Goal: Check status: Check status

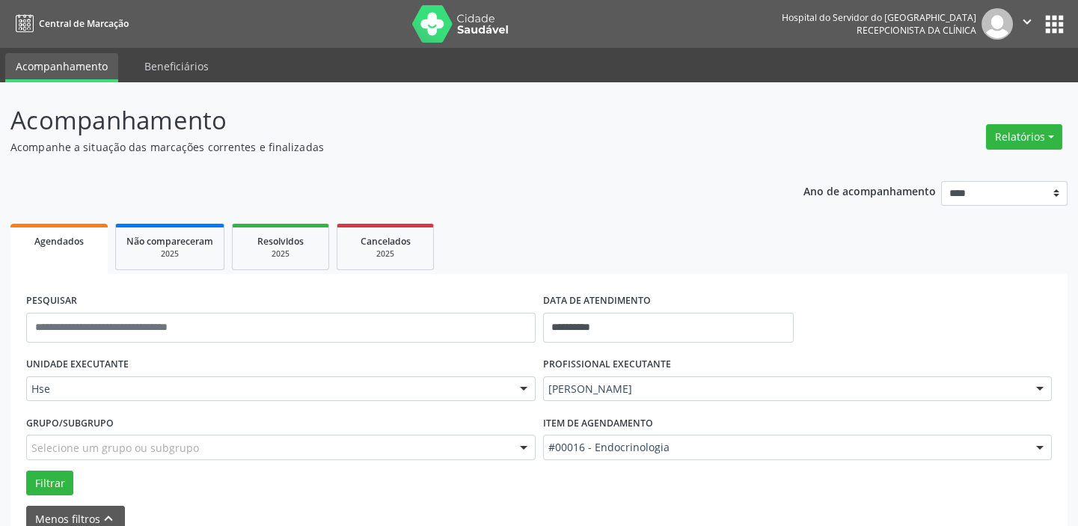
click at [524, 385] on div at bounding box center [523, 389] width 22 height 25
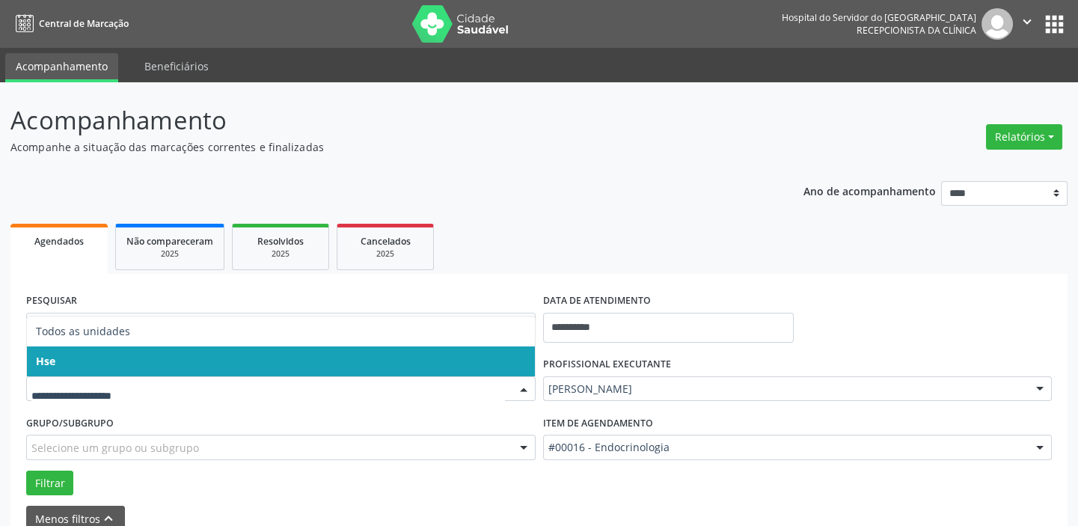
click at [512, 361] on span "Hse" at bounding box center [281, 361] width 508 height 30
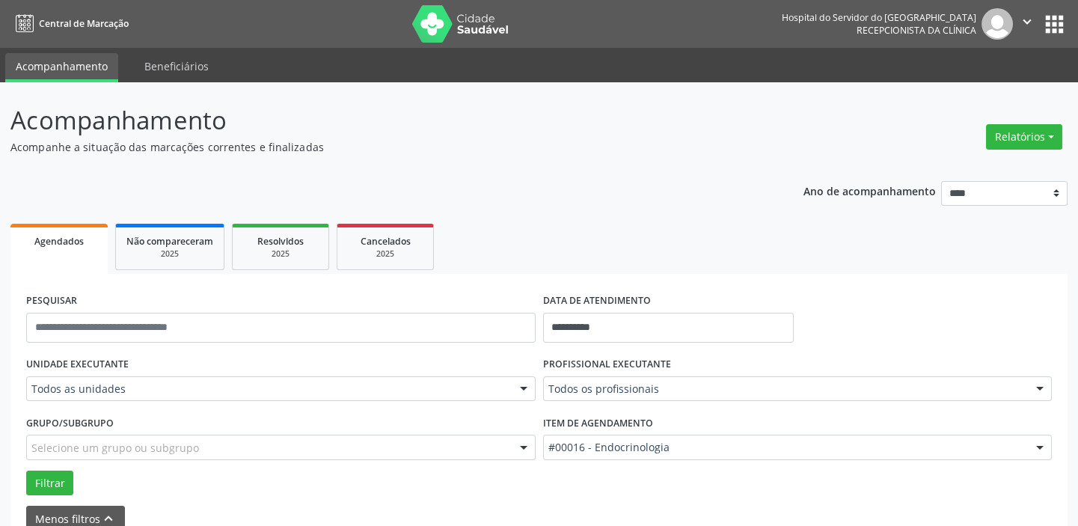
click at [517, 388] on div at bounding box center [523, 389] width 22 height 25
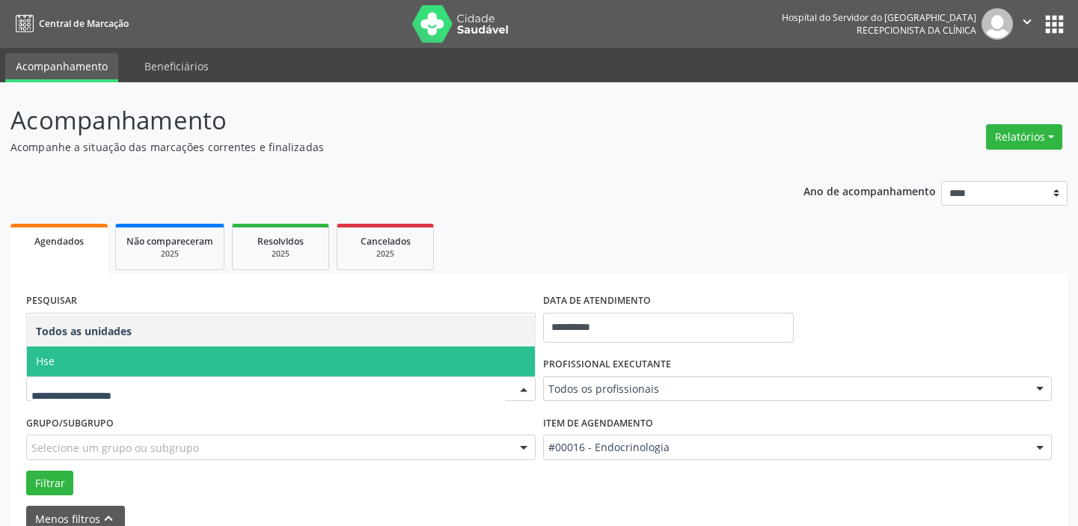
click at [480, 365] on span "Hse" at bounding box center [281, 361] width 508 height 30
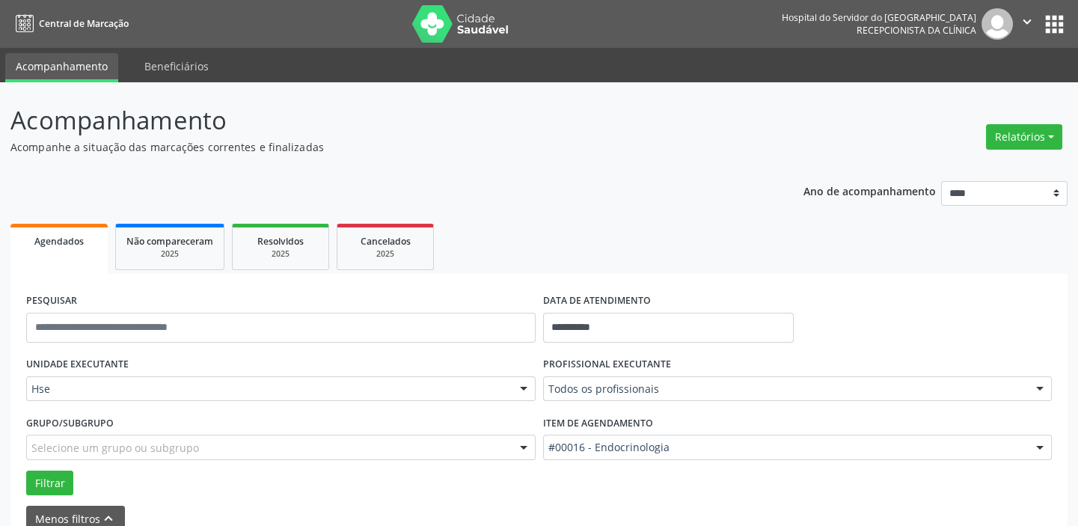
scroll to position [78, 0]
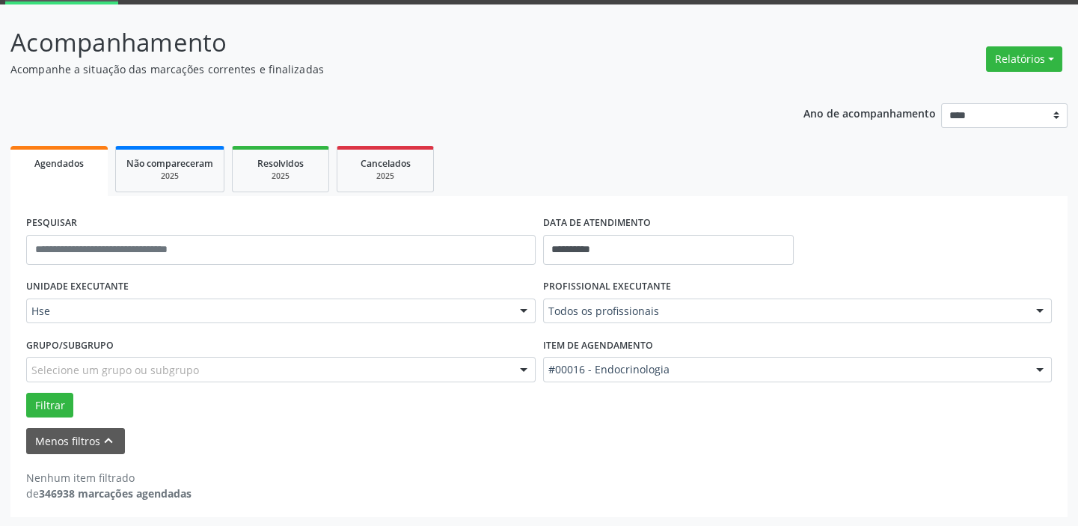
click at [1038, 364] on div at bounding box center [1040, 370] width 22 height 25
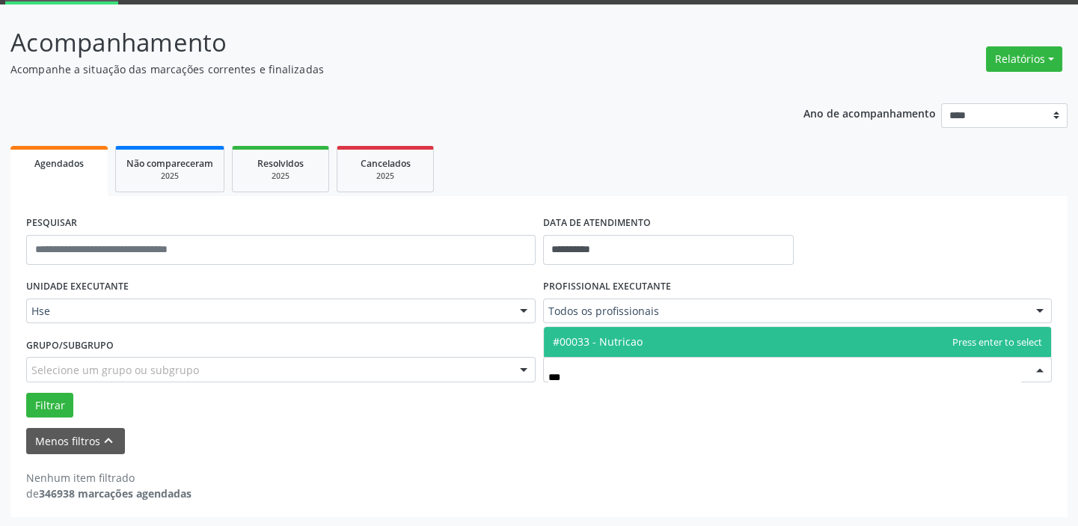
type input "****"
click at [675, 343] on span "#00033 - Nutricao" at bounding box center [798, 342] width 508 height 30
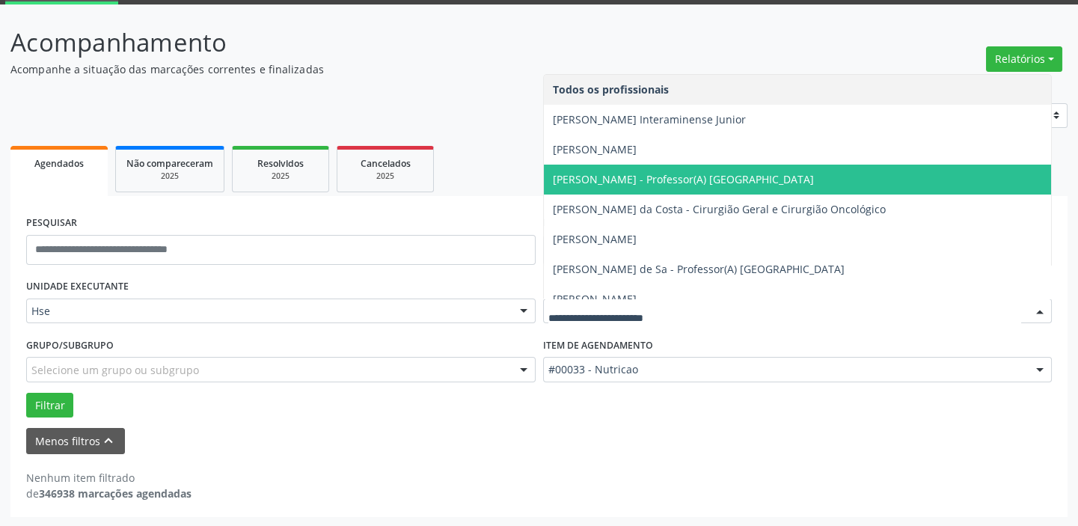
click at [1040, 308] on div at bounding box center [1040, 311] width 22 height 25
type input "*"
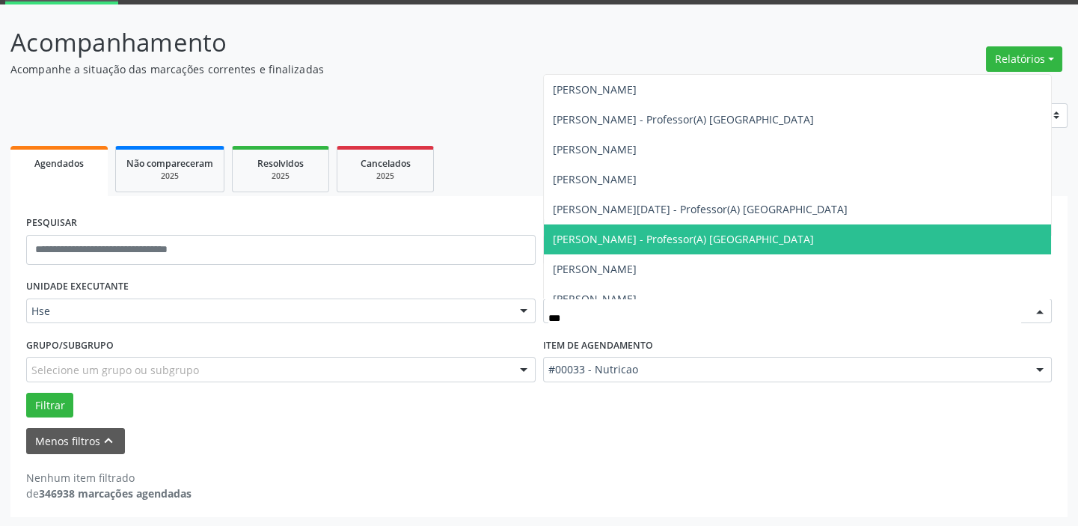
scroll to position [0, 0]
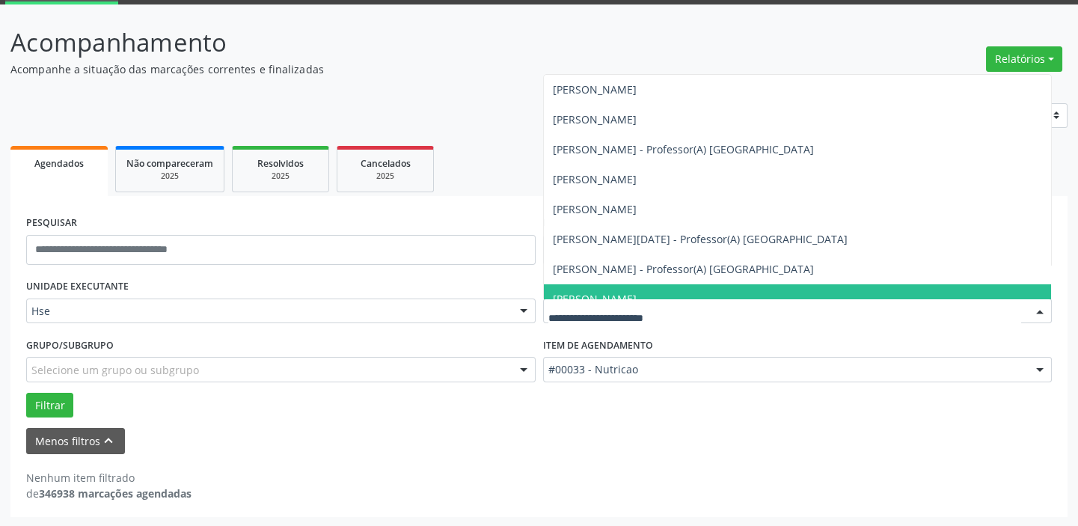
click at [785, 462] on div "Nenhum item filtrado de 346938 marcações agendadas" at bounding box center [539, 477] width 1026 height 47
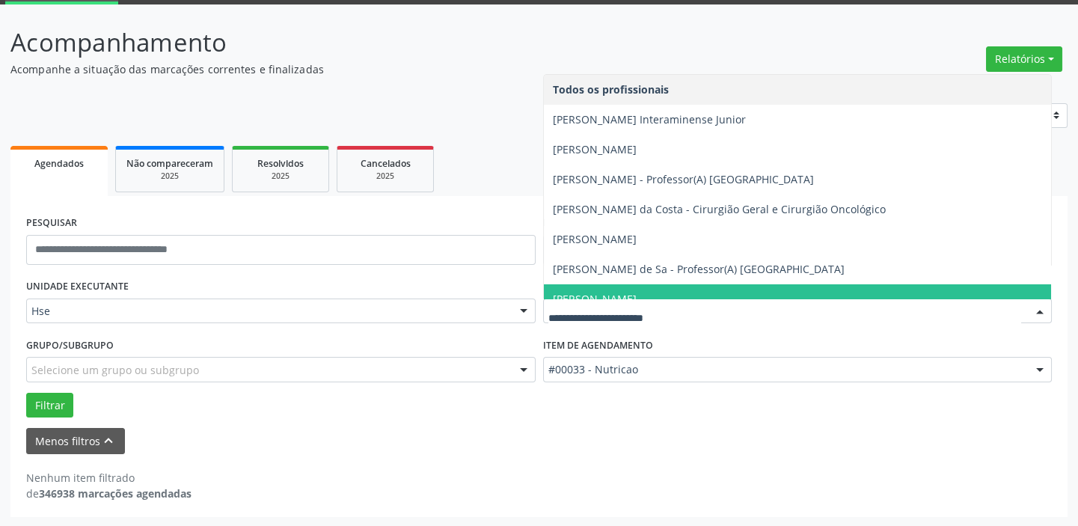
click at [1040, 314] on div at bounding box center [1040, 311] width 22 height 25
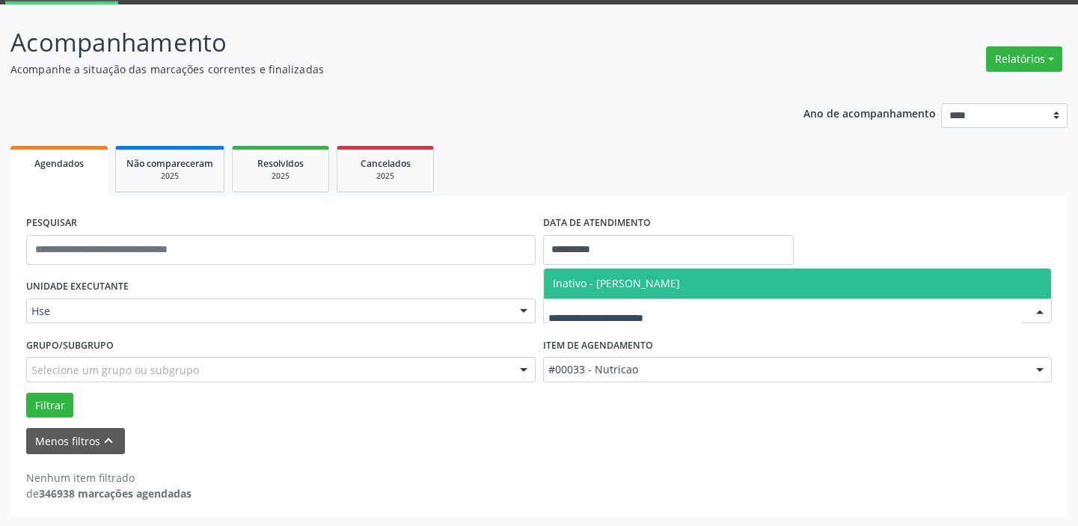
click at [762, 420] on form "**********" at bounding box center [539, 333] width 1026 height 242
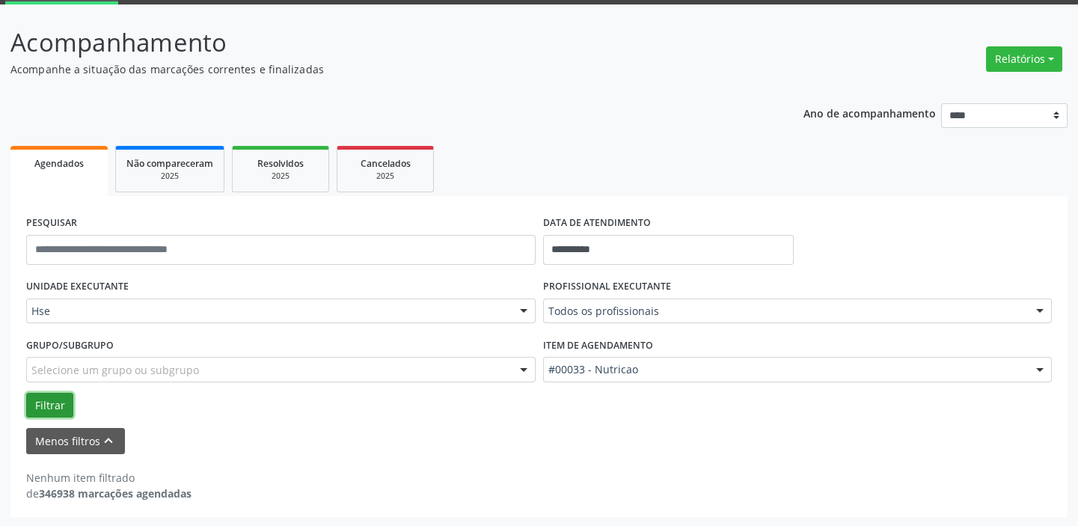
click at [63, 402] on button "Filtrar" at bounding box center [49, 405] width 47 height 25
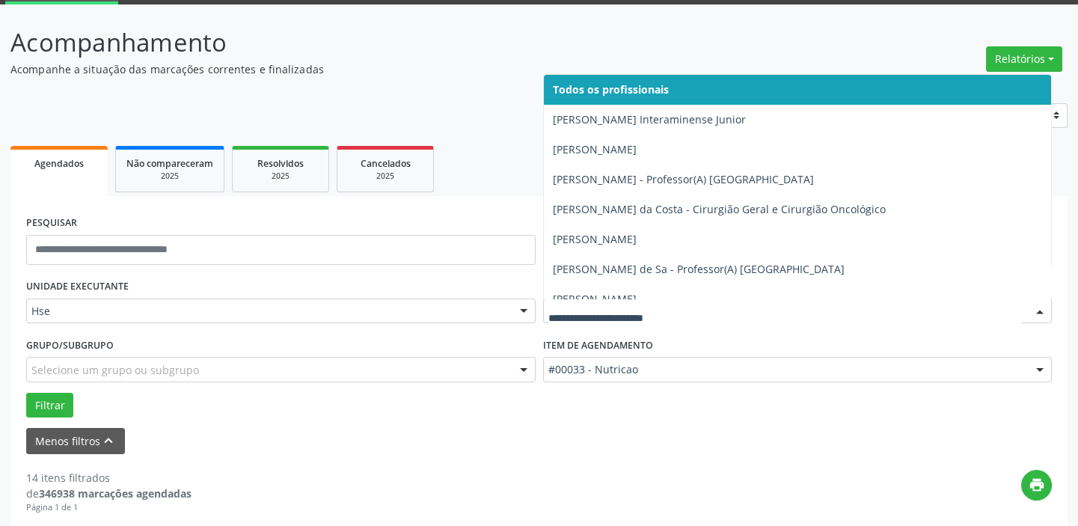
click at [1039, 304] on div at bounding box center [1040, 311] width 22 height 25
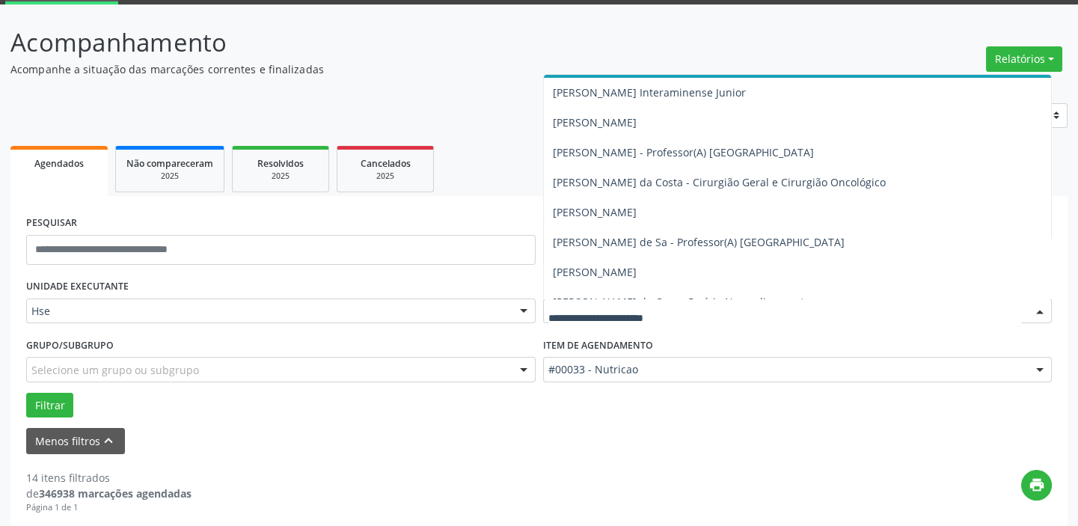
scroll to position [54, 0]
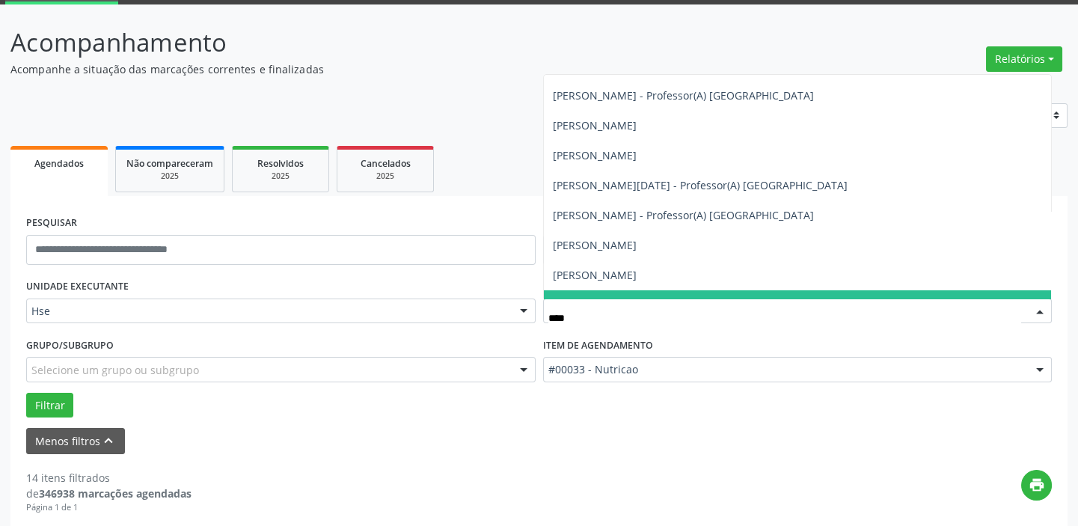
type input "*****"
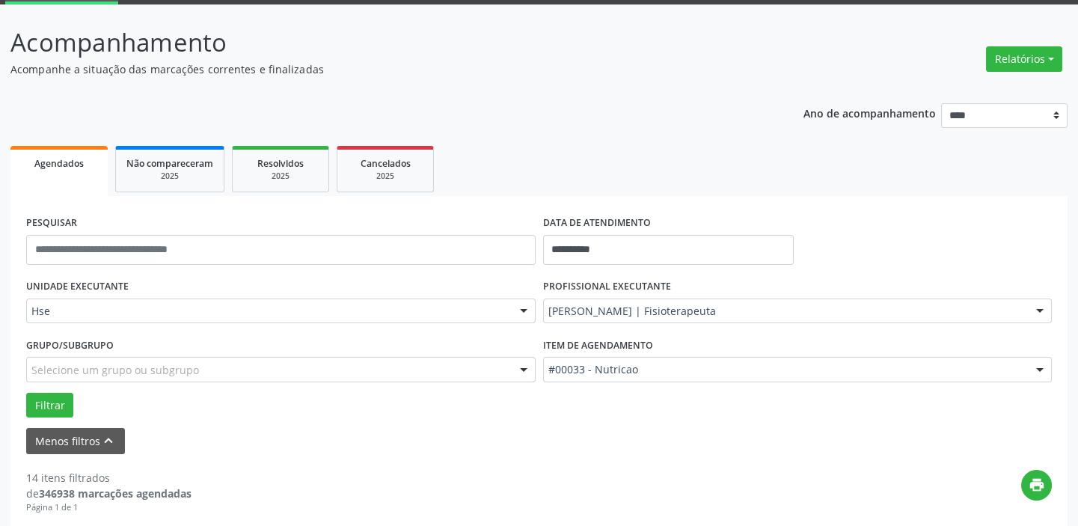
click at [116, 431] on button "Menos filtros keyboard_arrow_up" at bounding box center [75, 441] width 99 height 26
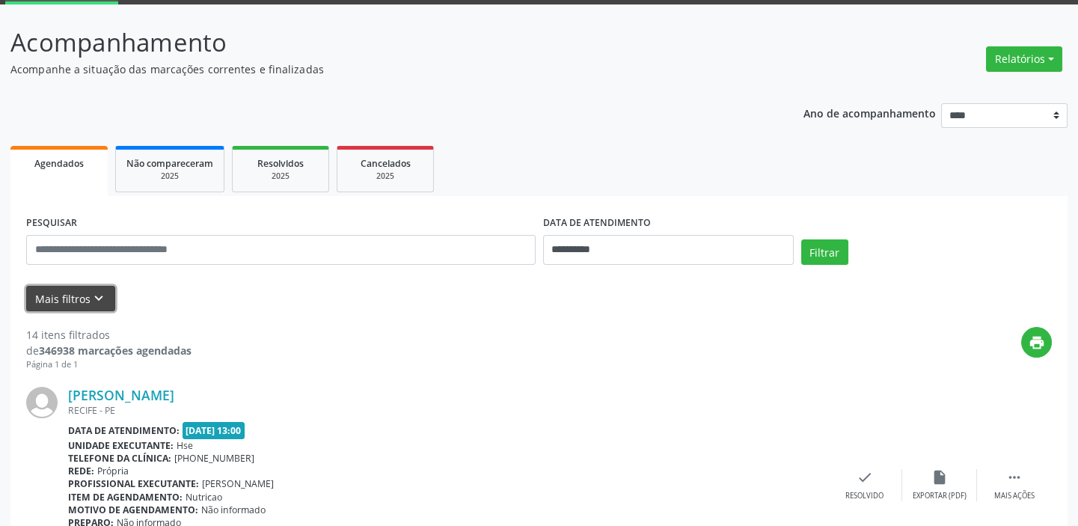
click at [64, 301] on button "Mais filtros keyboard_arrow_down" at bounding box center [70, 299] width 89 height 26
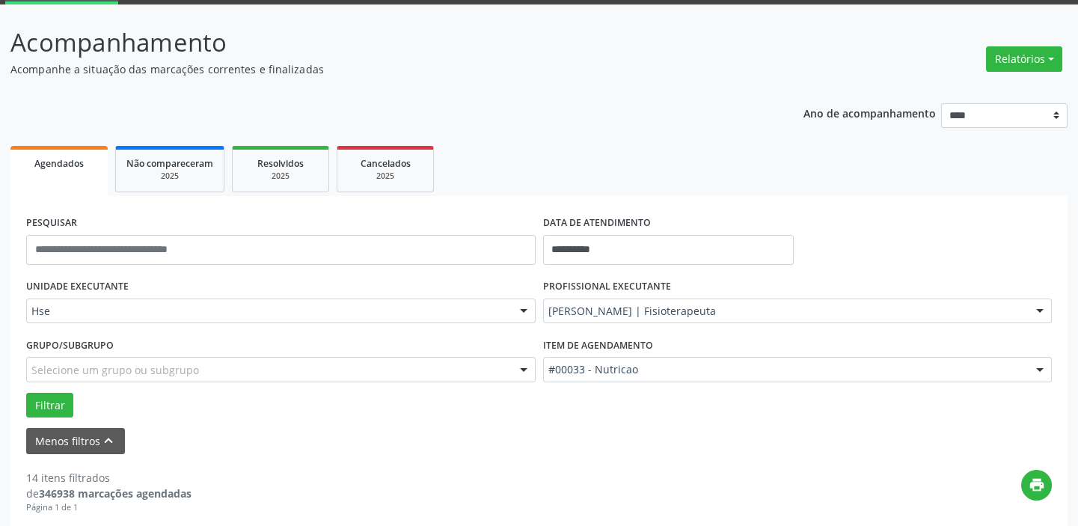
click at [522, 307] on div at bounding box center [523, 311] width 22 height 25
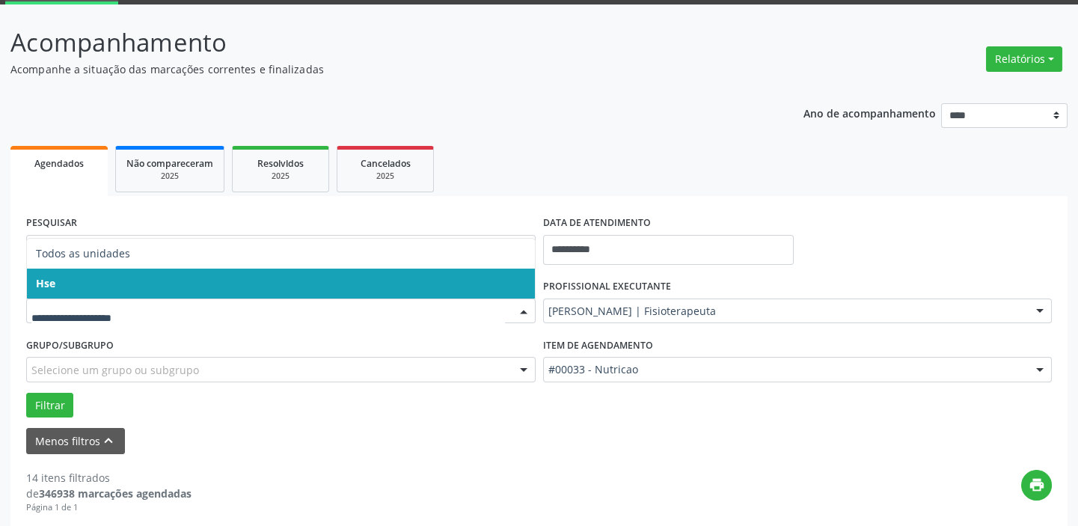
click at [521, 284] on span "Hse" at bounding box center [281, 284] width 508 height 30
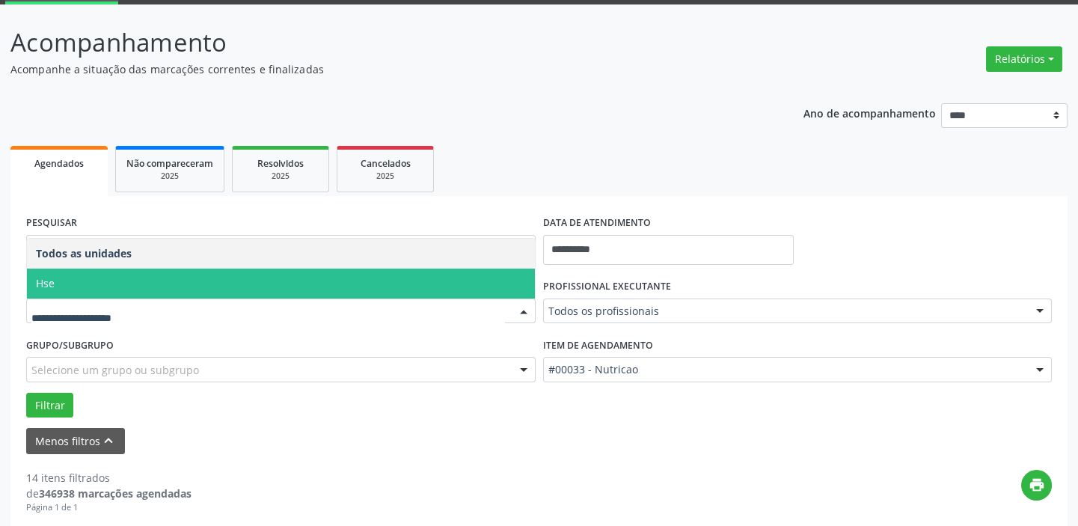
click at [527, 313] on div at bounding box center [523, 311] width 22 height 25
click at [495, 280] on span "Hse" at bounding box center [281, 284] width 508 height 30
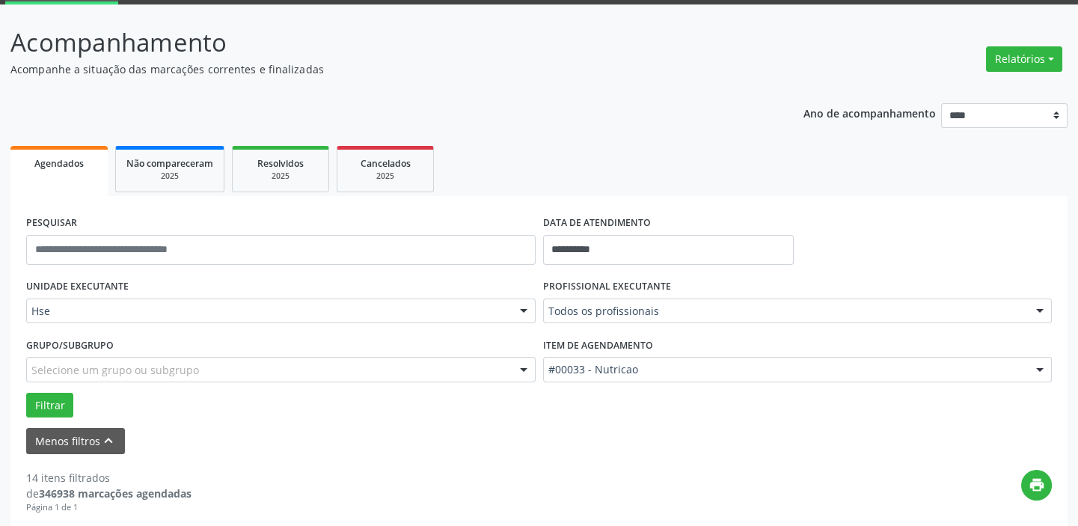
click at [1038, 310] on div at bounding box center [1040, 311] width 22 height 25
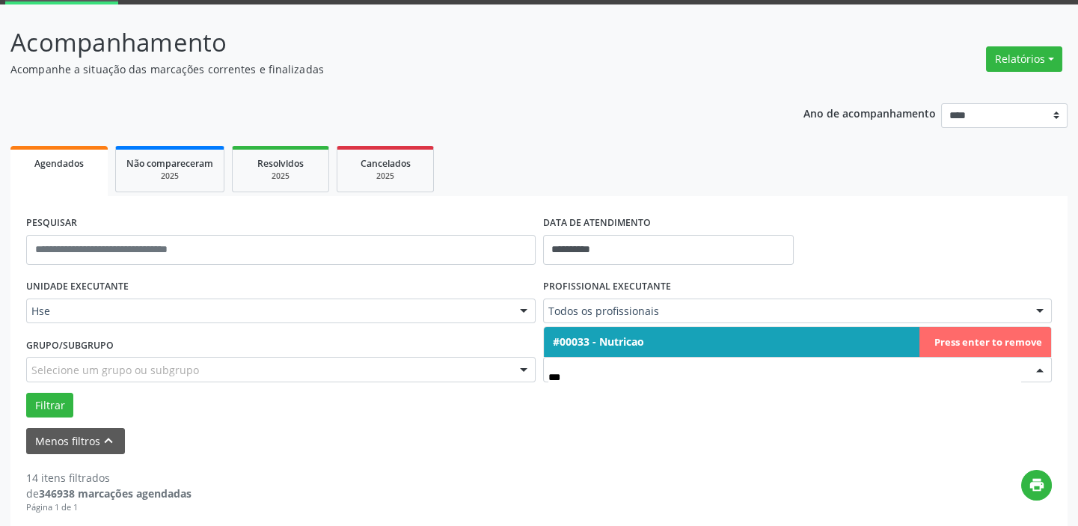
type input "****"
click at [794, 428] on div "Menos filtros keyboard_arrow_up" at bounding box center [538, 441] width 1033 height 26
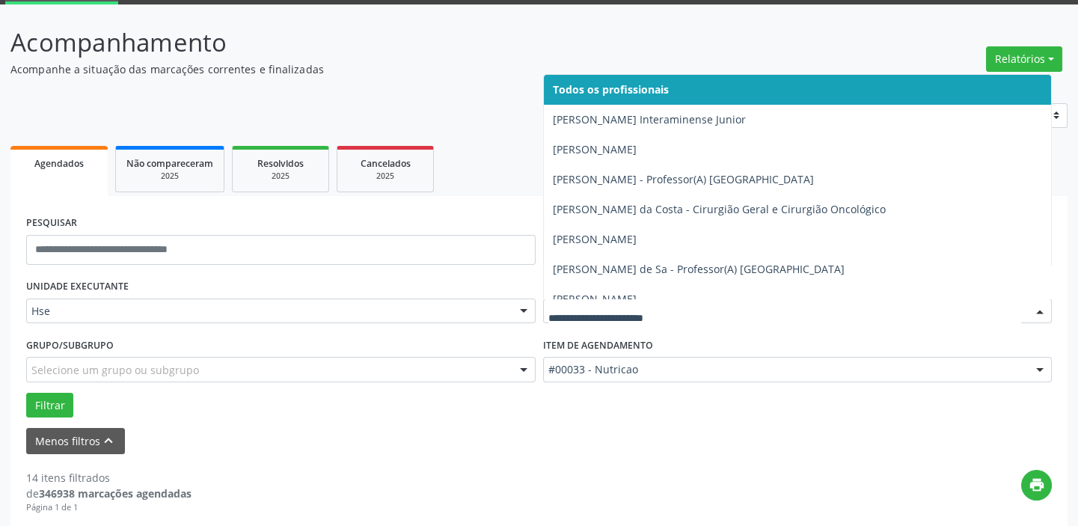
click at [1038, 310] on div at bounding box center [1040, 311] width 22 height 25
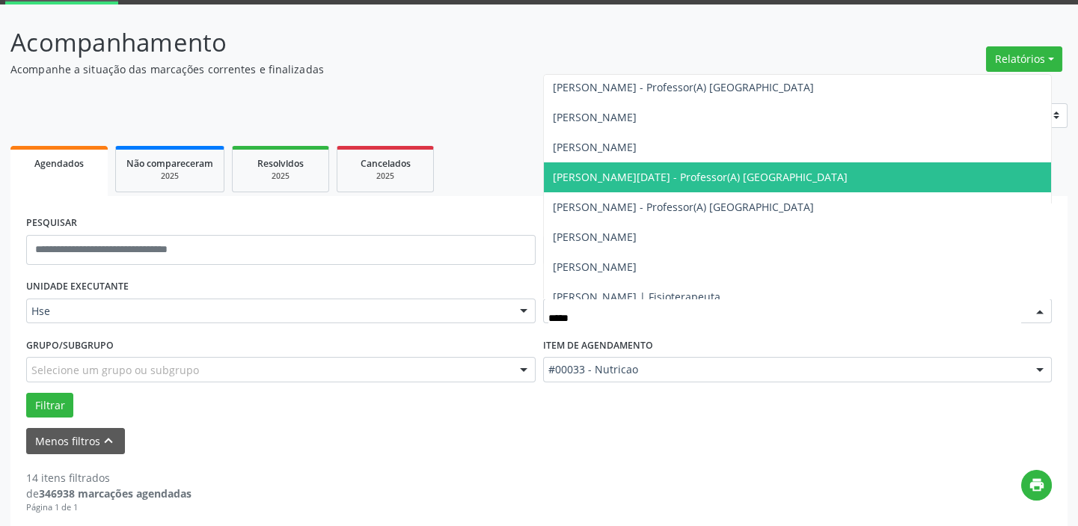
scroll to position [59, 0]
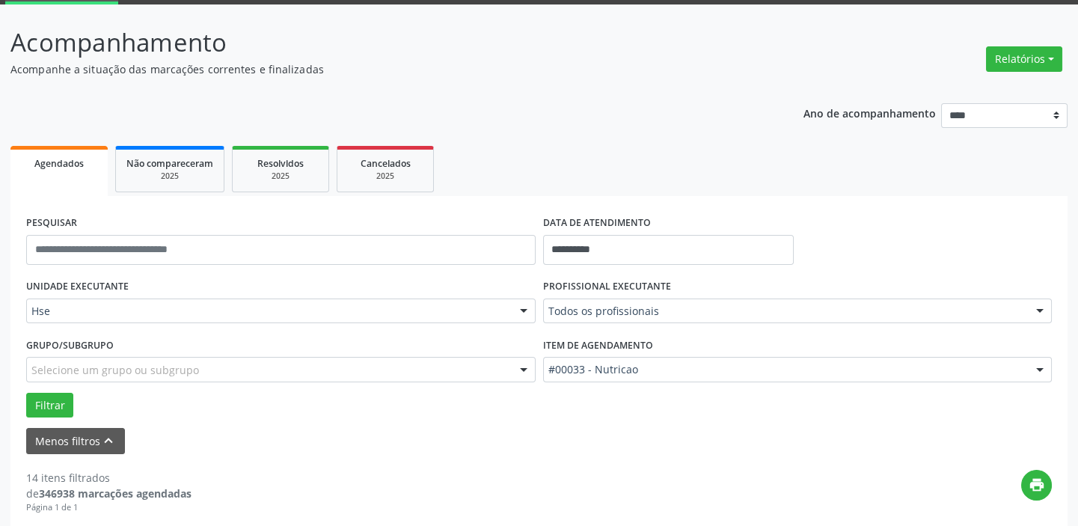
click at [916, 476] on div "print" at bounding box center [622, 492] width 860 height 44
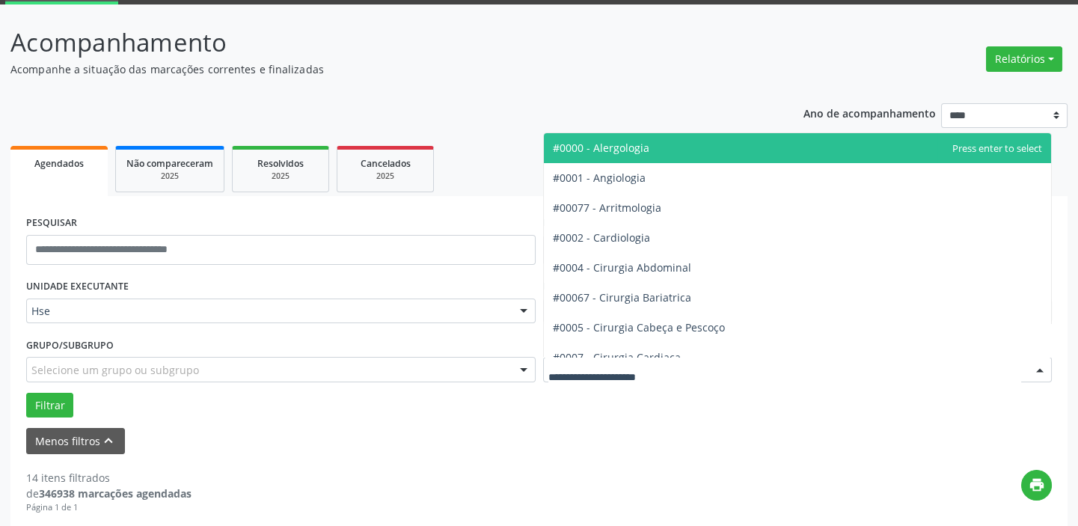
click at [1040, 365] on div at bounding box center [1040, 370] width 22 height 25
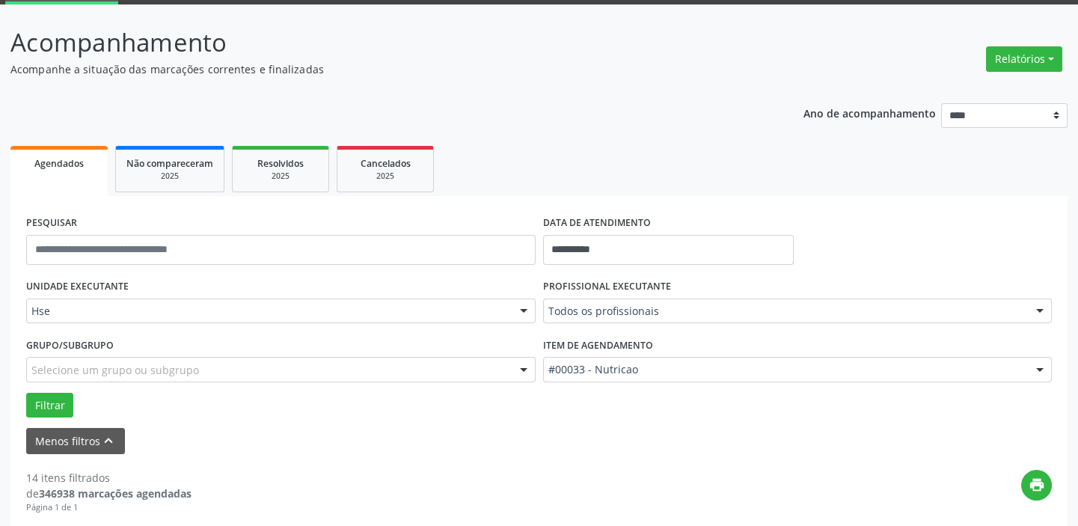
click at [1034, 306] on div at bounding box center [1040, 311] width 22 height 25
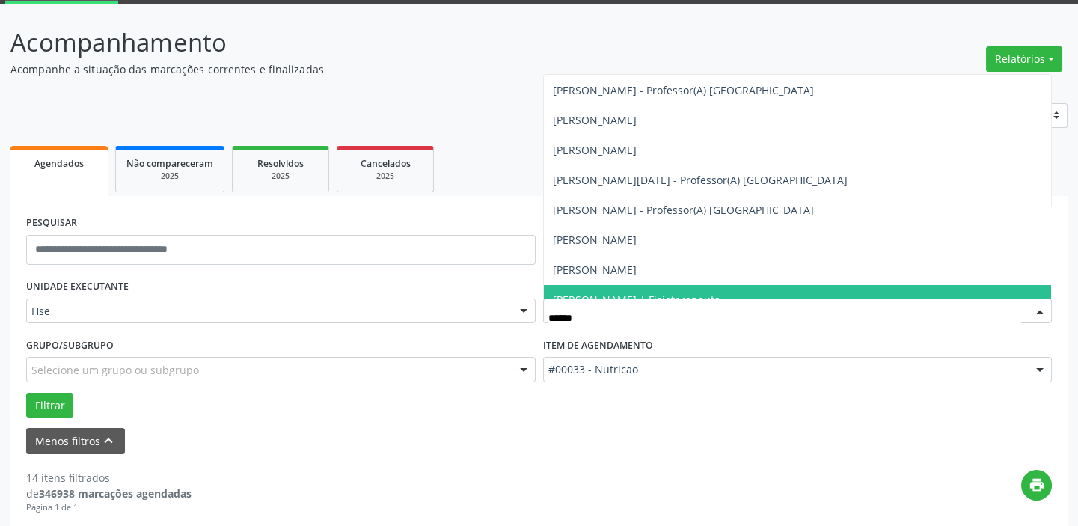
scroll to position [0, 0]
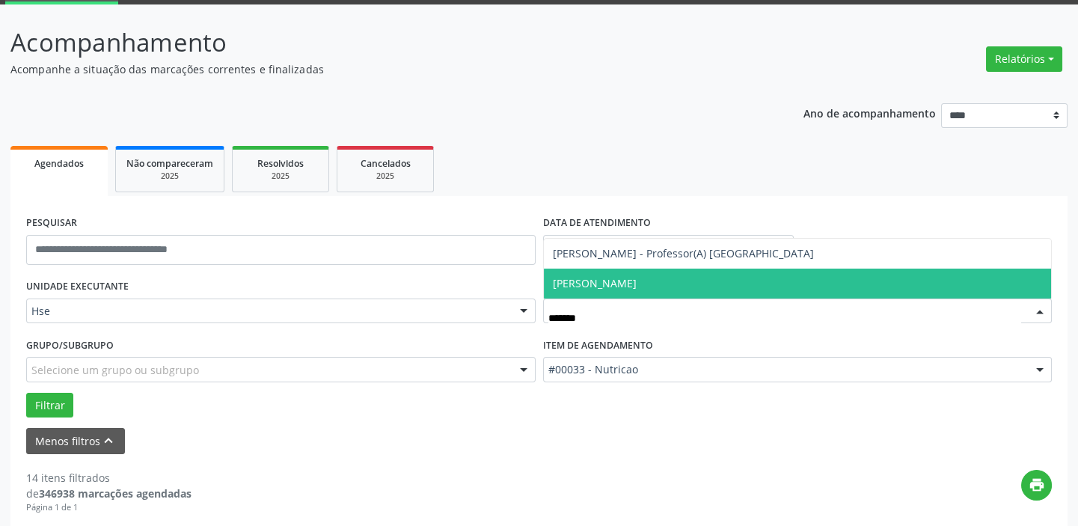
click at [635, 275] on span "[PERSON_NAME]" at bounding box center [798, 284] width 508 height 30
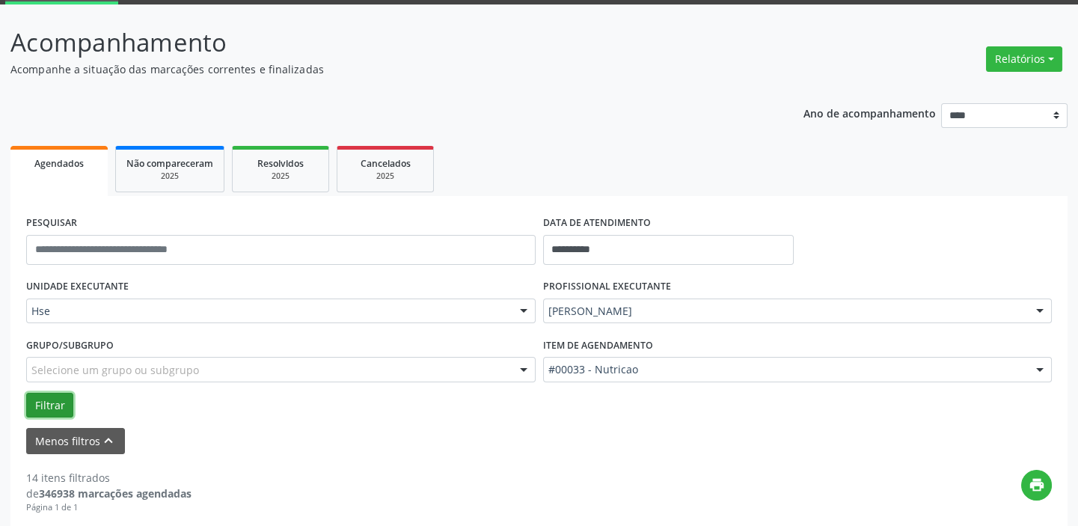
click at [37, 404] on button "Filtrar" at bounding box center [49, 405] width 47 height 25
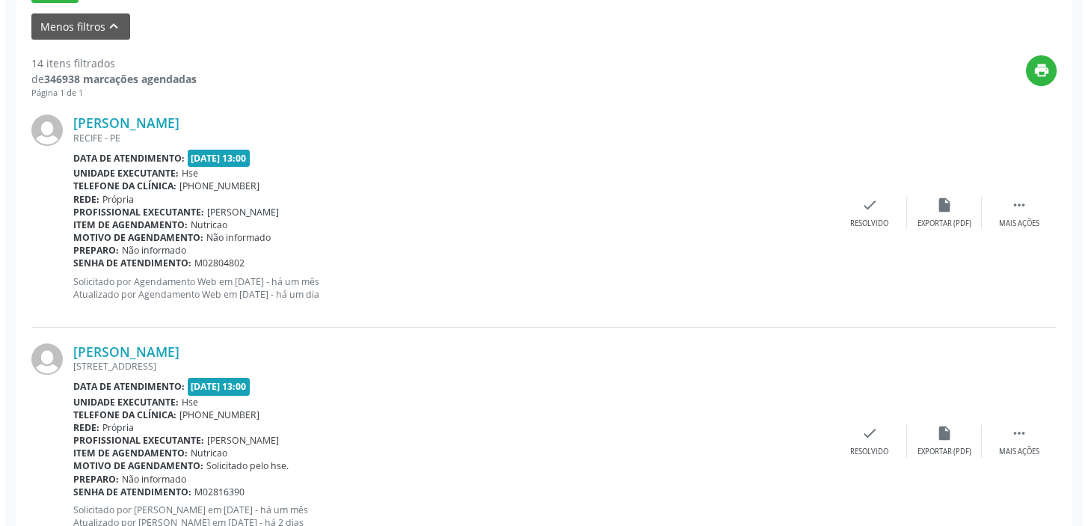
scroll to position [429, 0]
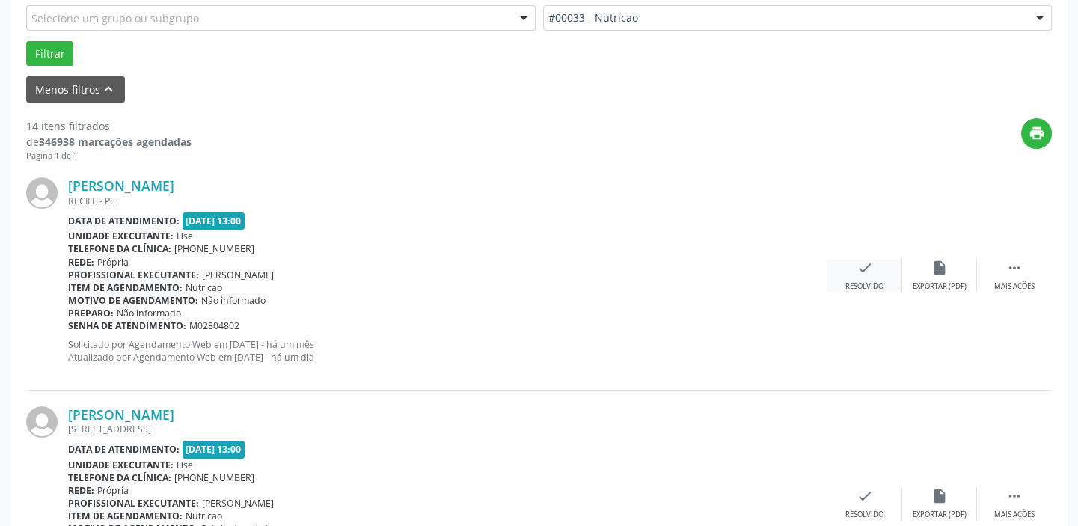
click at [882, 281] on div "Resolvido" at bounding box center [864, 286] width 38 height 10
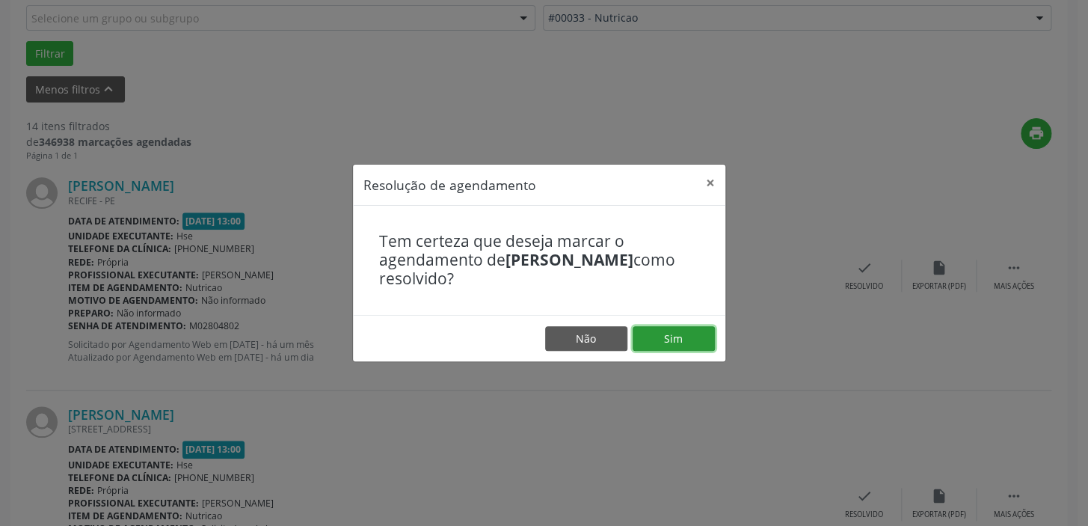
click at [687, 332] on button "Sim" at bounding box center [674, 338] width 82 height 25
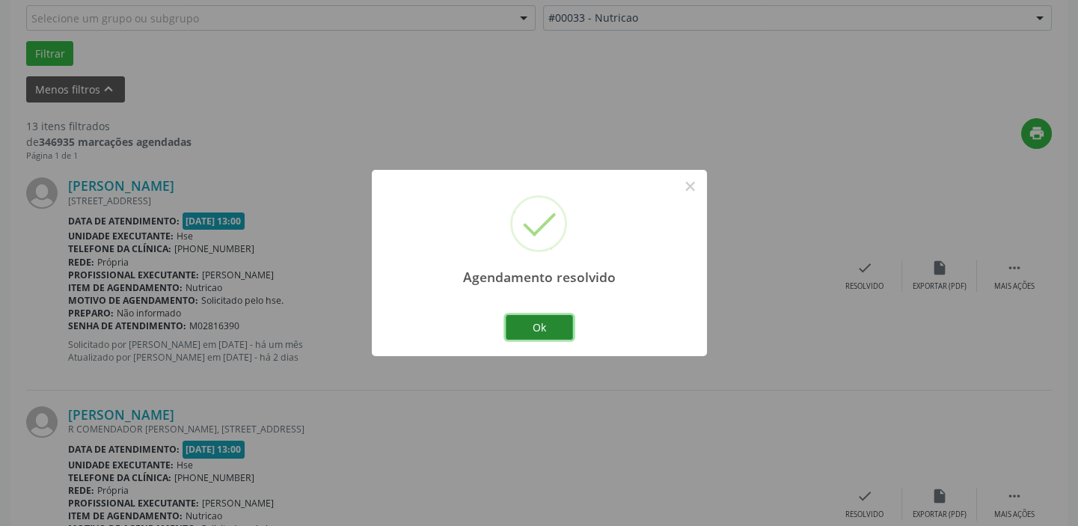
click at [561, 328] on button "Ok" at bounding box center [539, 327] width 67 height 25
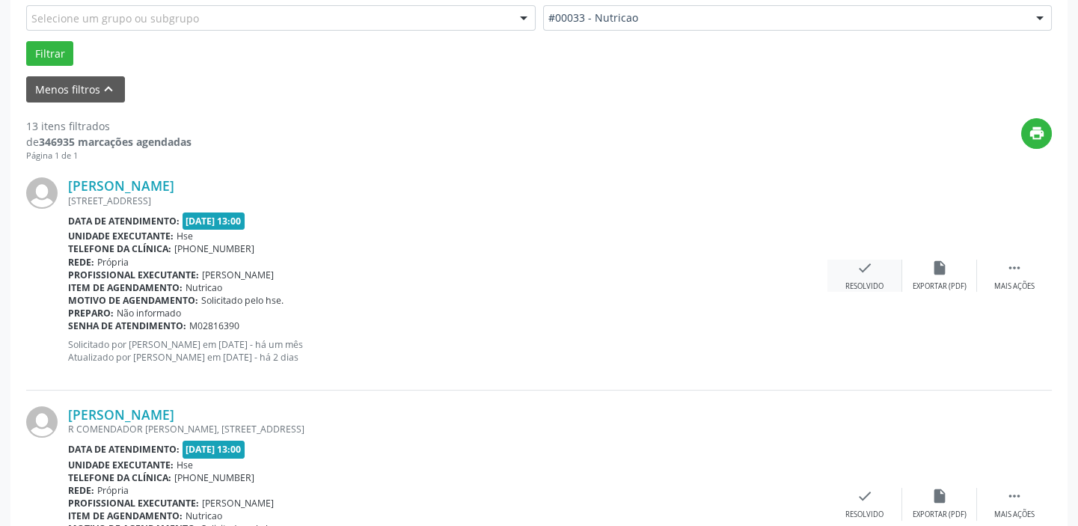
click at [872, 277] on div "check Resolvido" at bounding box center [864, 276] width 75 height 32
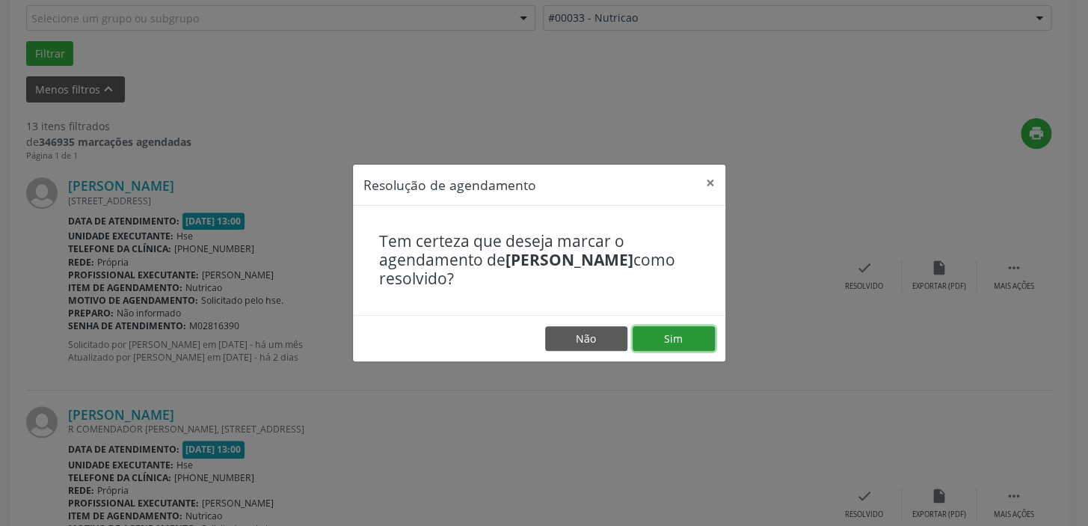
click at [668, 326] on button "Sim" at bounding box center [674, 338] width 82 height 25
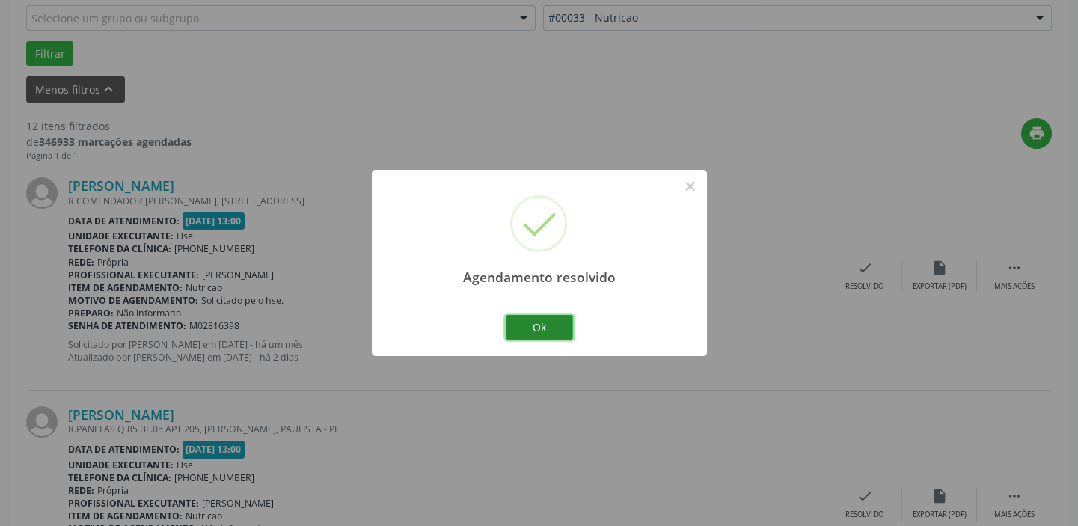
click at [554, 327] on button "Ok" at bounding box center [539, 327] width 67 height 25
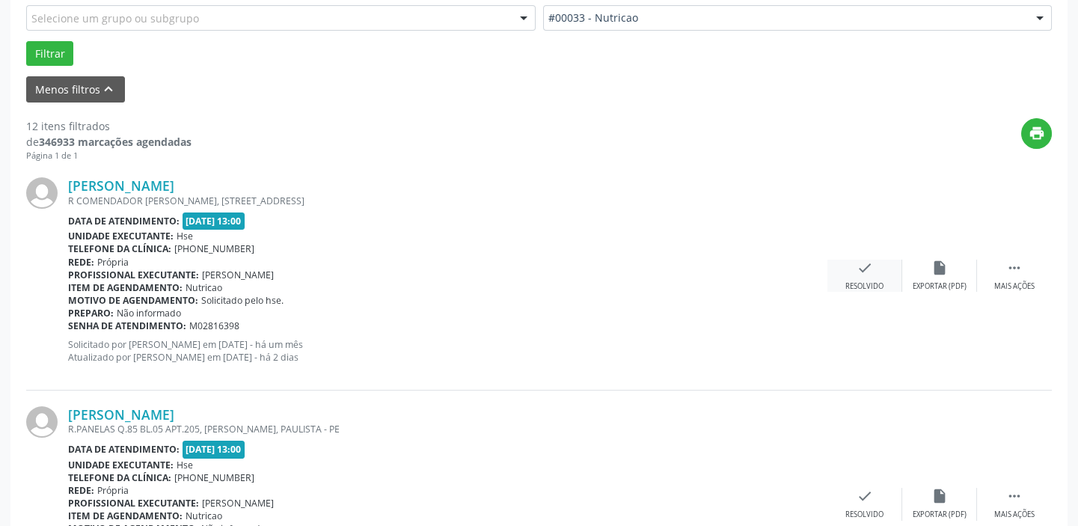
click at [866, 272] on icon "check" at bounding box center [865, 268] width 16 height 16
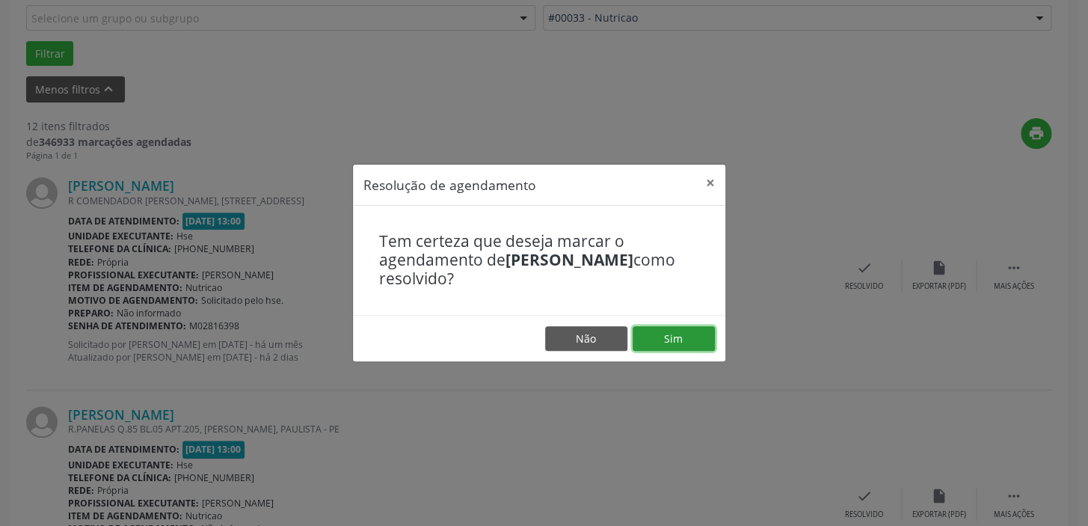
click at [680, 333] on button "Sim" at bounding box center [674, 338] width 82 height 25
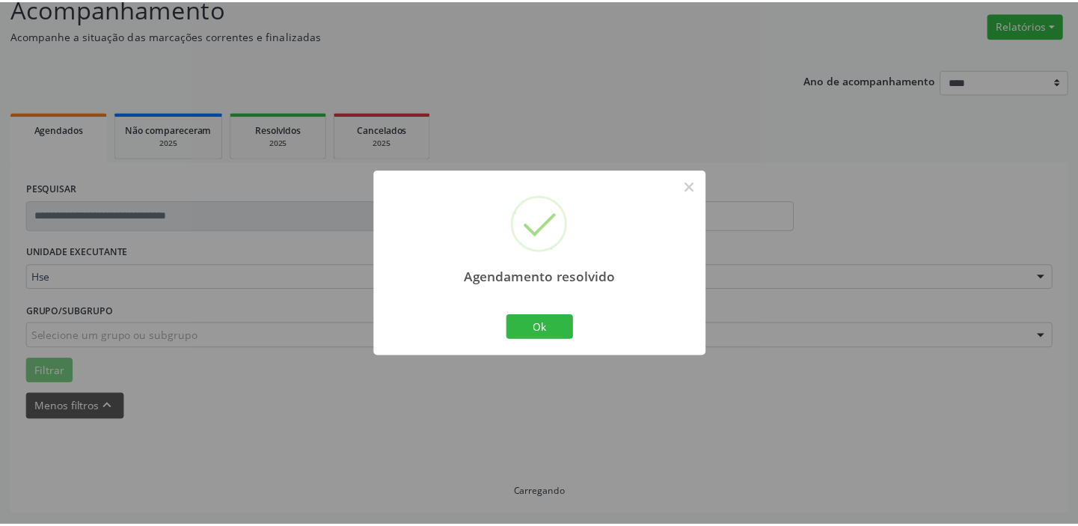
scroll to position [111, 0]
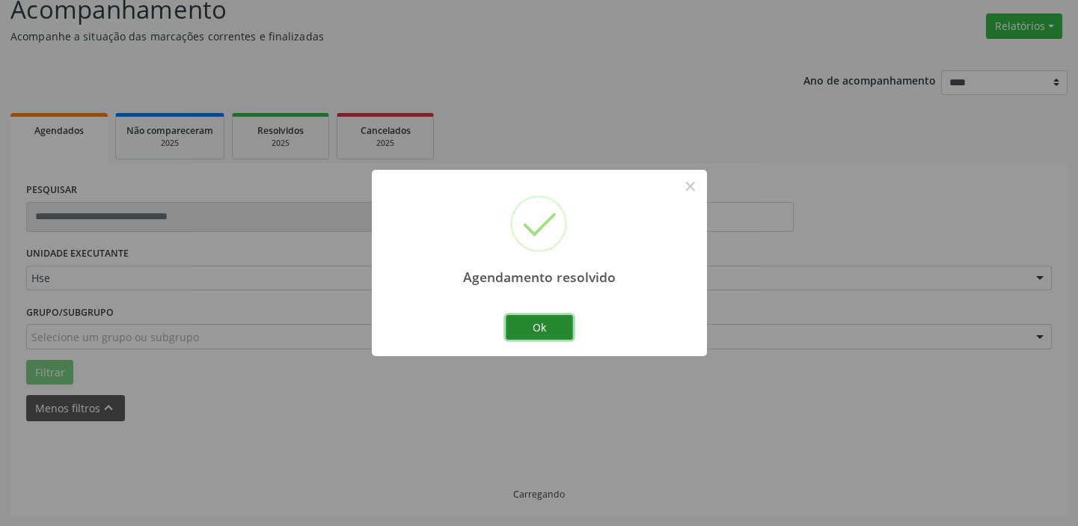
click at [561, 319] on button "Ok" at bounding box center [539, 327] width 67 height 25
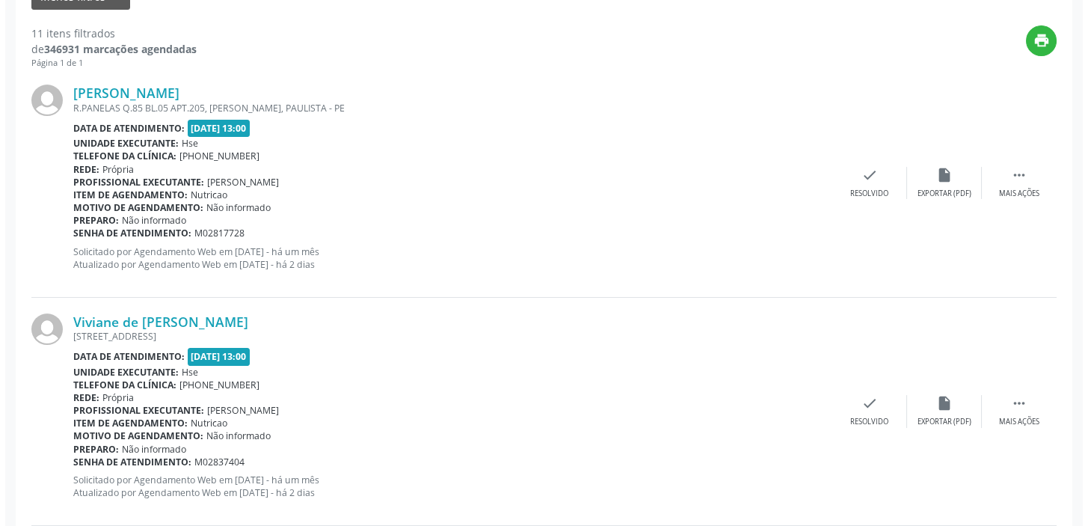
scroll to position [527, 0]
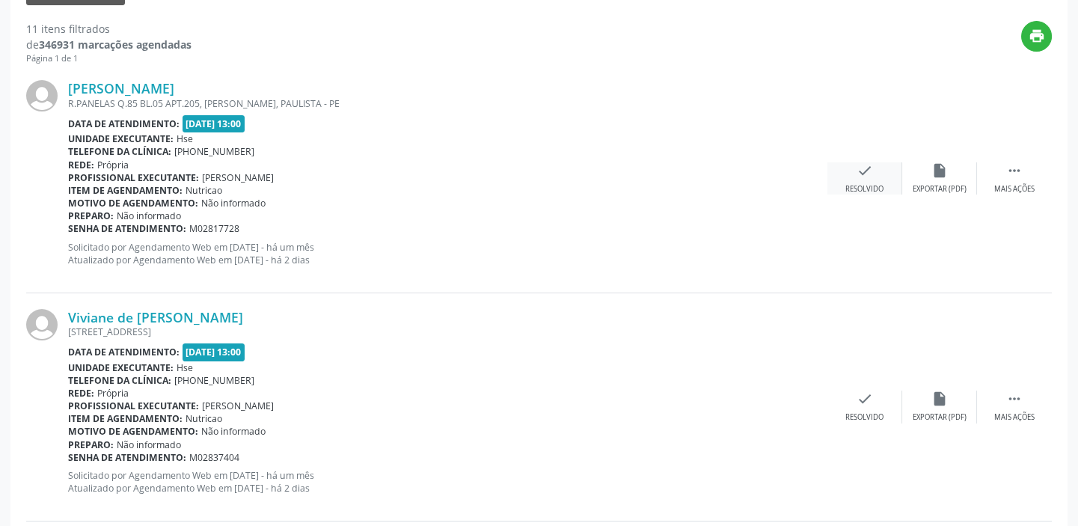
click at [871, 180] on div "check Resolvido" at bounding box center [864, 178] width 75 height 32
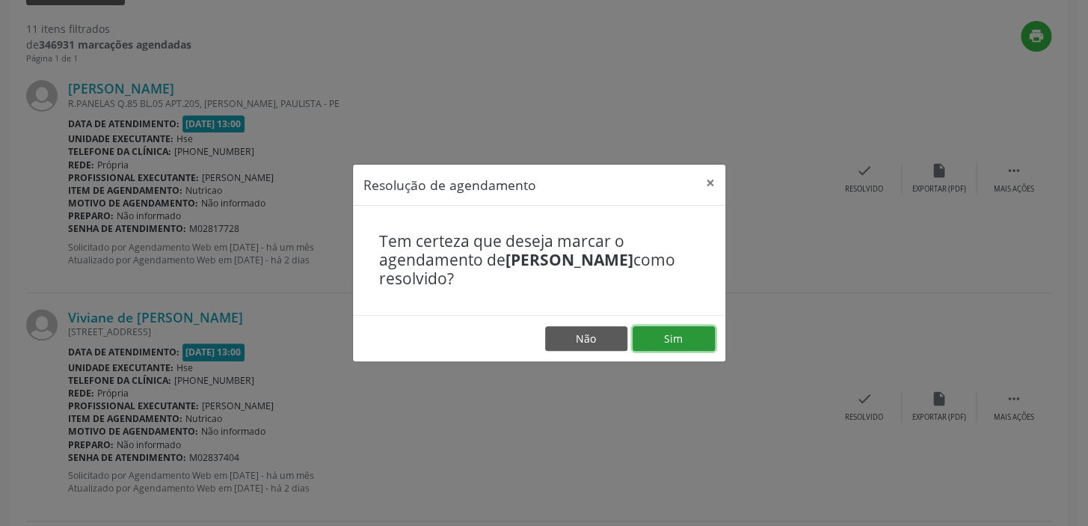
click at [681, 331] on button "Sim" at bounding box center [674, 338] width 82 height 25
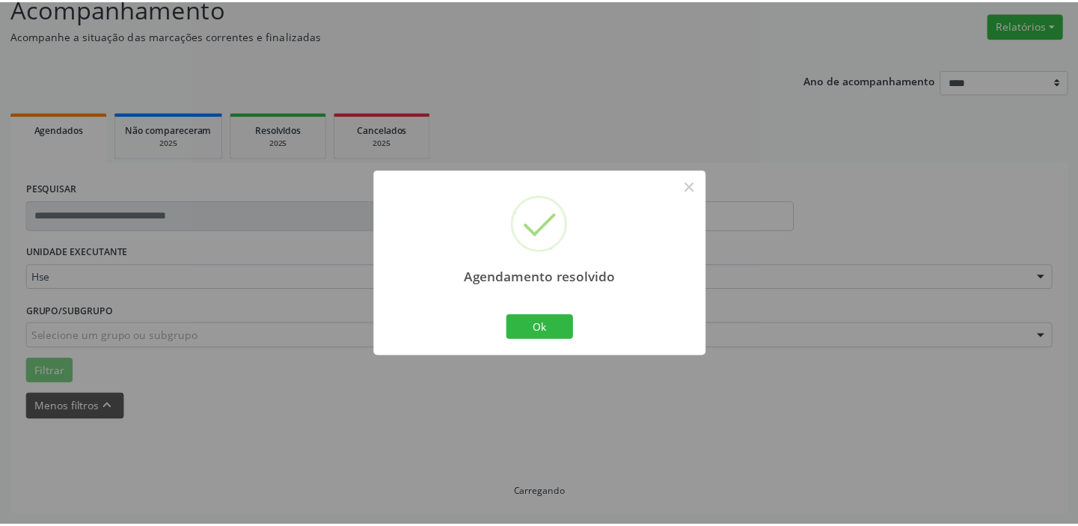
scroll to position [111, 0]
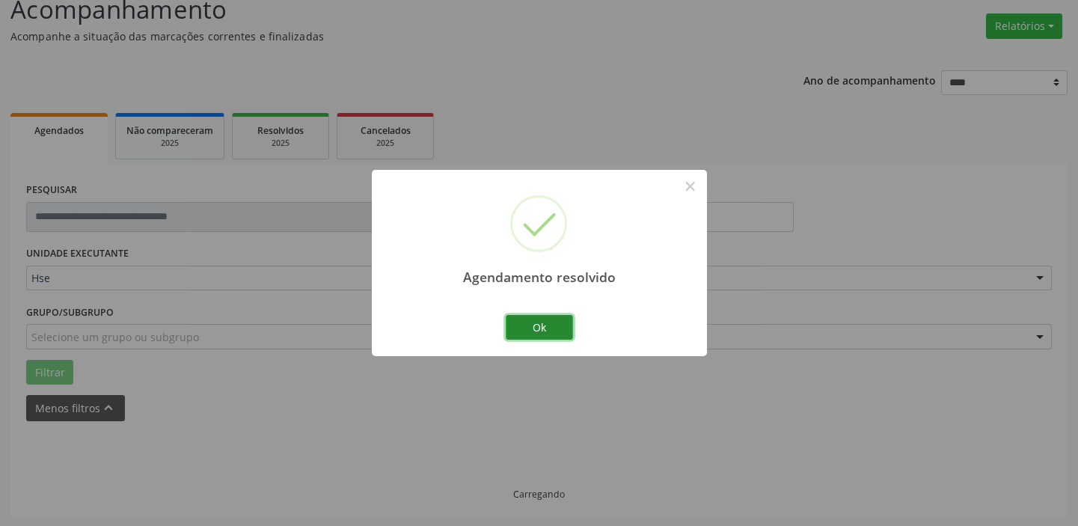
click at [555, 321] on button "Ok" at bounding box center [539, 327] width 67 height 25
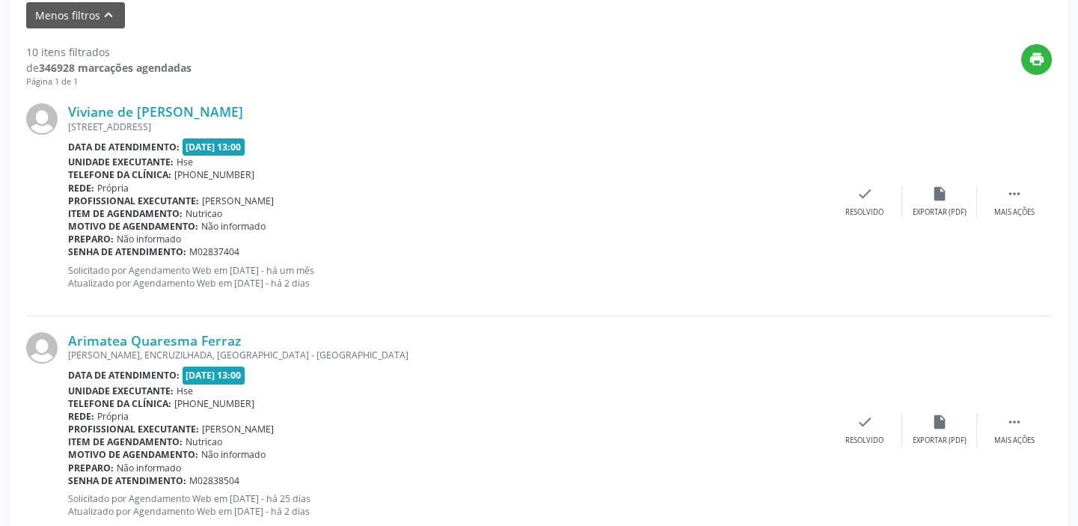
scroll to position [524, 0]
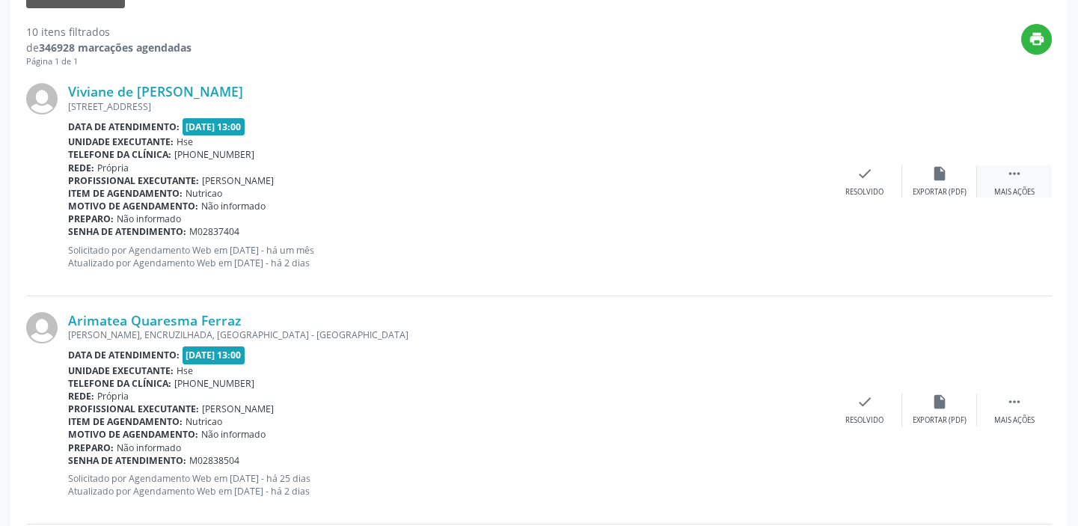
click at [1021, 183] on div " Mais ações" at bounding box center [1014, 181] width 75 height 32
click at [956, 180] on div "alarm_off Não compareceu" at bounding box center [939, 181] width 75 height 32
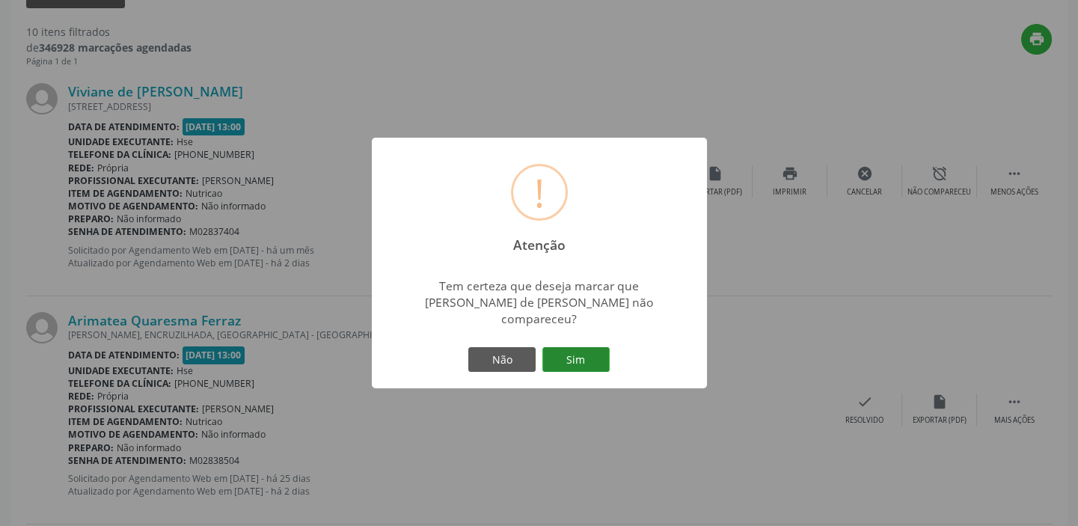
click at [580, 353] on button "Sim" at bounding box center [575, 359] width 67 height 25
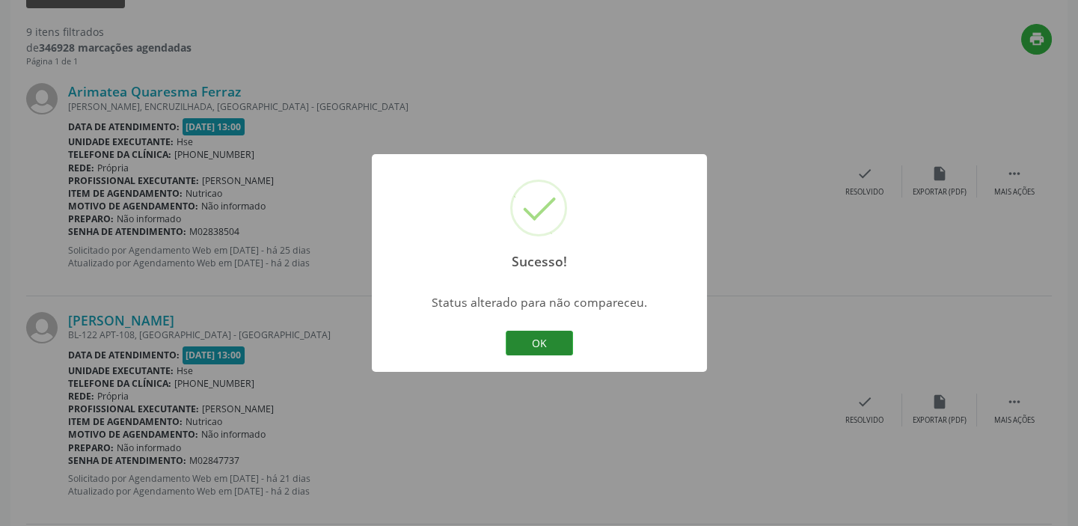
click at [560, 343] on button "OK" at bounding box center [539, 343] width 67 height 25
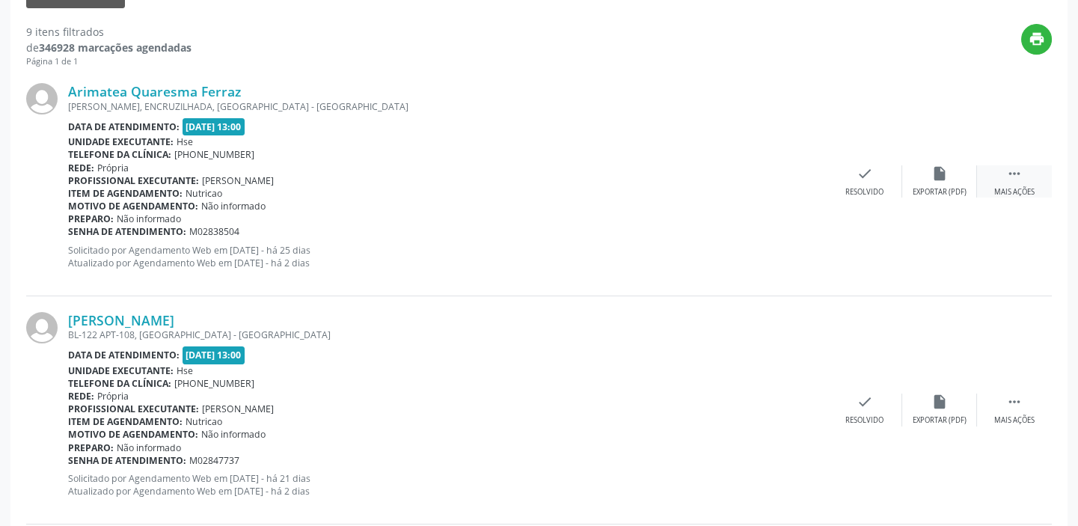
click at [1015, 183] on div " Mais ações" at bounding box center [1014, 181] width 75 height 32
click at [932, 179] on icon "alarm_off" at bounding box center [939, 173] width 16 height 16
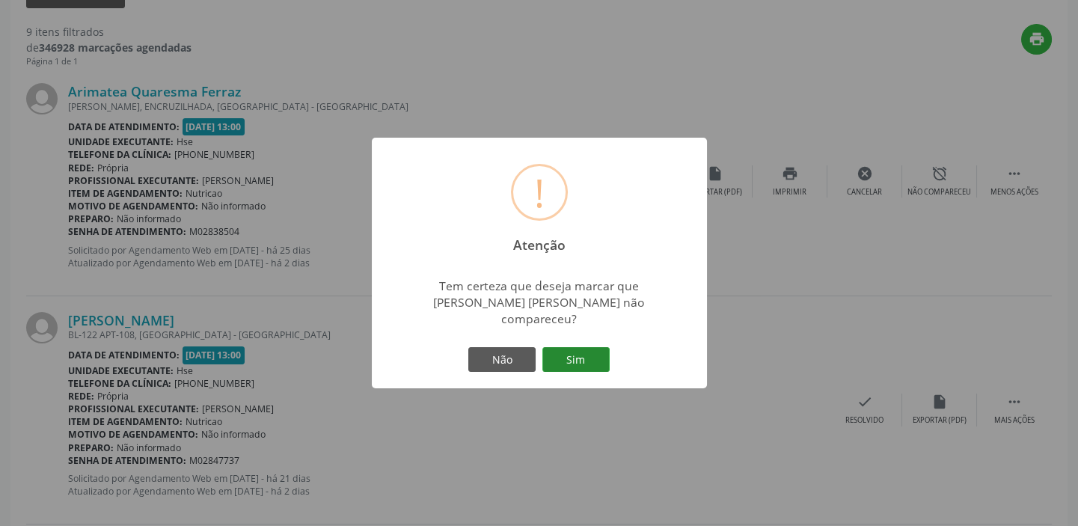
click at [591, 351] on button "Sim" at bounding box center [575, 359] width 67 height 25
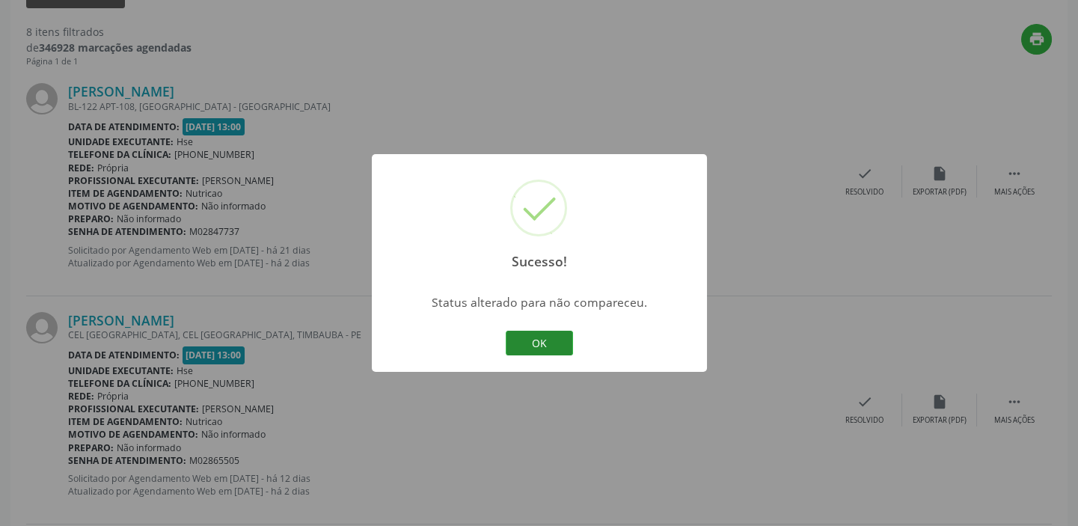
click at [557, 344] on button "OK" at bounding box center [539, 343] width 67 height 25
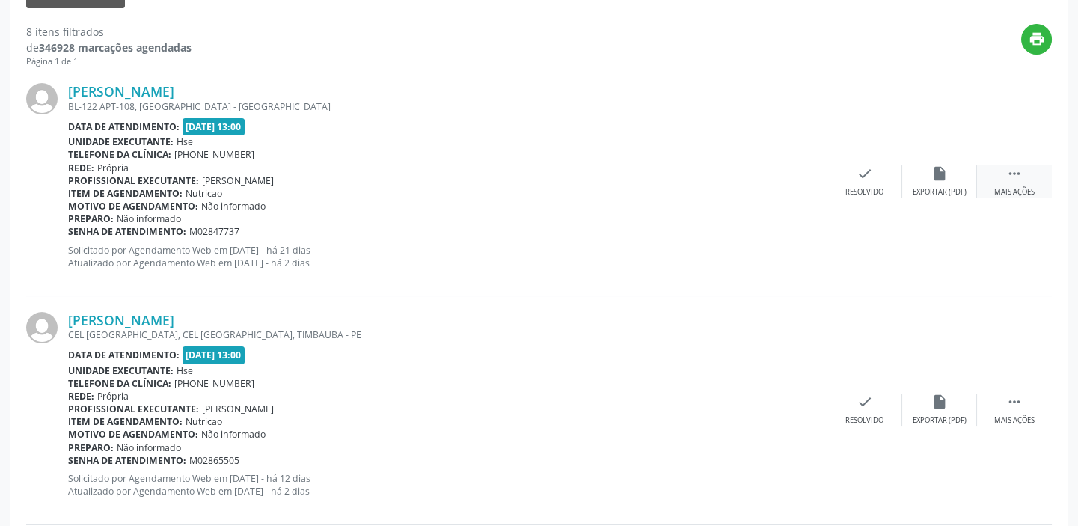
click at [1018, 184] on div " Mais ações" at bounding box center [1014, 181] width 75 height 32
click at [946, 168] on icon "alarm_off" at bounding box center [939, 173] width 16 height 16
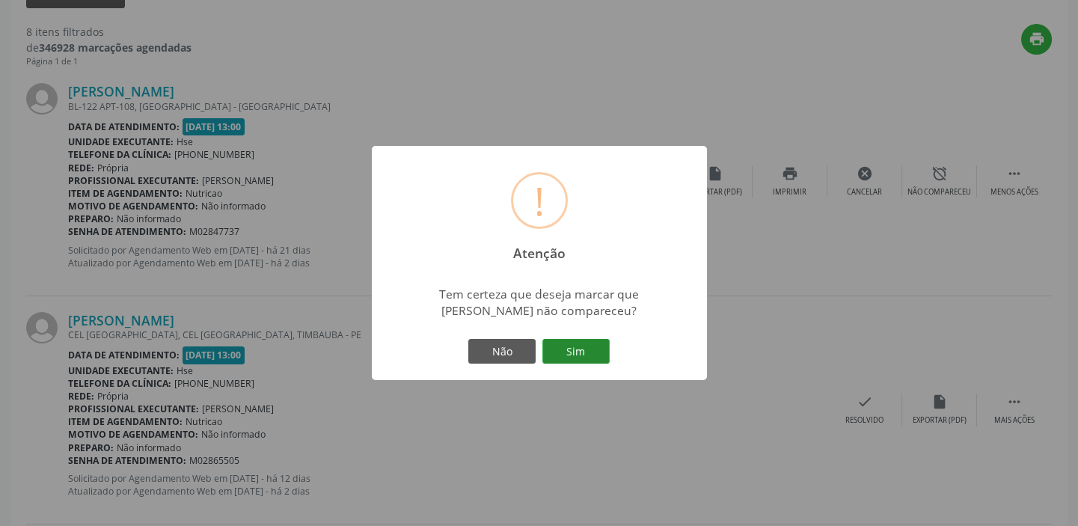
click at [589, 349] on button "Sim" at bounding box center [575, 351] width 67 height 25
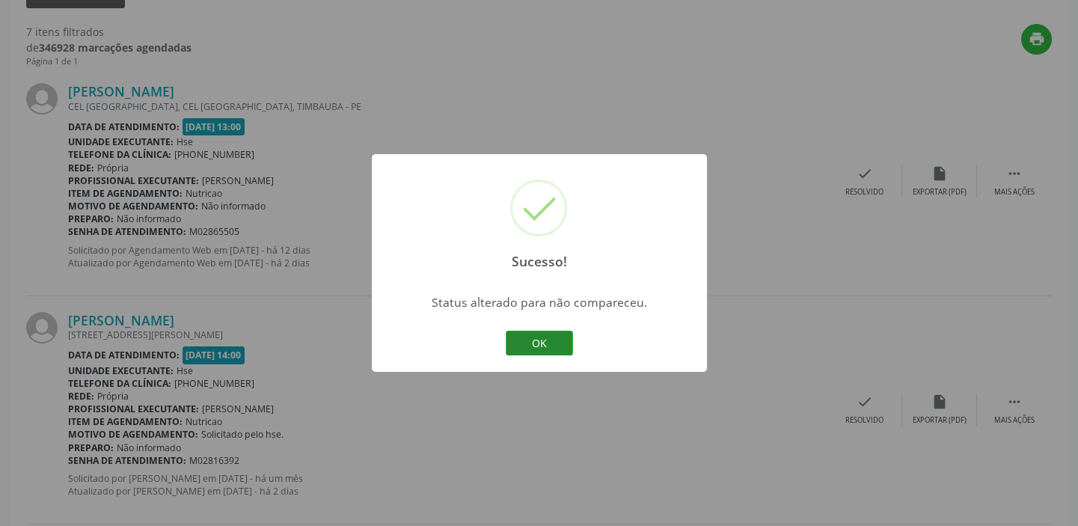
click at [549, 338] on button "OK" at bounding box center [539, 343] width 67 height 25
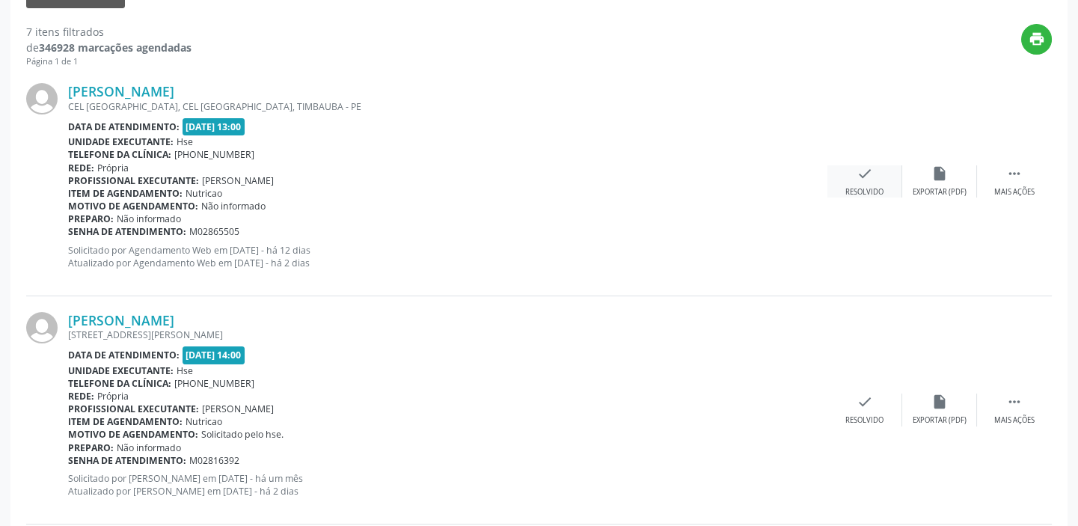
click at [866, 183] on div "check Resolvido" at bounding box center [864, 181] width 75 height 32
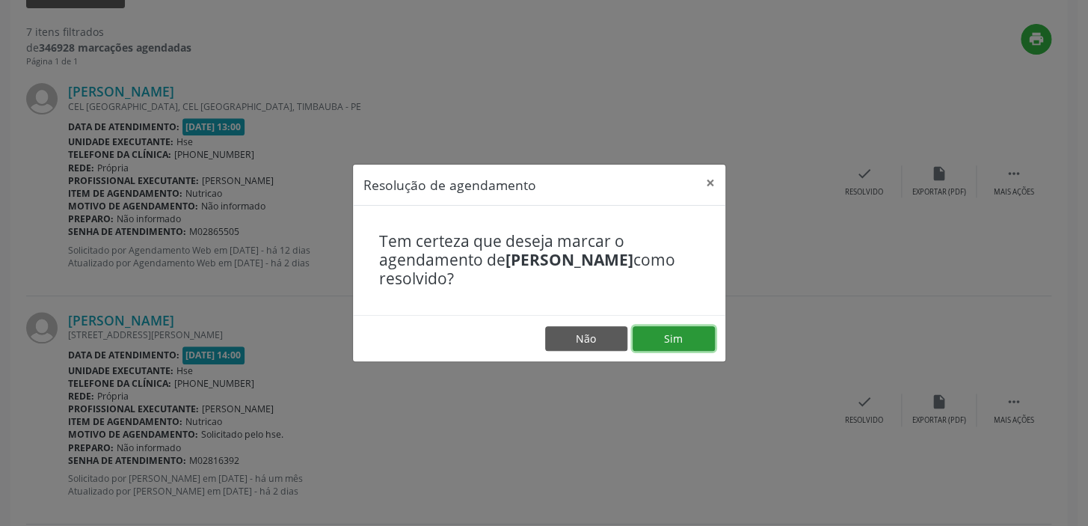
click at [682, 335] on button "Sim" at bounding box center [674, 338] width 82 height 25
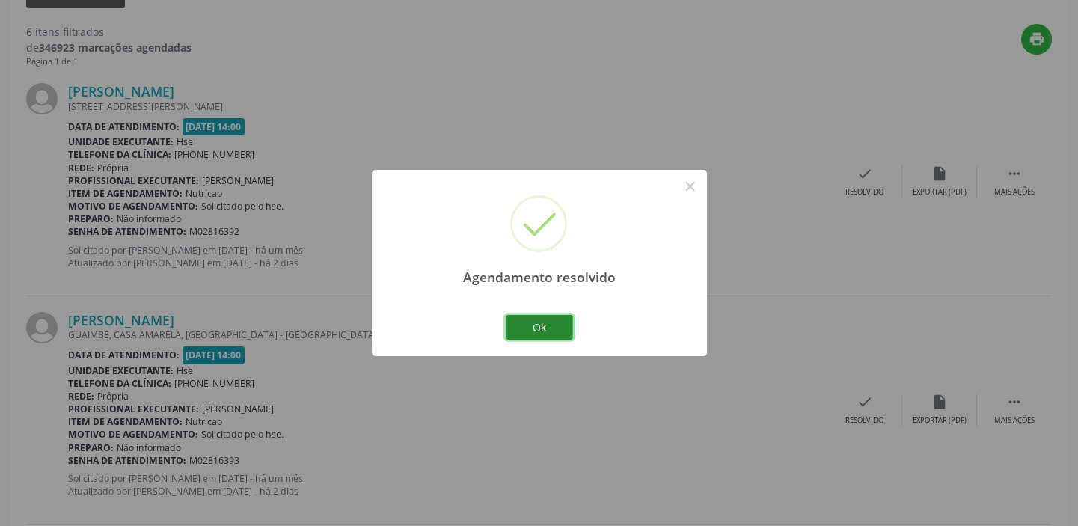
click at [554, 319] on button "Ok" at bounding box center [539, 327] width 67 height 25
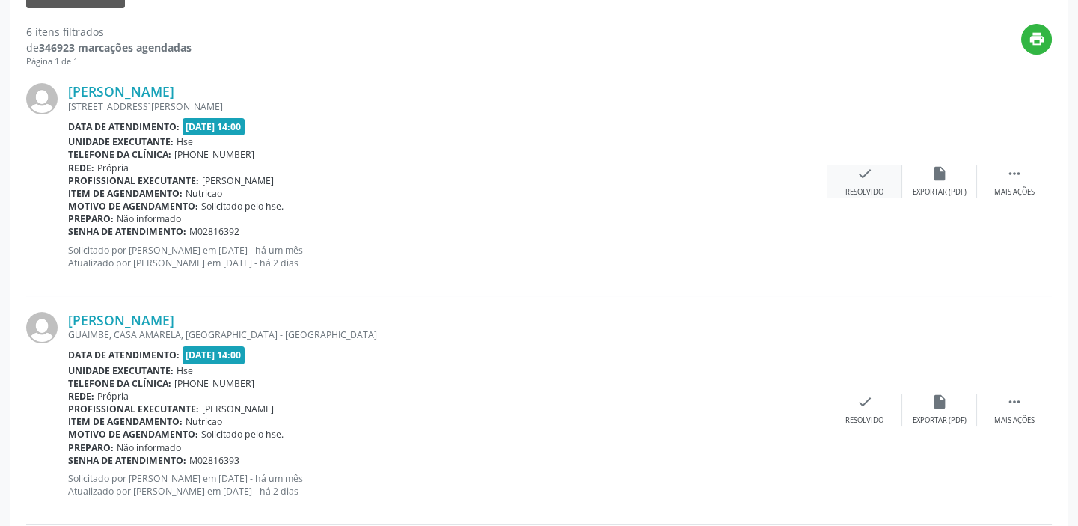
click at [872, 176] on icon "check" at bounding box center [865, 173] width 16 height 16
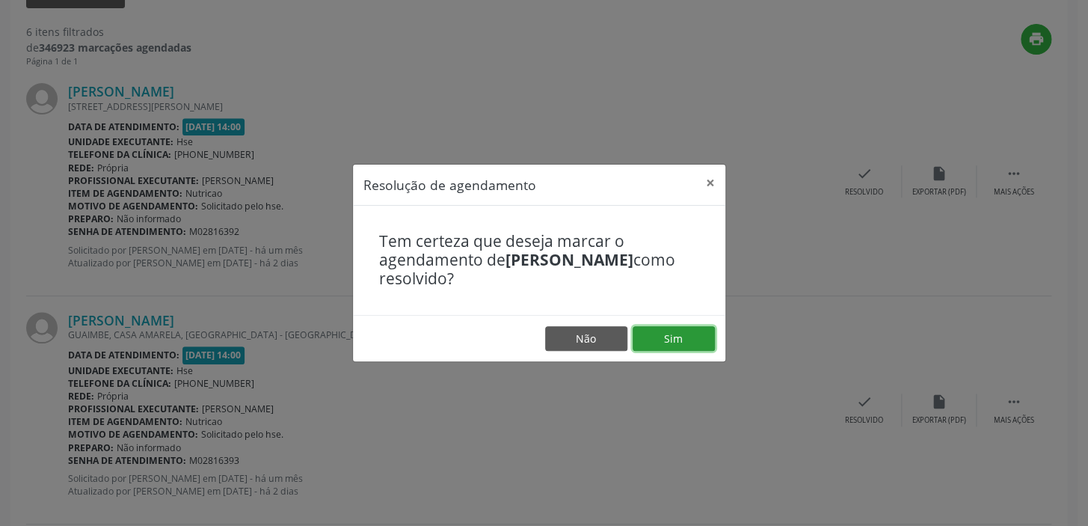
click at [689, 327] on button "Sim" at bounding box center [674, 338] width 82 height 25
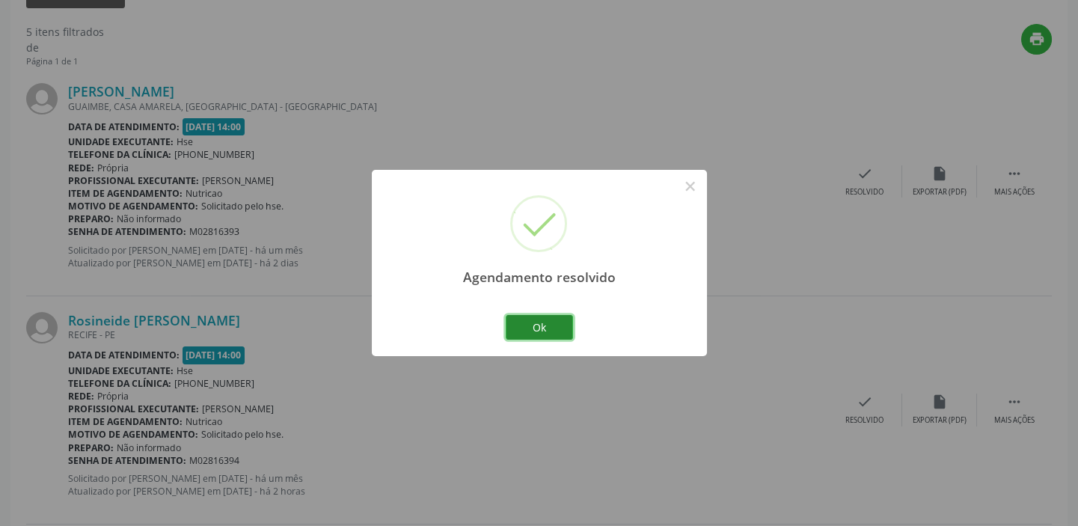
click at [563, 327] on button "Ok" at bounding box center [539, 327] width 67 height 25
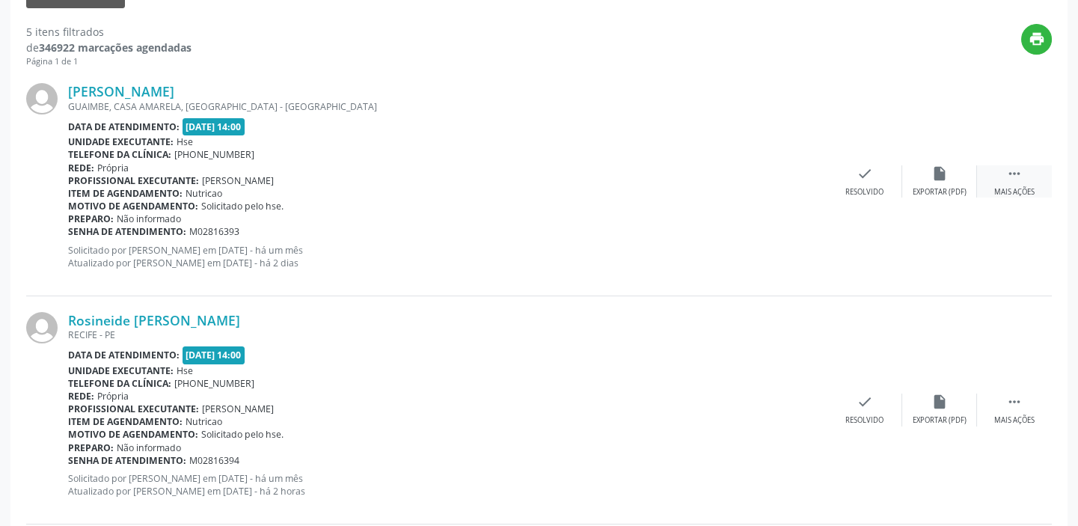
click at [1008, 173] on icon "" at bounding box center [1014, 173] width 16 height 16
click at [944, 176] on icon "alarm_off" at bounding box center [939, 173] width 16 height 16
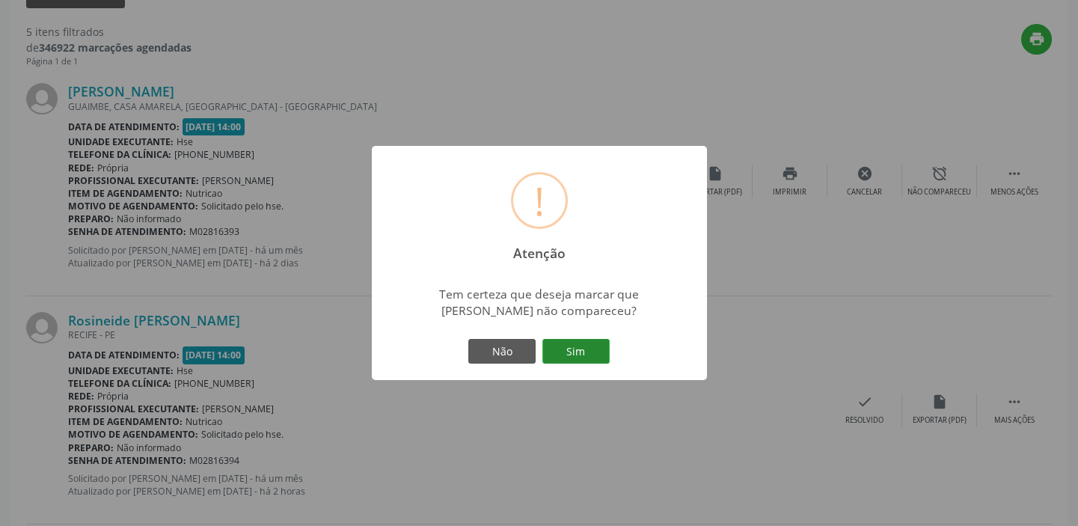
click at [595, 347] on button "Sim" at bounding box center [575, 351] width 67 height 25
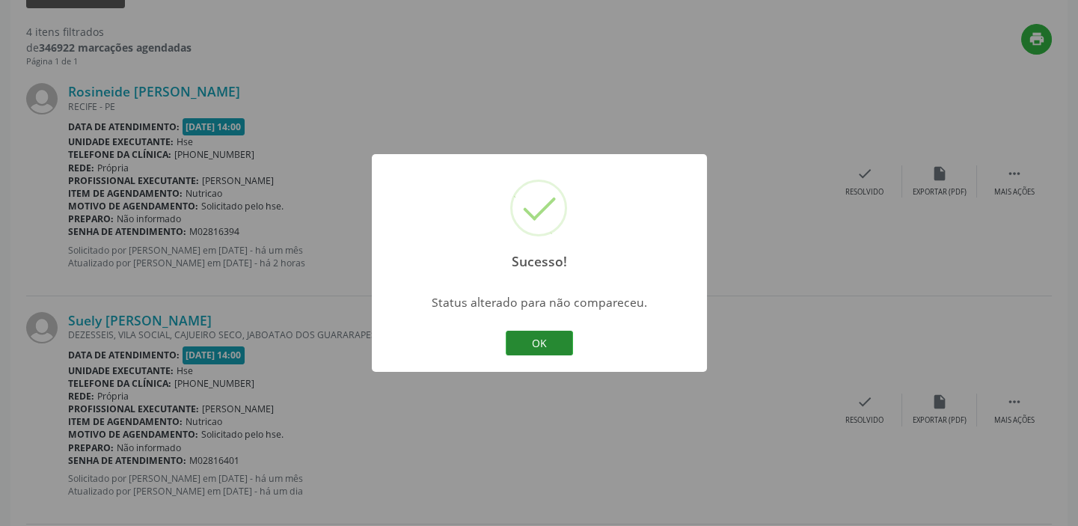
click at [545, 337] on button "OK" at bounding box center [539, 343] width 67 height 25
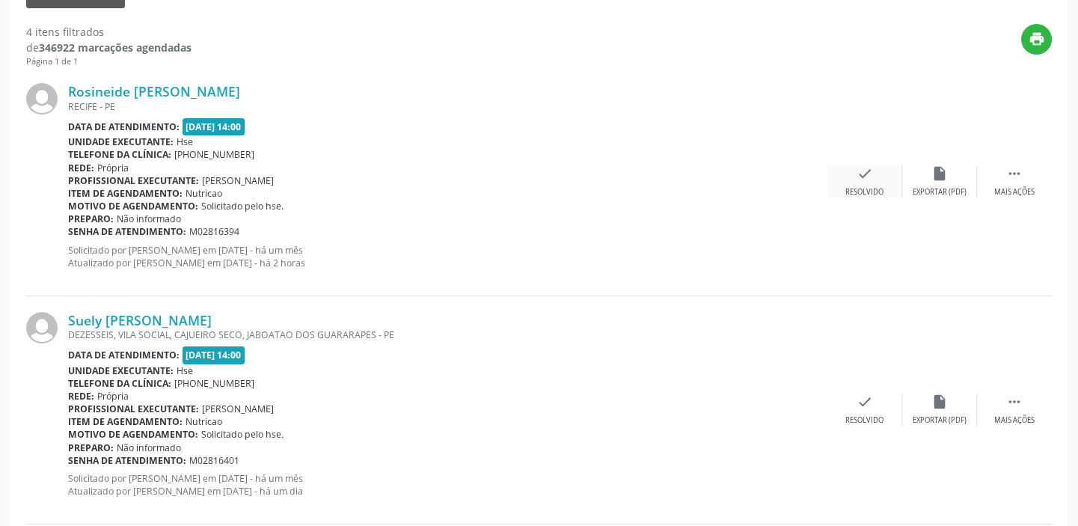
click at [874, 174] on div "check Resolvido" at bounding box center [864, 181] width 75 height 32
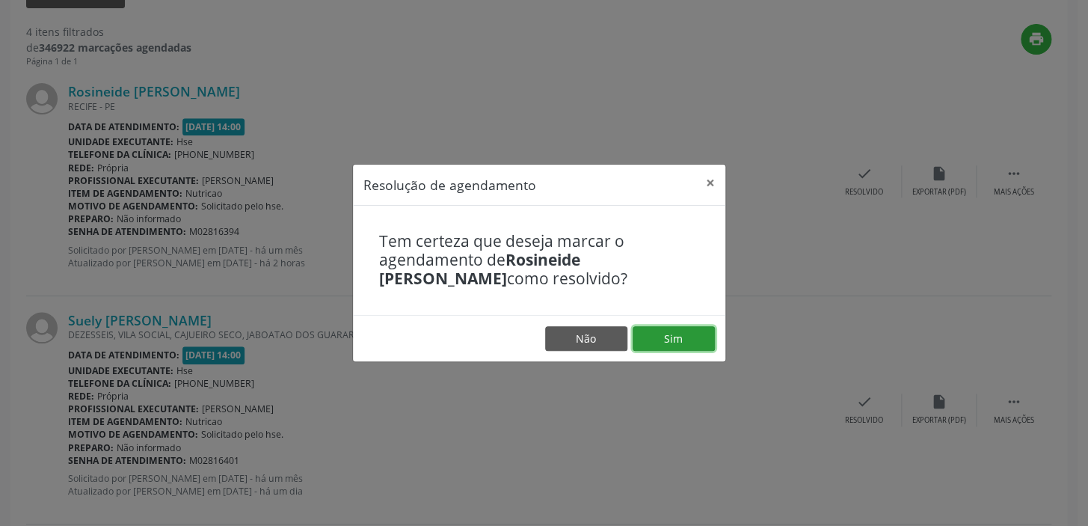
click at [687, 338] on button "Sim" at bounding box center [674, 338] width 82 height 25
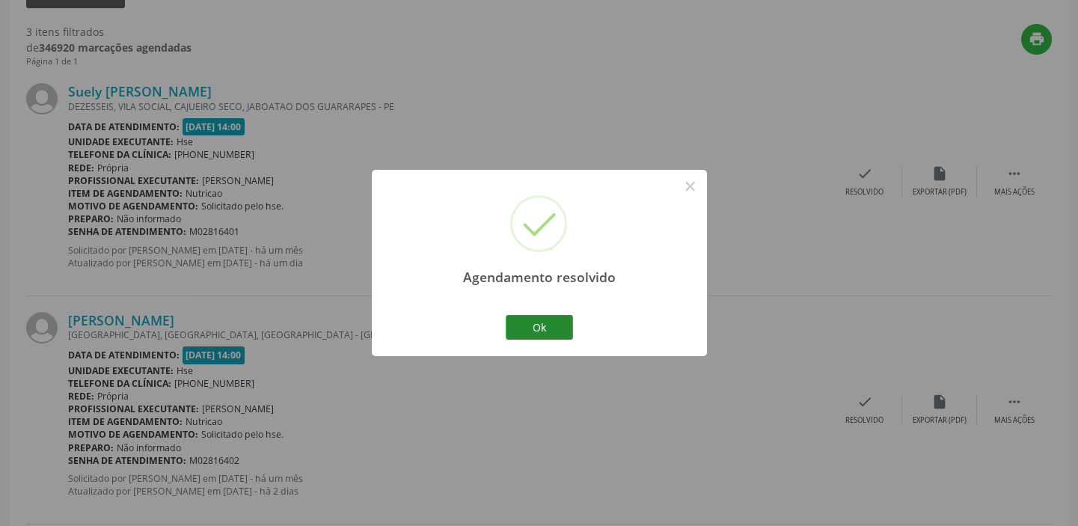
drag, startPoint x: 574, startPoint y: 322, endPoint x: 565, endPoint y: 327, distance: 10.4
click at [567, 325] on div "Ok Cancel" at bounding box center [539, 326] width 74 height 31
click at [565, 327] on button "Ok" at bounding box center [539, 327] width 67 height 25
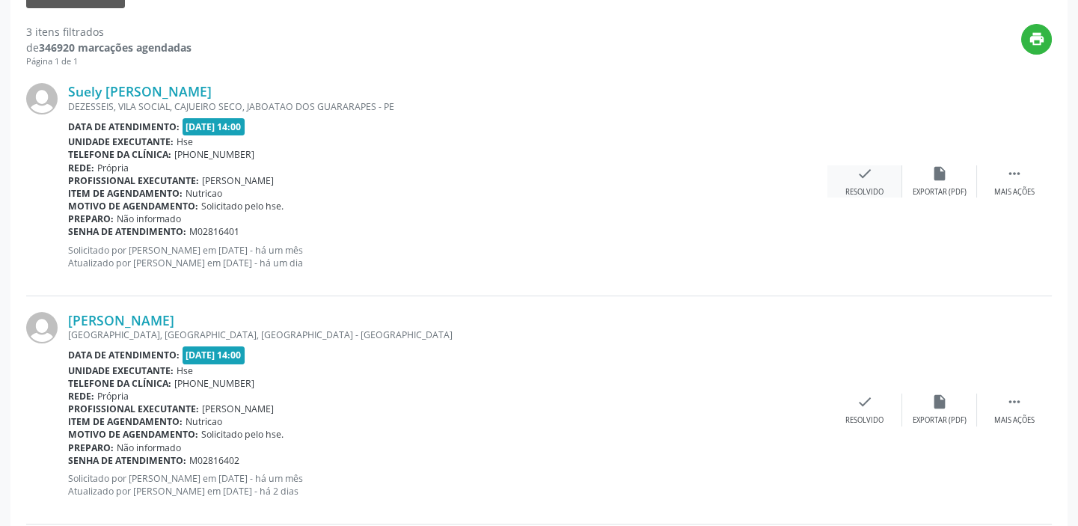
click at [869, 170] on icon "check" at bounding box center [865, 173] width 16 height 16
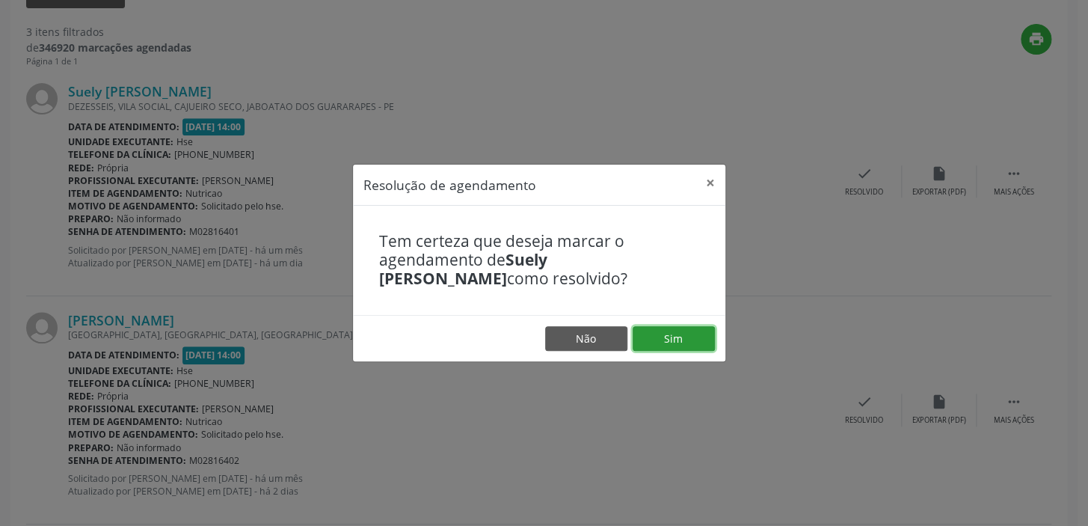
click at [676, 336] on button "Sim" at bounding box center [674, 338] width 82 height 25
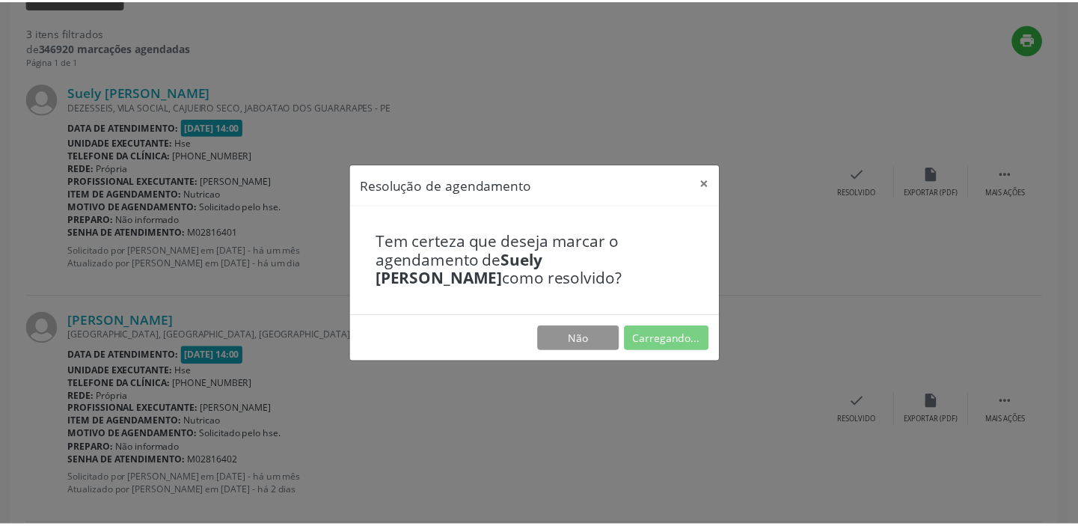
scroll to position [111, 0]
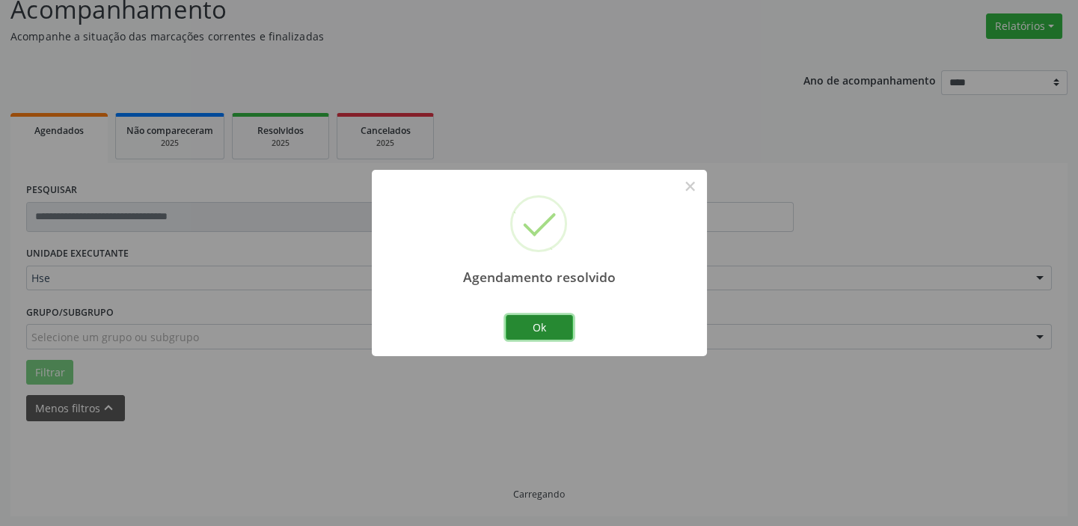
click at [555, 327] on button "Ok" at bounding box center [539, 327] width 67 height 25
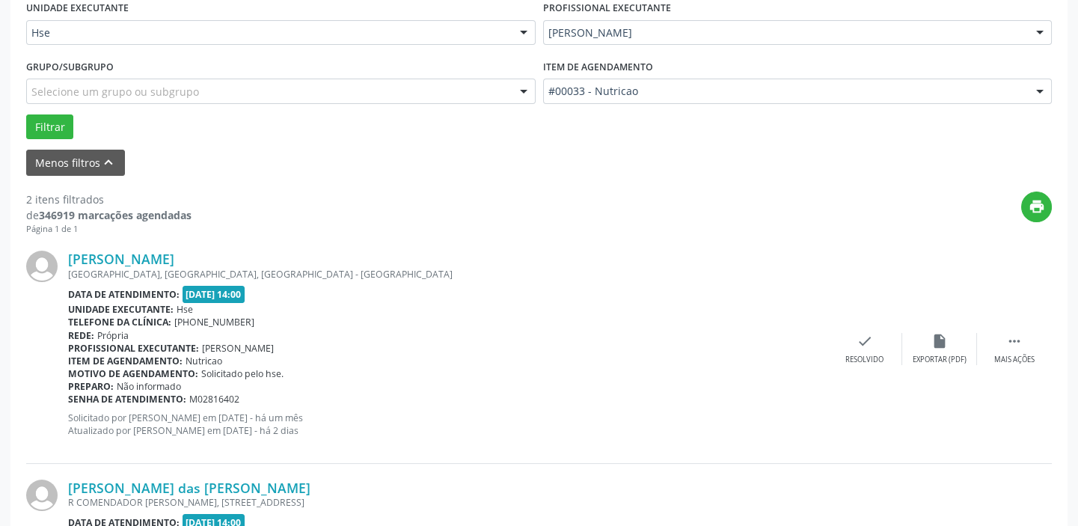
scroll to position [384, 0]
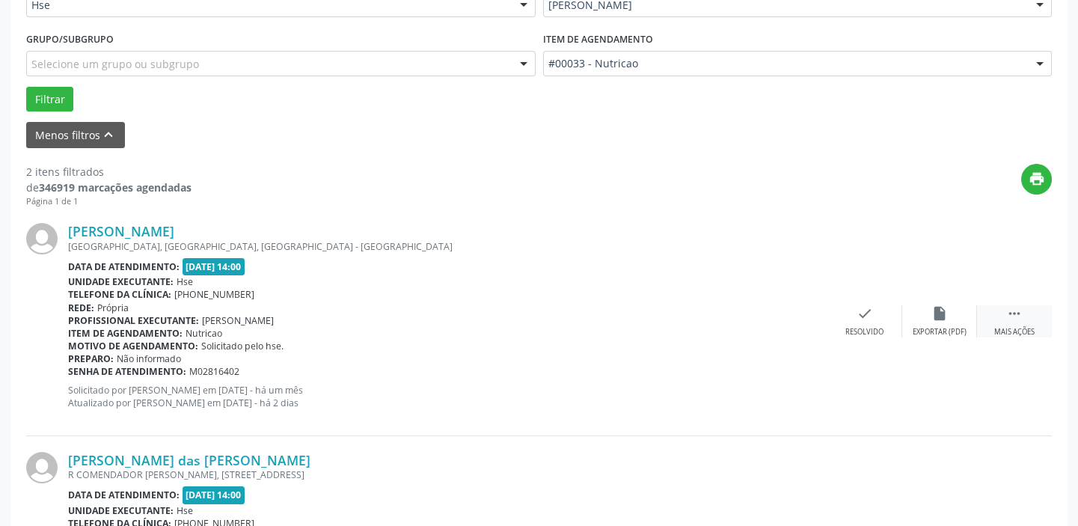
click at [1013, 314] on icon "" at bounding box center [1014, 313] width 16 height 16
click at [931, 316] on icon "alarm_off" at bounding box center [939, 313] width 16 height 16
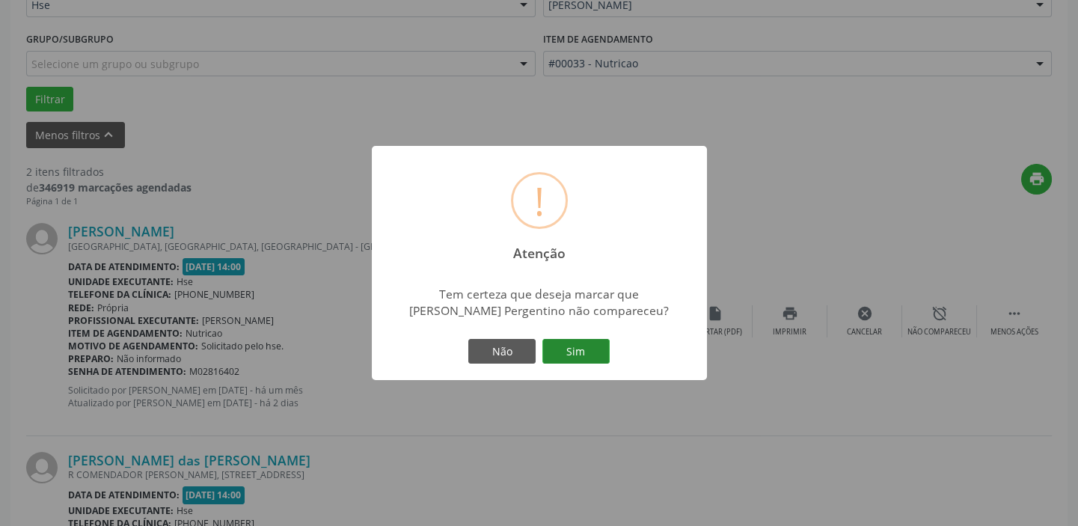
click at [593, 352] on button "Sim" at bounding box center [575, 351] width 67 height 25
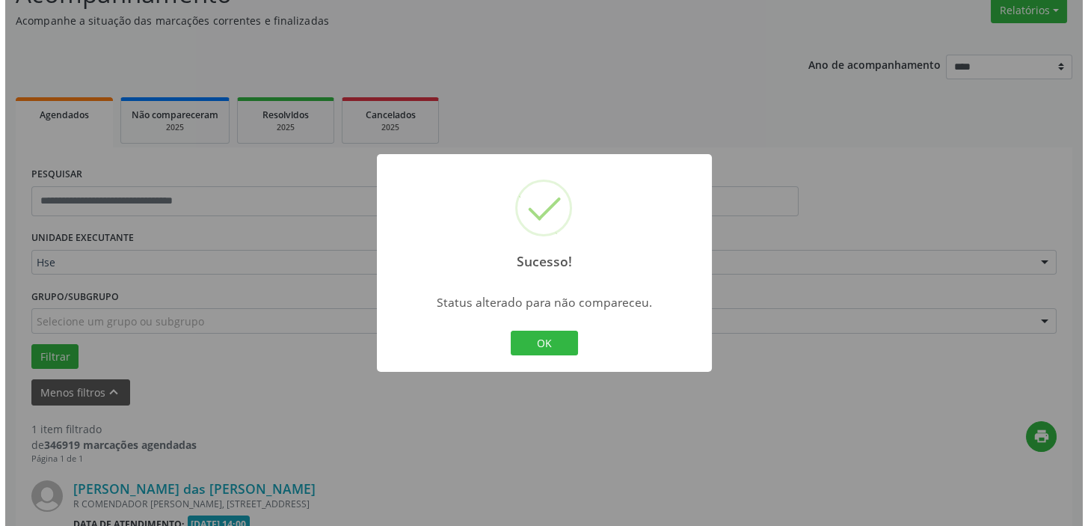
scroll to position [319, 0]
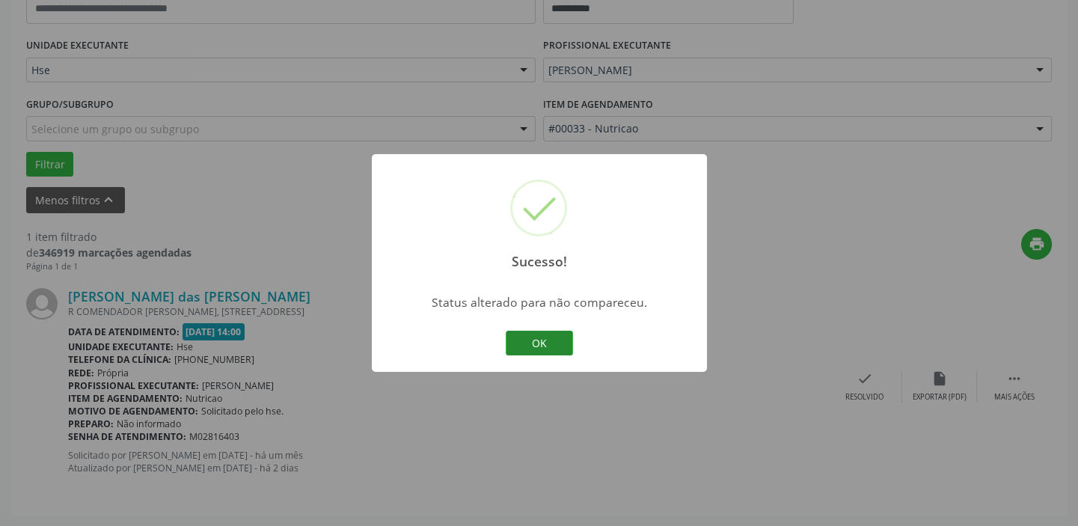
click at [530, 349] on button "OK" at bounding box center [539, 343] width 67 height 25
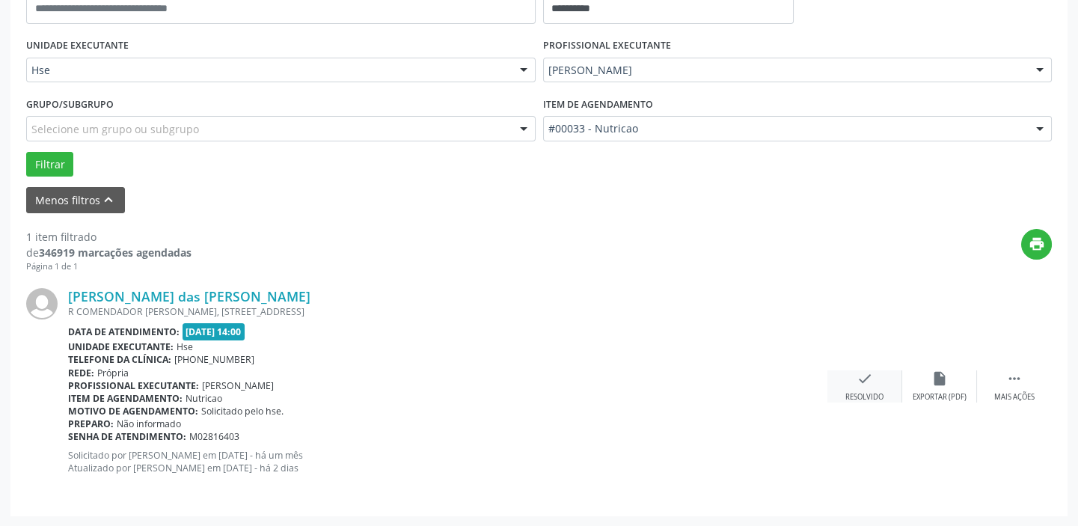
click at [875, 385] on div "check Resolvido" at bounding box center [864, 386] width 75 height 32
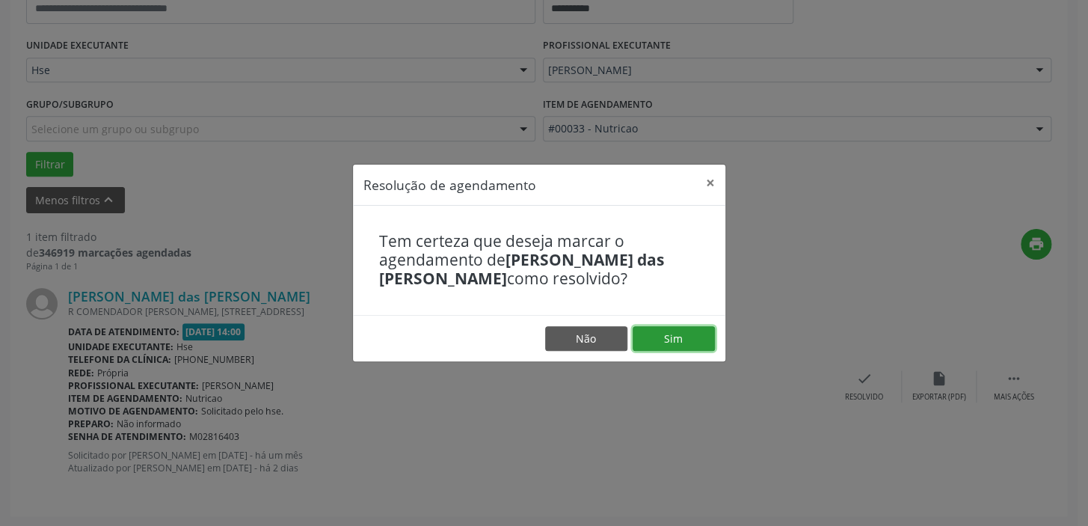
click at [684, 331] on button "Sim" at bounding box center [674, 338] width 82 height 25
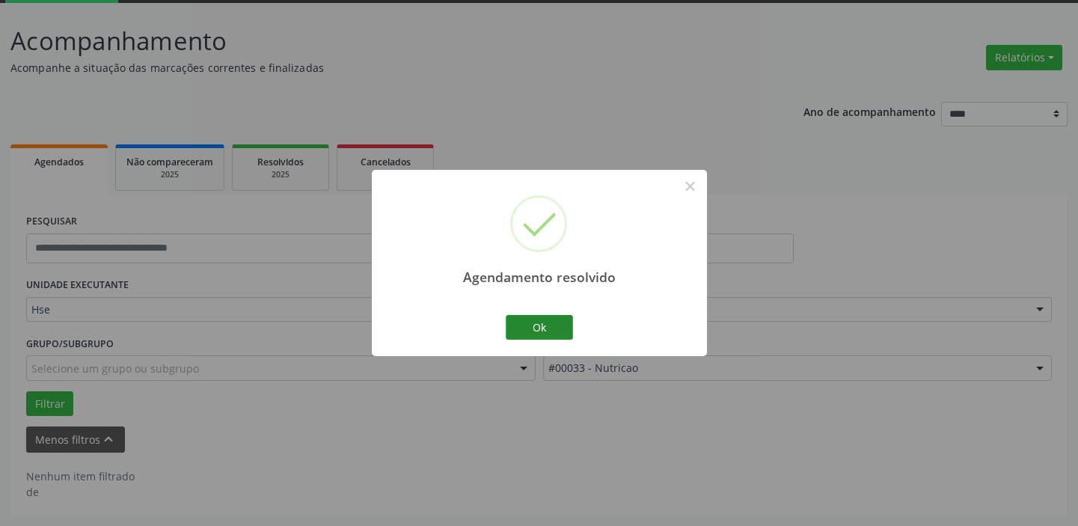
scroll to position [78, 0]
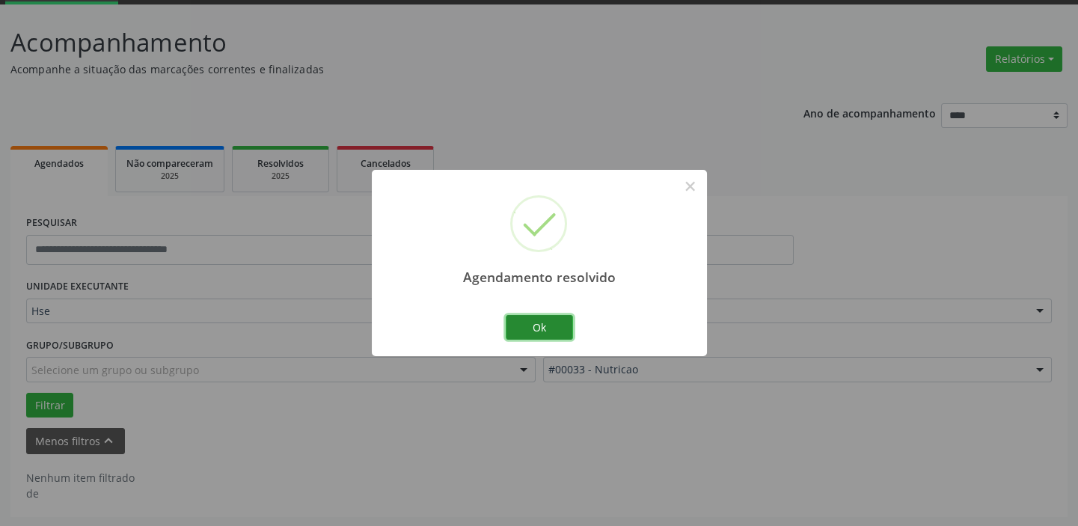
click at [533, 321] on button "Ok" at bounding box center [539, 327] width 67 height 25
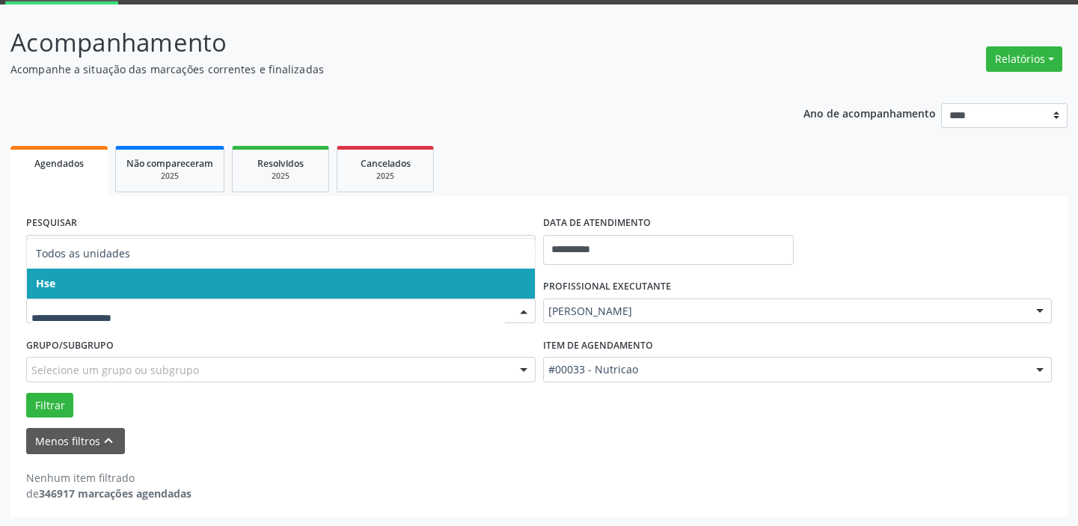
click at [524, 309] on div at bounding box center [523, 311] width 22 height 25
click at [511, 272] on span "Hse" at bounding box center [281, 284] width 508 height 30
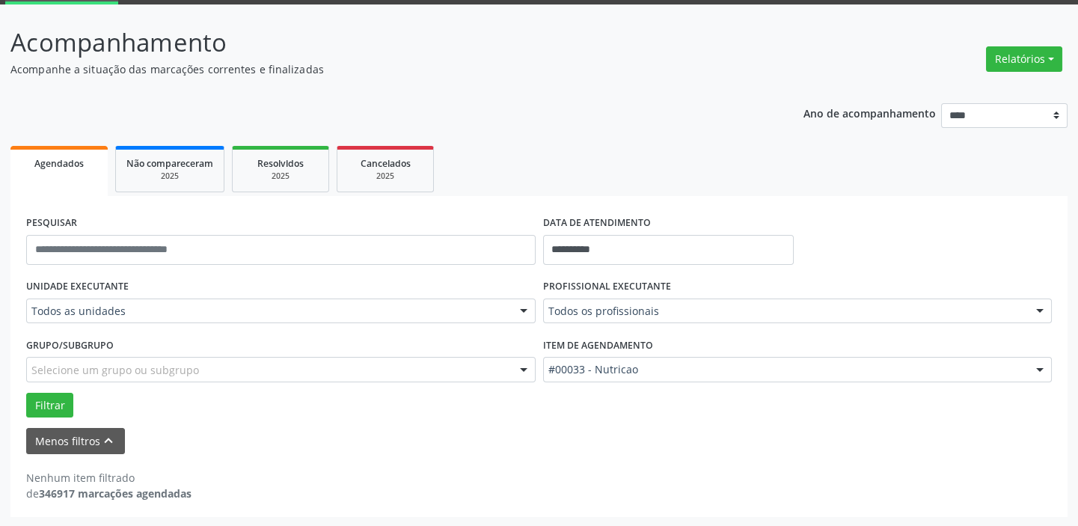
click at [522, 307] on div at bounding box center [523, 311] width 22 height 25
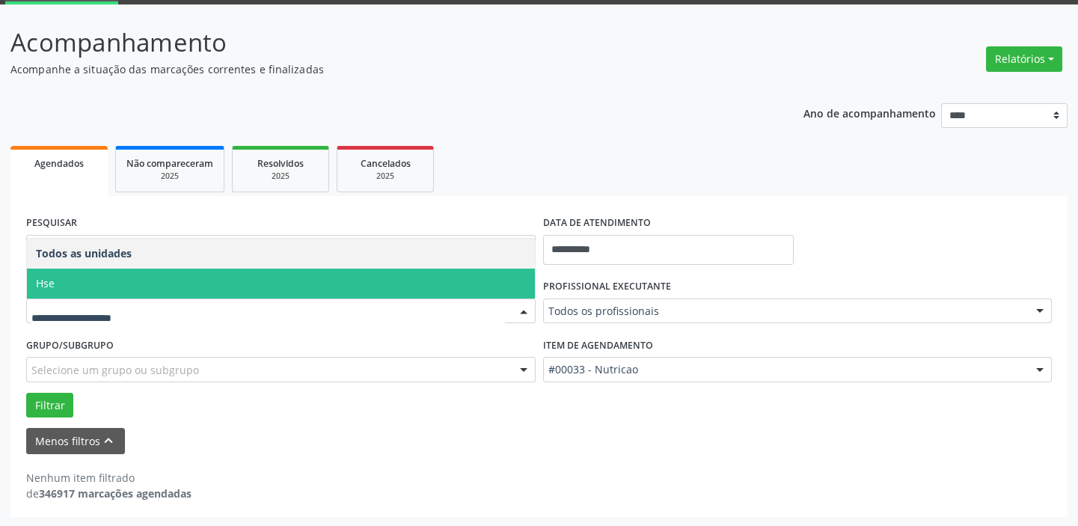
click at [519, 274] on span "Hse" at bounding box center [281, 284] width 508 height 30
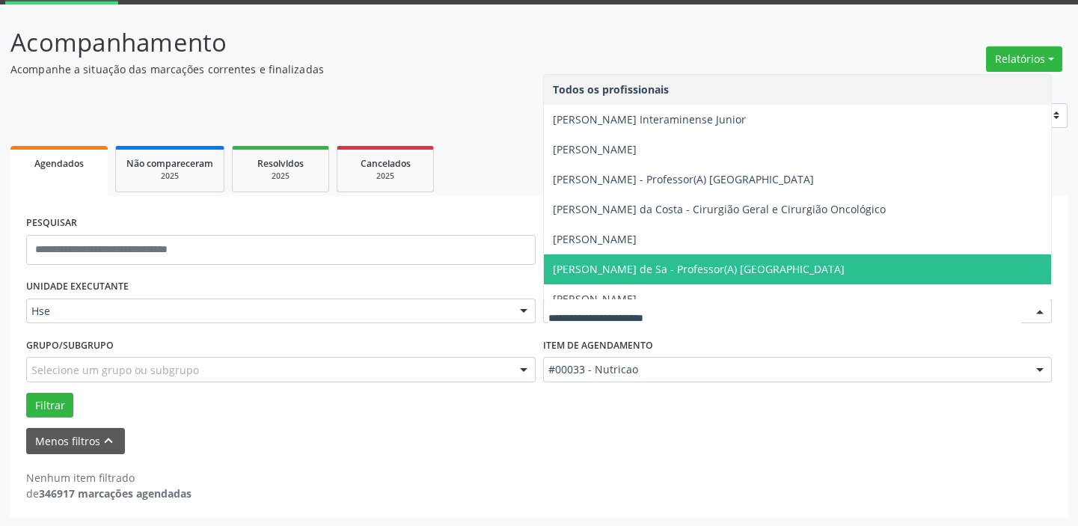
click at [1040, 310] on div at bounding box center [1040, 311] width 22 height 25
click at [936, 484] on div "Nenhum item filtrado de 346917 marcações agendadas" at bounding box center [539, 485] width 1026 height 31
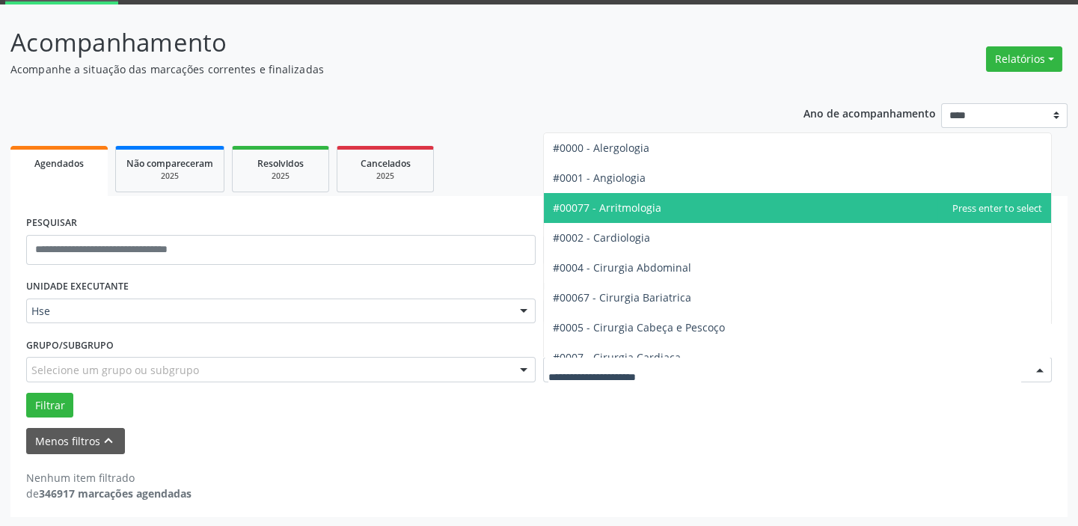
click at [1041, 364] on div at bounding box center [1040, 370] width 22 height 25
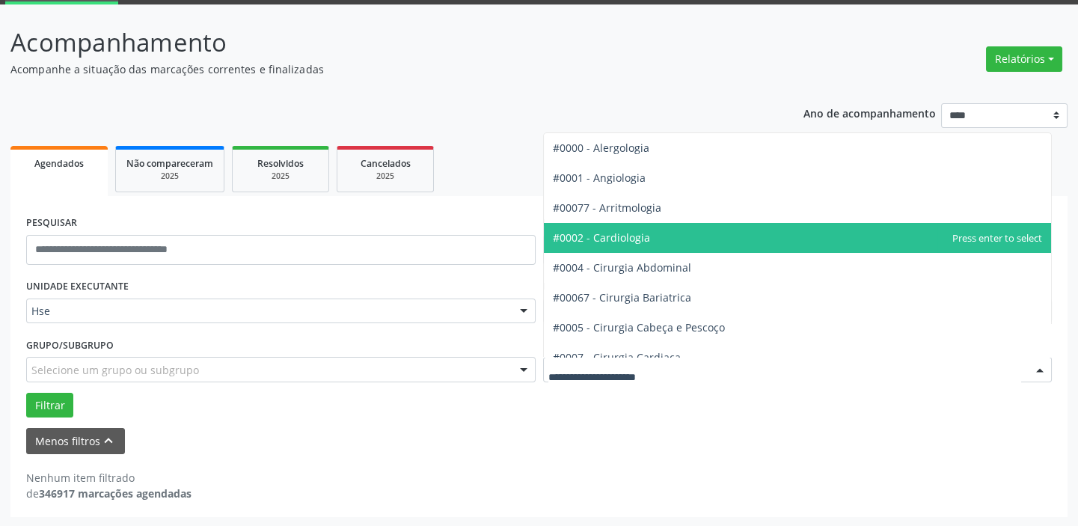
click at [648, 229] on span "#0002 - Cardiologia" at bounding box center [798, 238] width 508 height 30
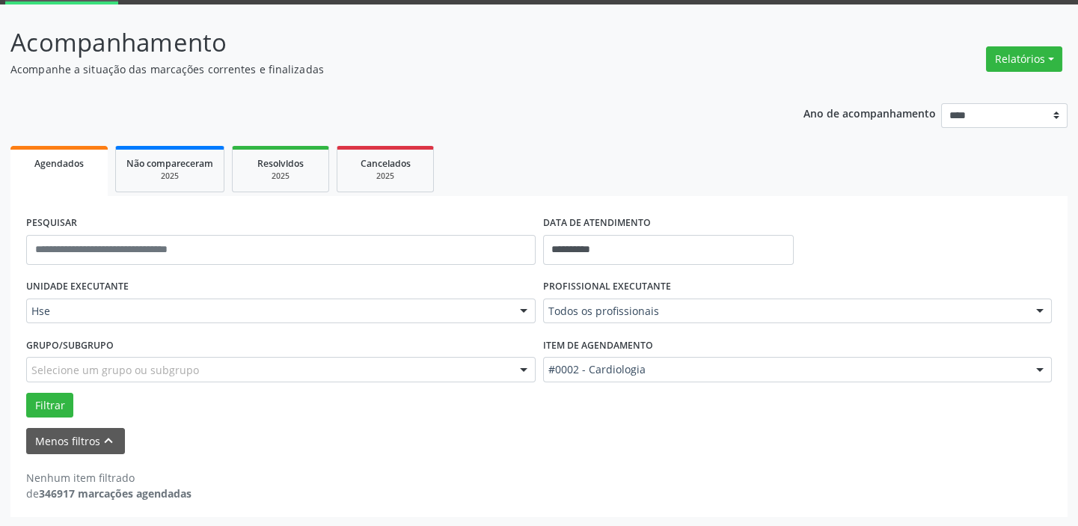
click at [1037, 307] on div at bounding box center [1040, 311] width 22 height 25
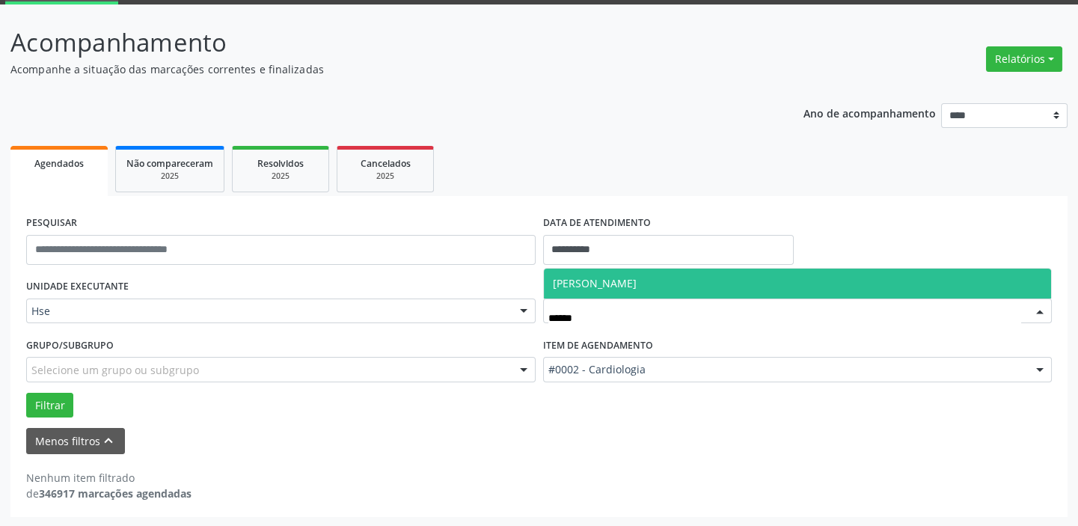
click at [637, 281] on span "[PERSON_NAME]" at bounding box center [595, 283] width 84 height 14
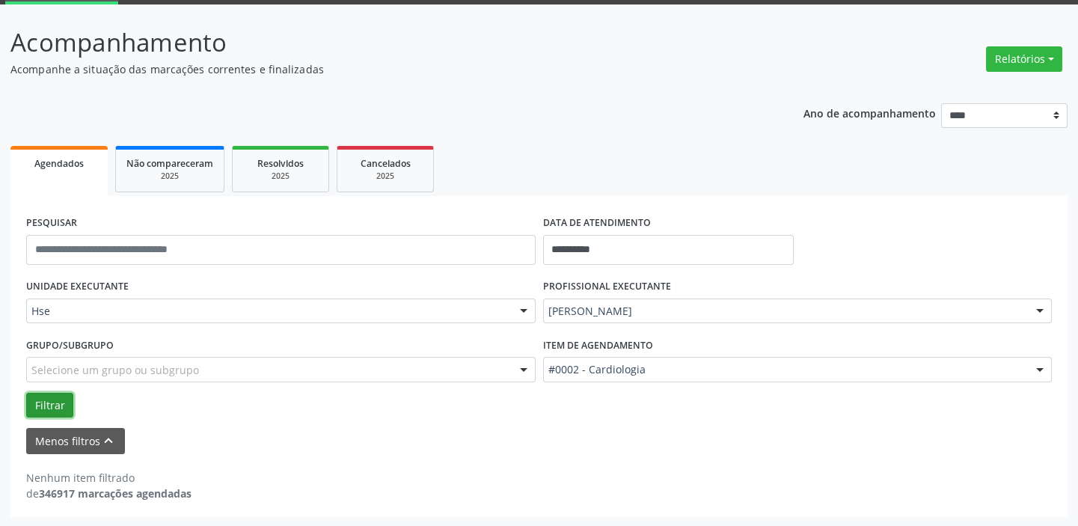
click at [52, 402] on button "Filtrar" at bounding box center [49, 405] width 47 height 25
click at [51, 401] on button "Filtrar" at bounding box center [49, 405] width 47 height 25
click at [523, 304] on div at bounding box center [523, 311] width 22 height 25
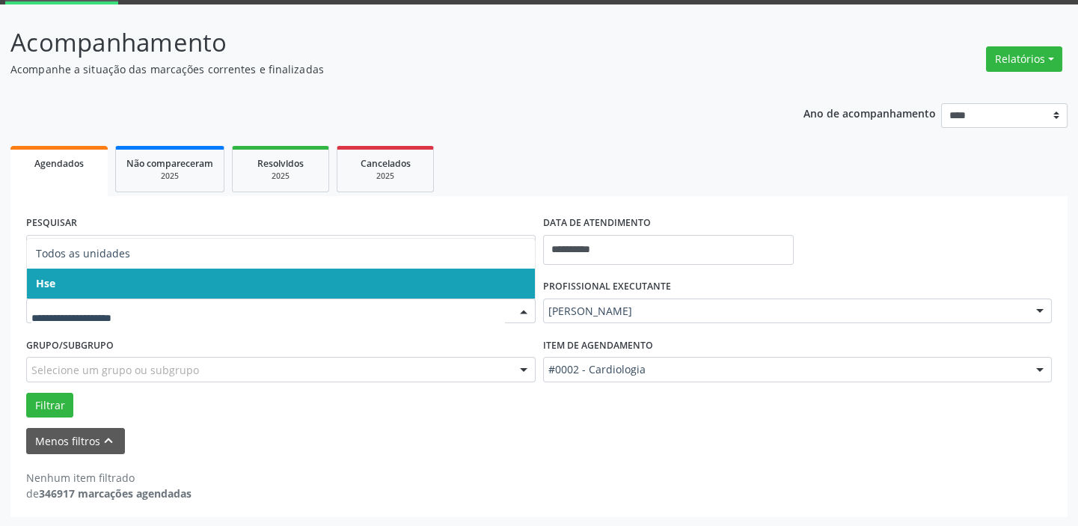
click at [496, 269] on span "Hse" at bounding box center [281, 284] width 508 height 30
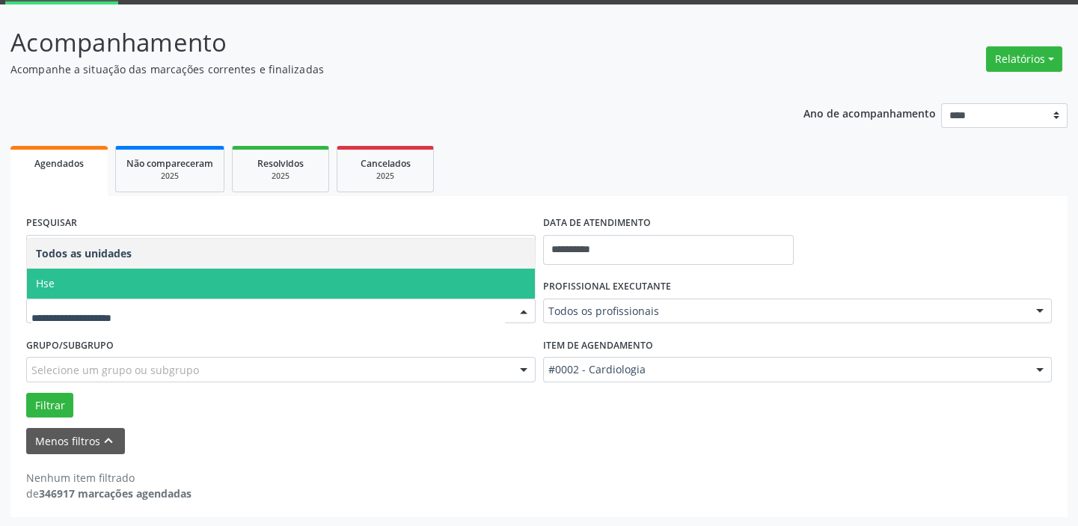
click at [522, 310] on div at bounding box center [523, 311] width 22 height 25
click at [524, 277] on span "Hse" at bounding box center [281, 284] width 508 height 30
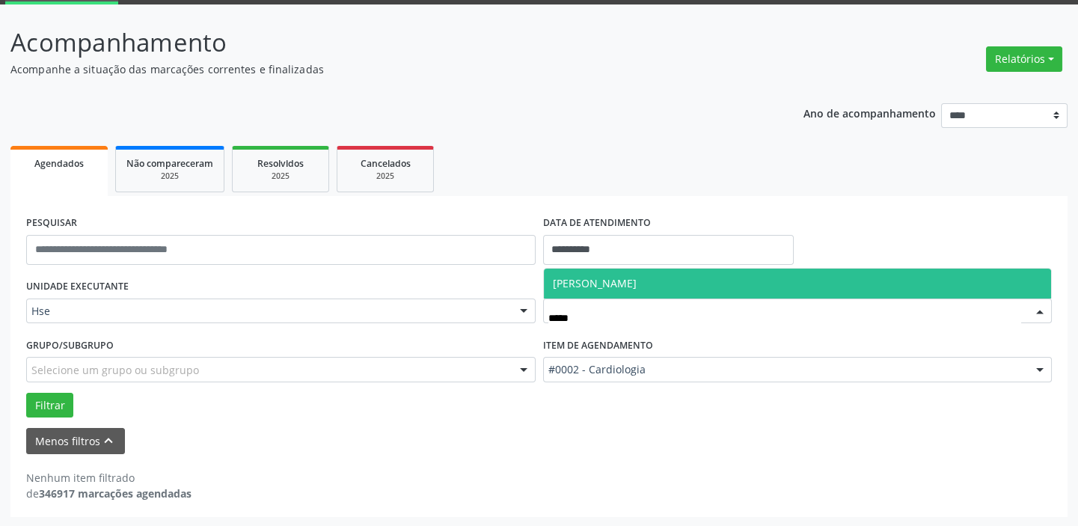
click at [637, 280] on span "[PERSON_NAME]" at bounding box center [595, 283] width 84 height 14
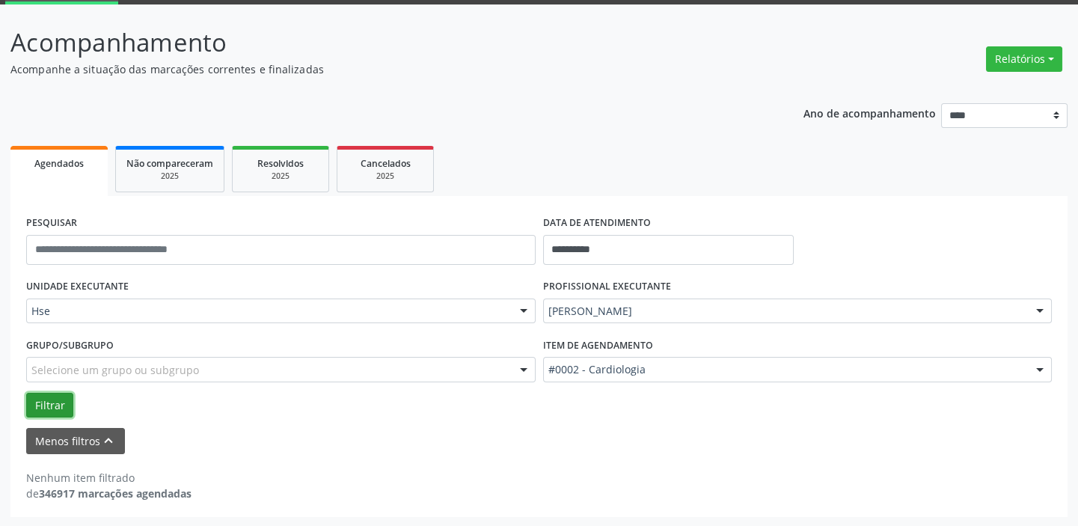
click at [40, 399] on button "Filtrar" at bounding box center [49, 405] width 47 height 25
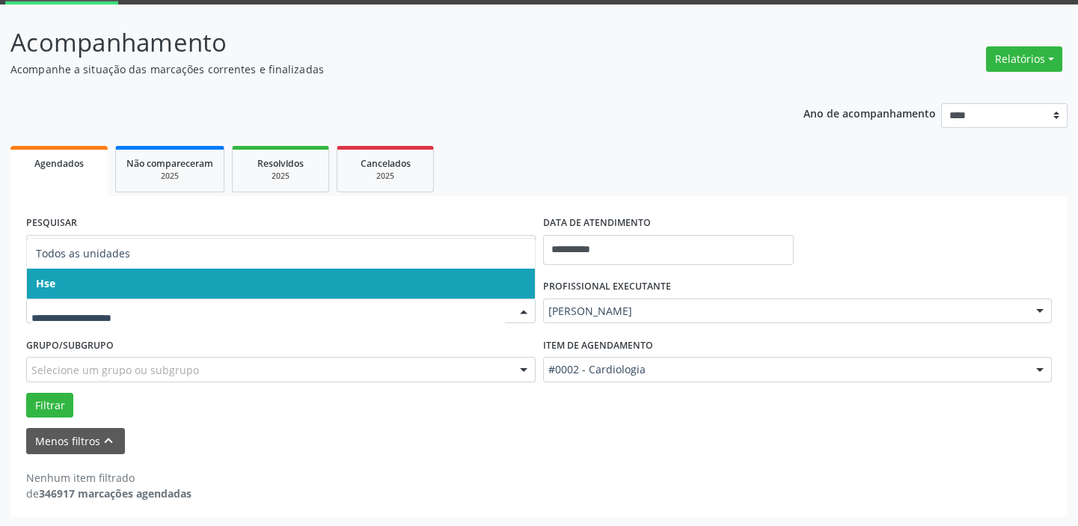
click at [526, 311] on div at bounding box center [523, 311] width 22 height 25
click at [510, 269] on span "Hse" at bounding box center [281, 284] width 508 height 30
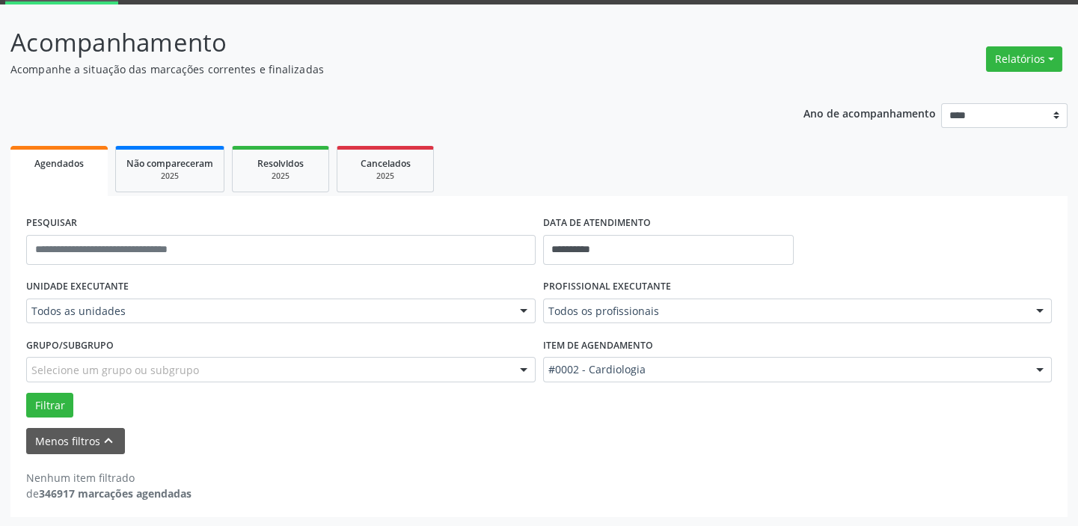
click at [522, 310] on div at bounding box center [523, 311] width 22 height 25
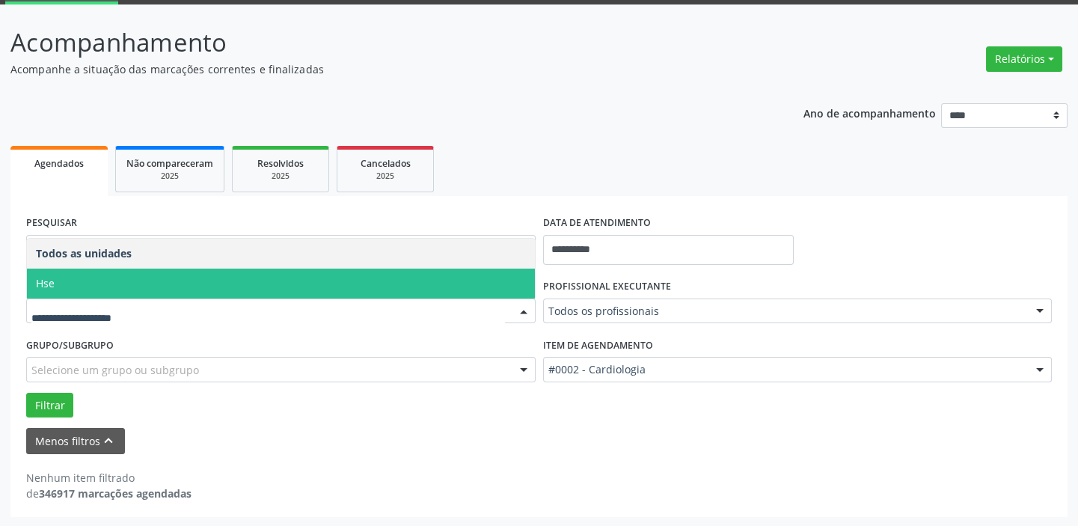
click at [516, 277] on span "Hse" at bounding box center [281, 284] width 508 height 30
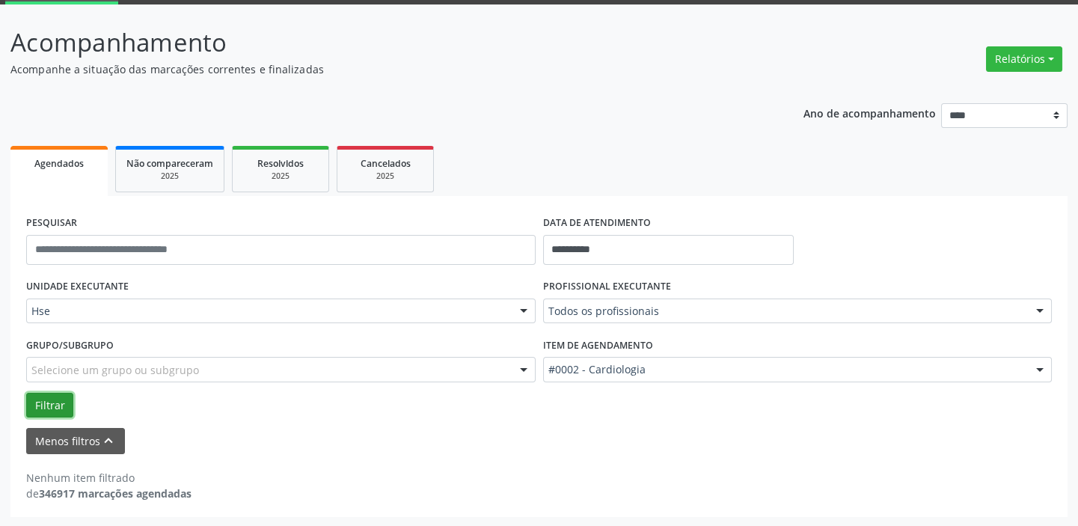
click at [52, 402] on button "Filtrar" at bounding box center [49, 405] width 47 height 25
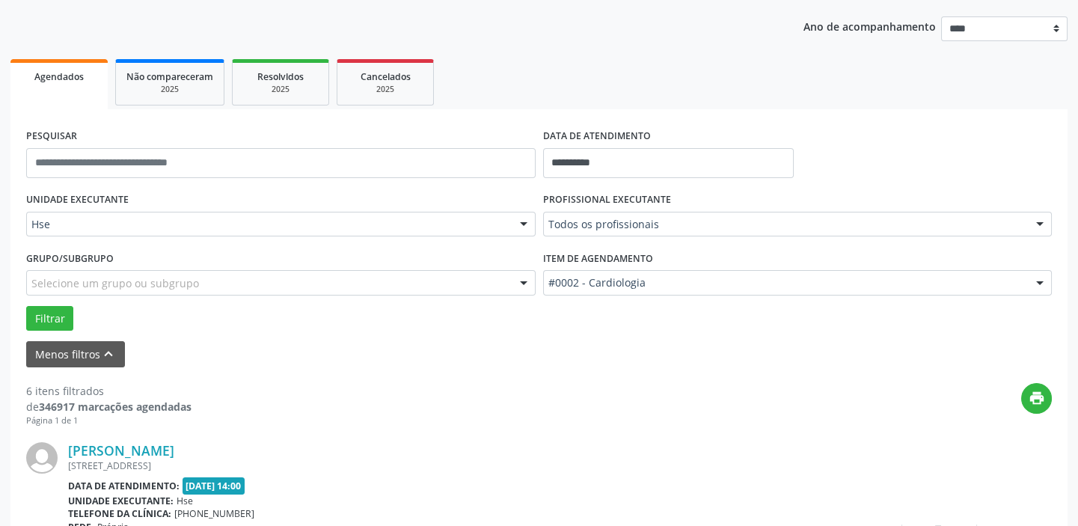
scroll to position [132, 0]
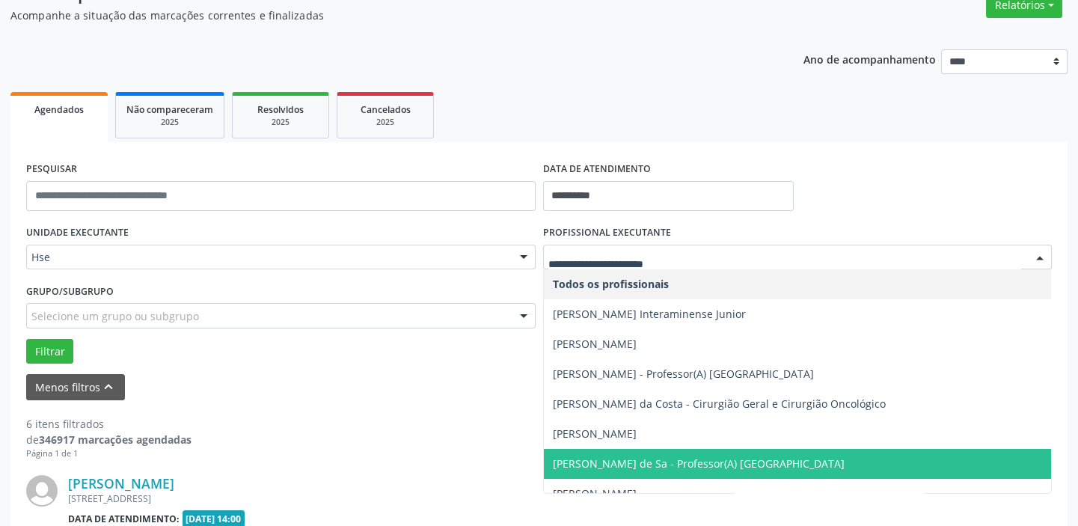
click at [1033, 255] on div at bounding box center [1040, 257] width 22 height 25
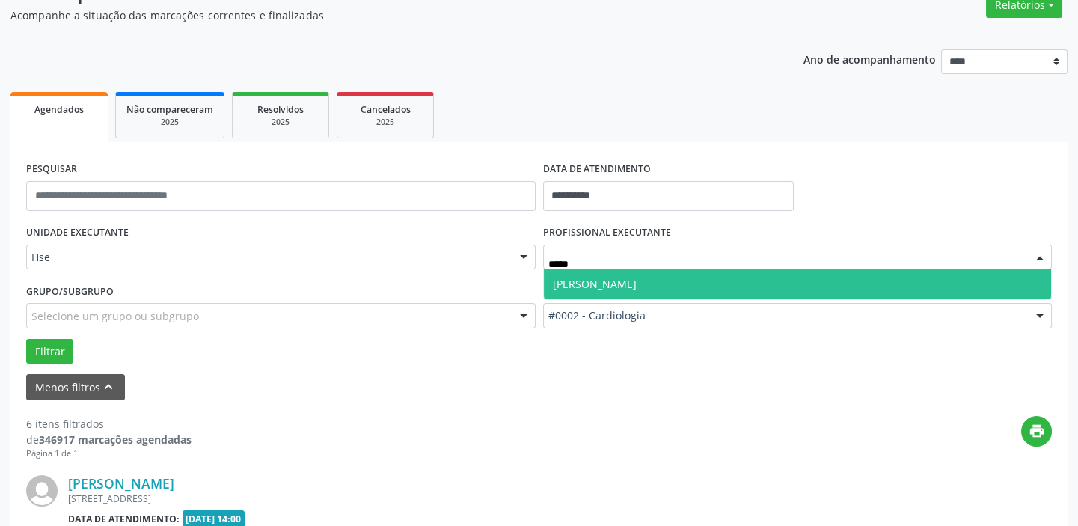
click at [797, 286] on span "[PERSON_NAME]" at bounding box center [798, 284] width 508 height 30
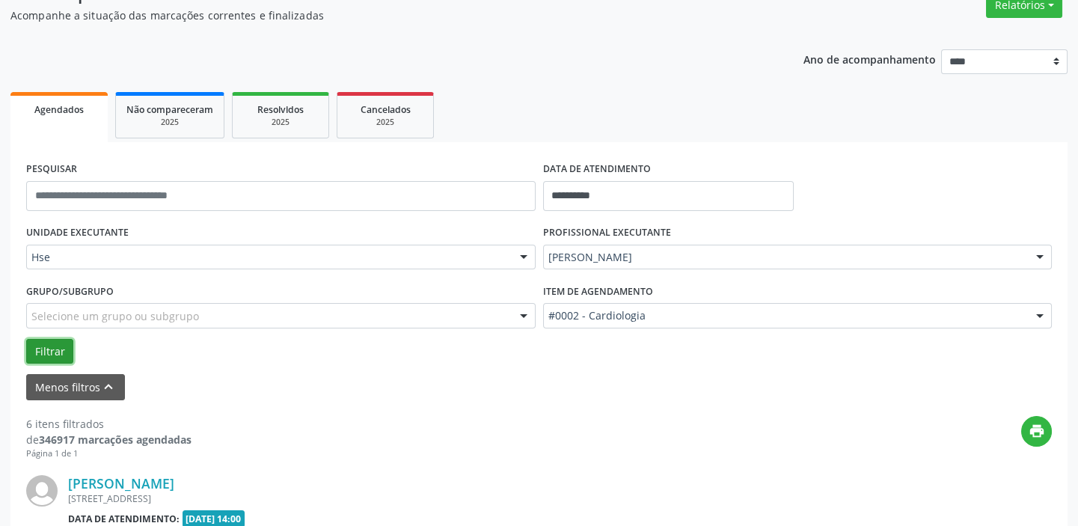
click at [42, 343] on button "Filtrar" at bounding box center [49, 351] width 47 height 25
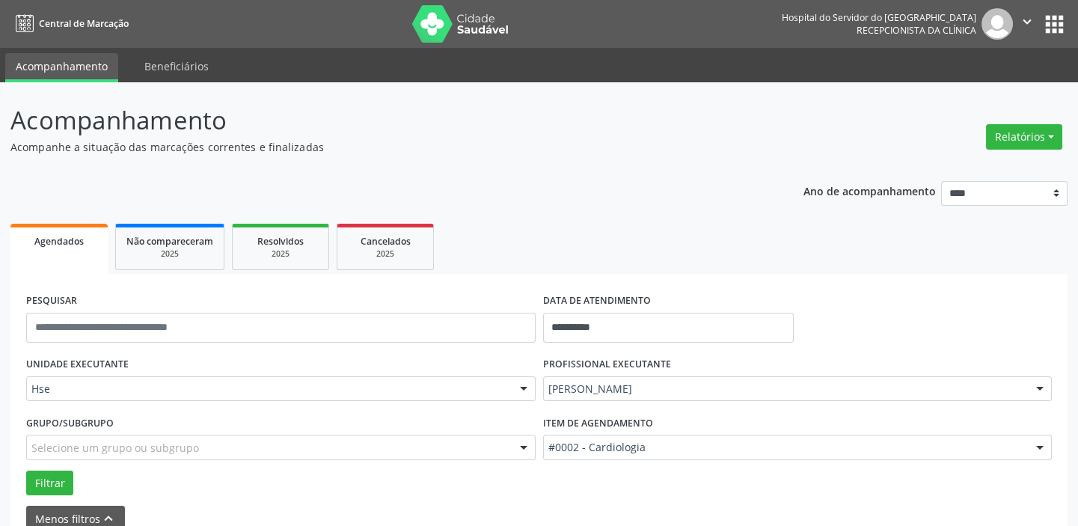
scroll to position [78, 0]
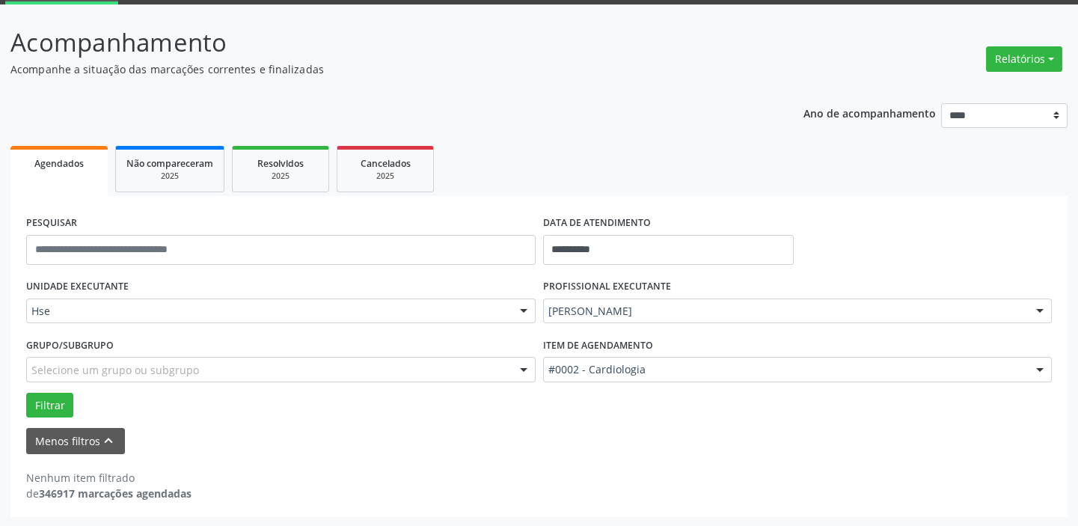
click at [524, 309] on div at bounding box center [523, 311] width 22 height 25
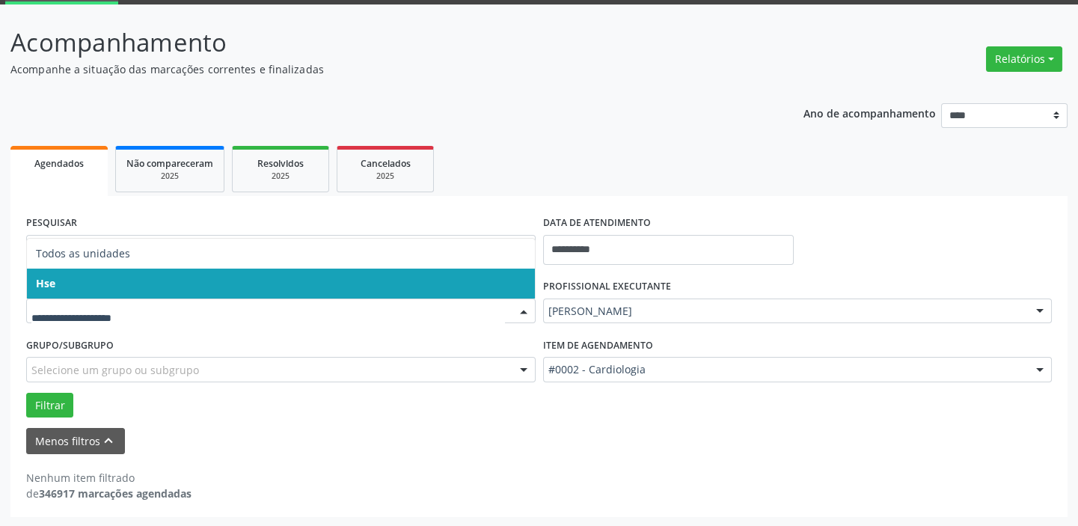
click at [480, 278] on span "Hse" at bounding box center [281, 284] width 508 height 30
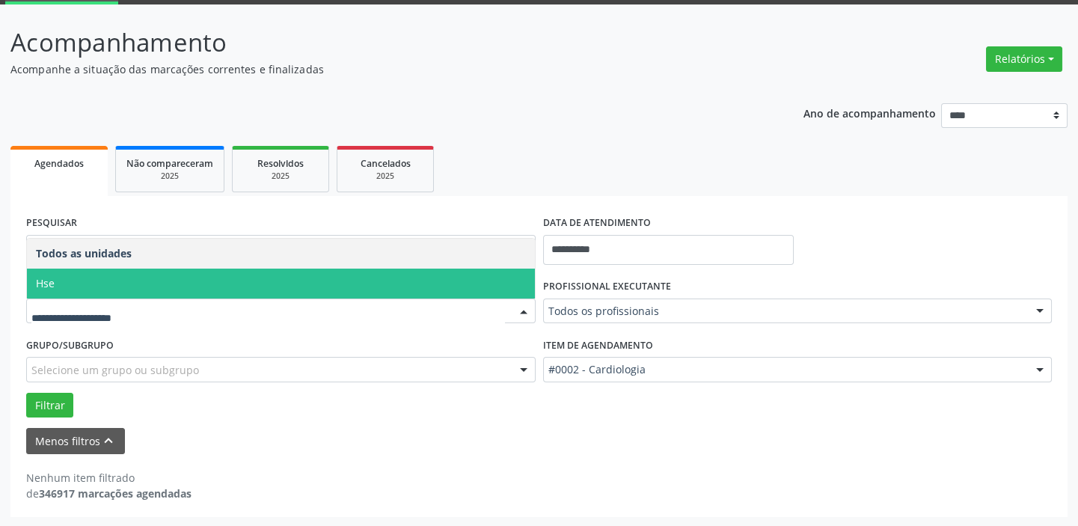
click at [521, 314] on div at bounding box center [523, 311] width 22 height 25
click at [518, 284] on span "Hse" at bounding box center [281, 284] width 508 height 30
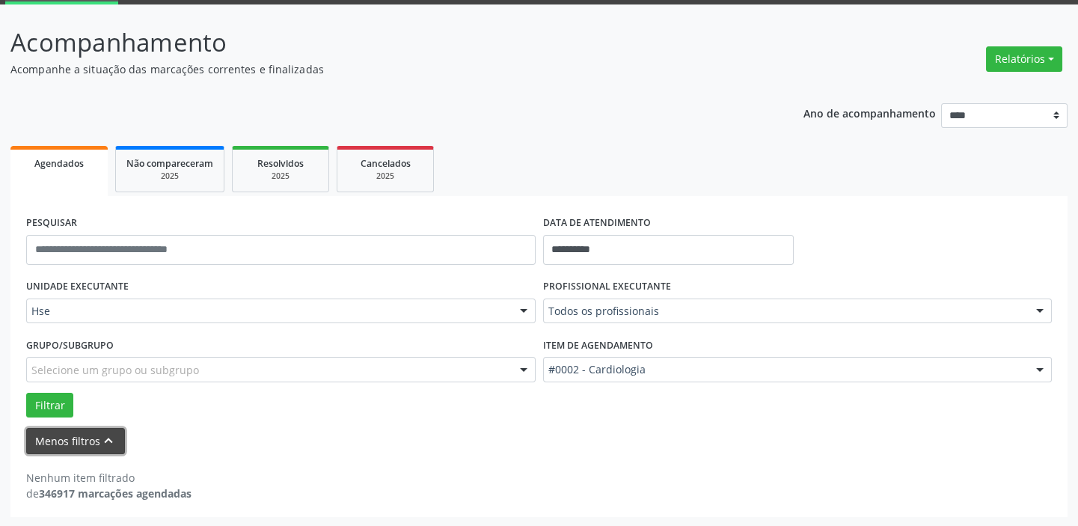
click at [96, 429] on button "Menos filtros keyboard_arrow_up" at bounding box center [75, 441] width 99 height 26
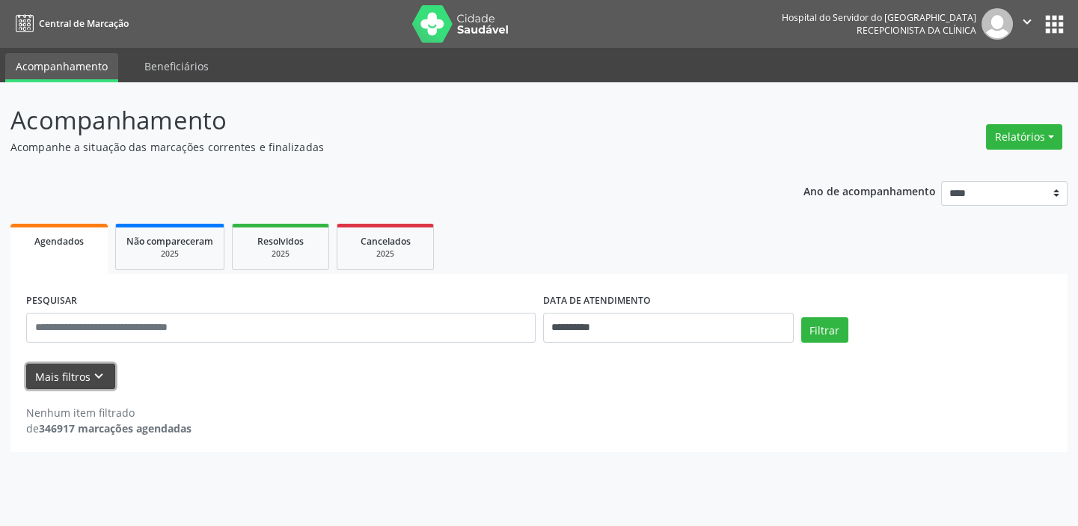
scroll to position [0, 0]
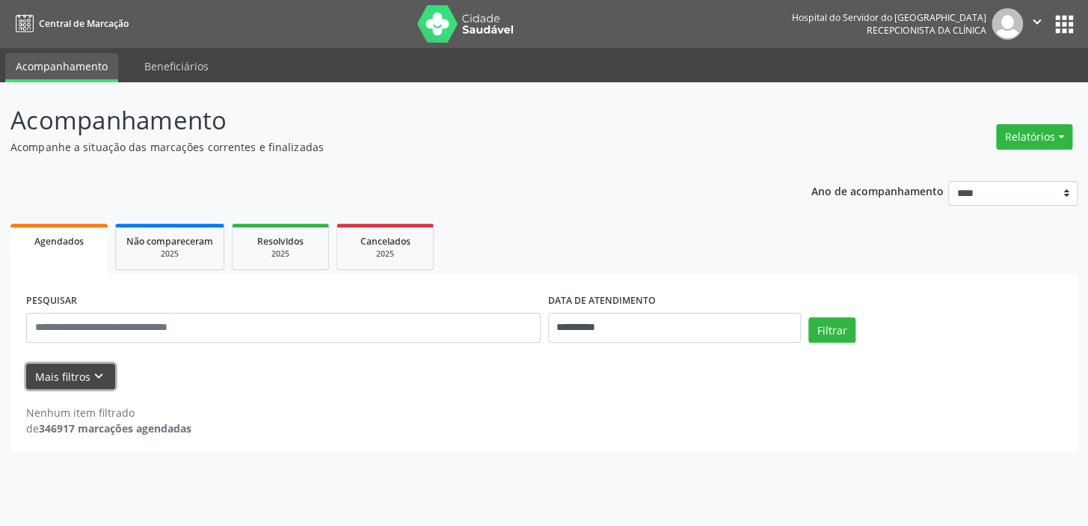
click at [79, 373] on button "Mais filtros keyboard_arrow_down" at bounding box center [70, 377] width 89 height 26
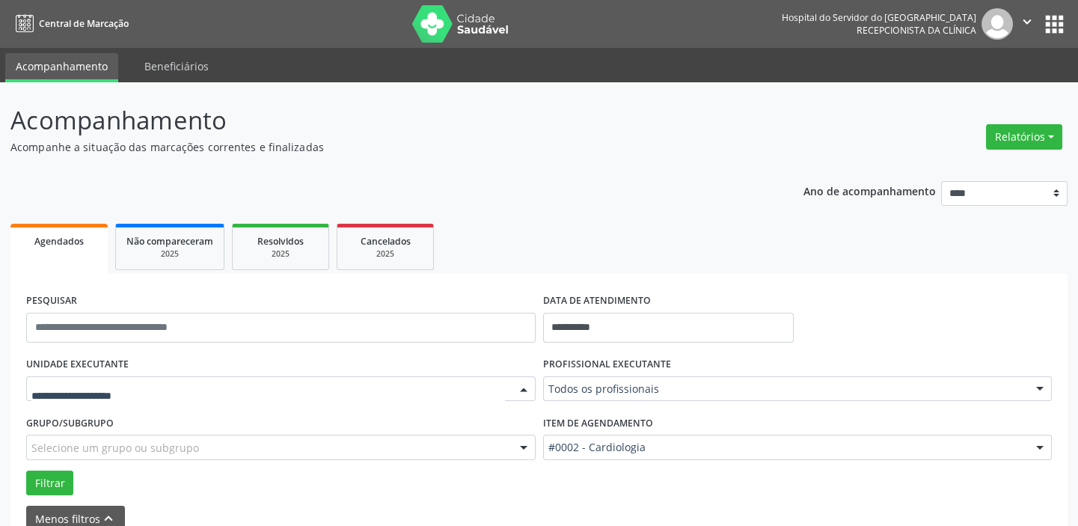
click at [524, 388] on div at bounding box center [523, 389] width 22 height 25
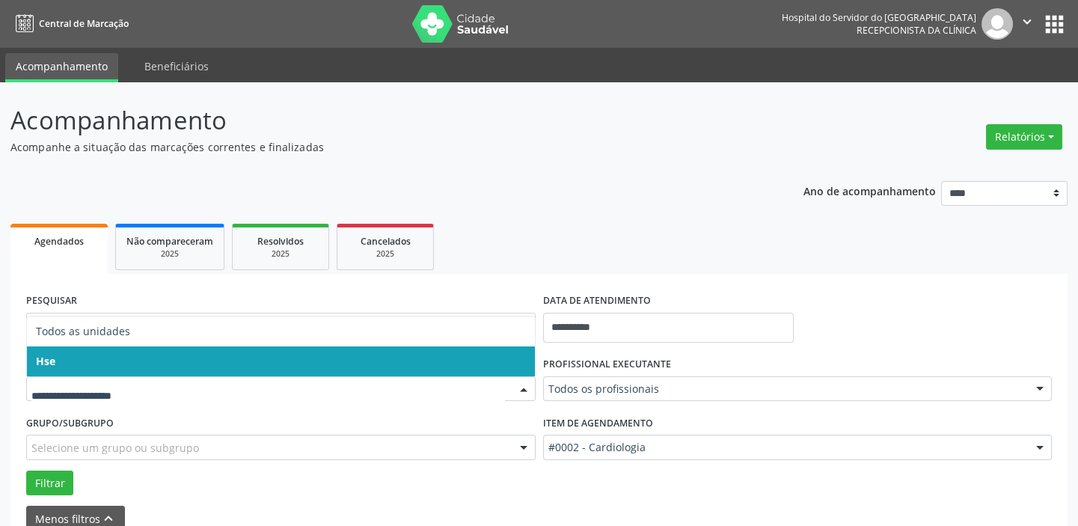
click at [520, 360] on span "Hse" at bounding box center [281, 361] width 508 height 30
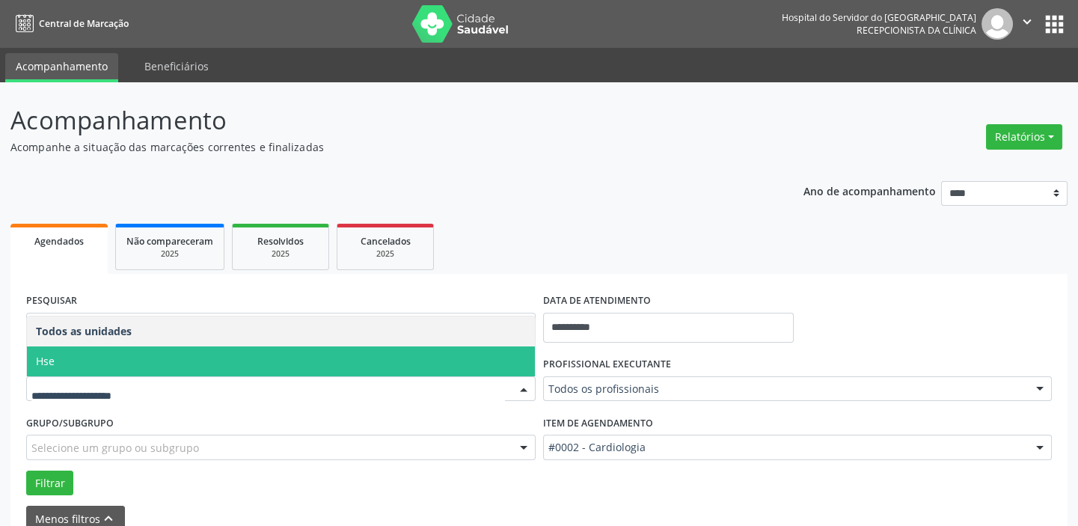
click at [518, 391] on div at bounding box center [523, 389] width 22 height 25
click at [521, 362] on span "Hse" at bounding box center [281, 361] width 508 height 30
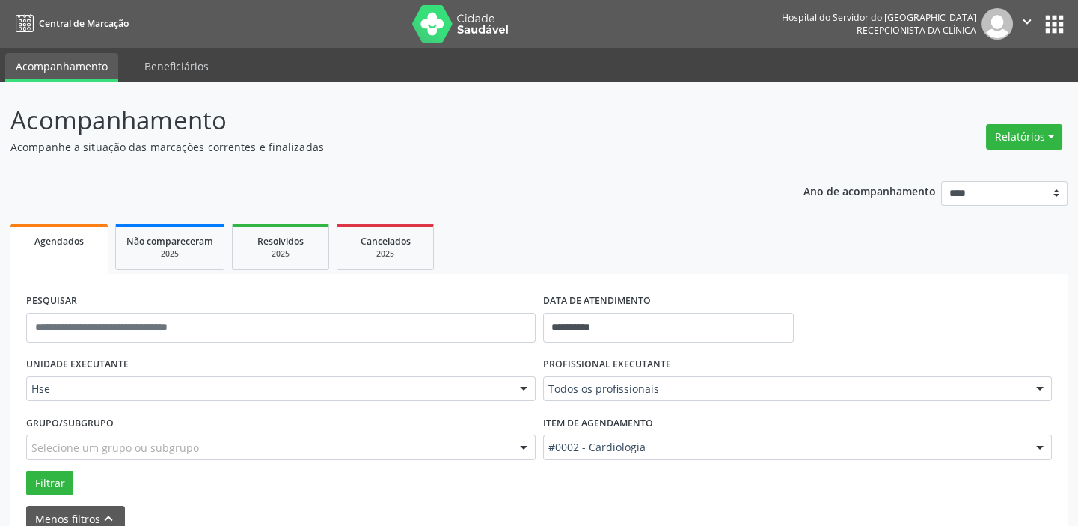
click at [1035, 382] on div at bounding box center [1040, 389] width 22 height 25
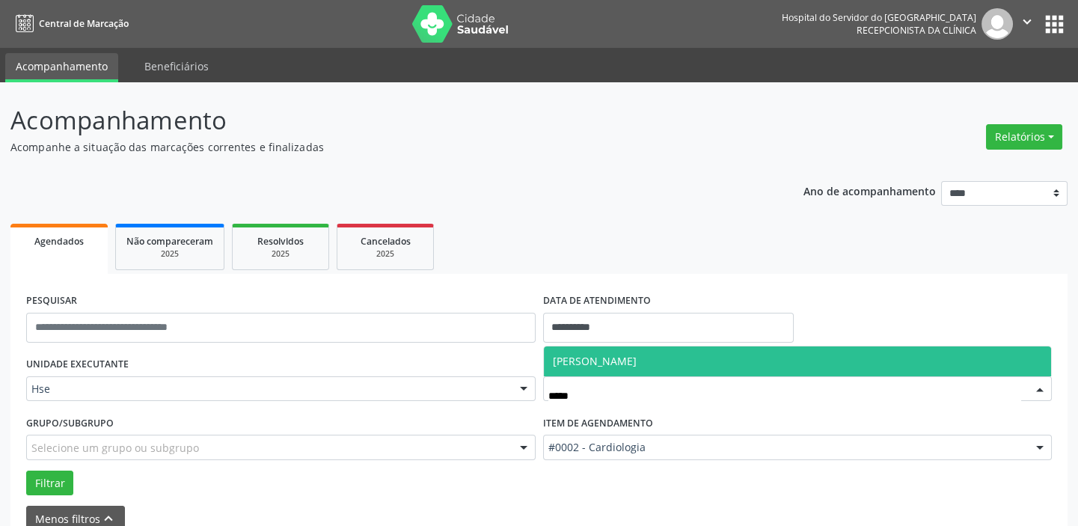
click at [637, 364] on span "[PERSON_NAME]" at bounding box center [595, 361] width 84 height 14
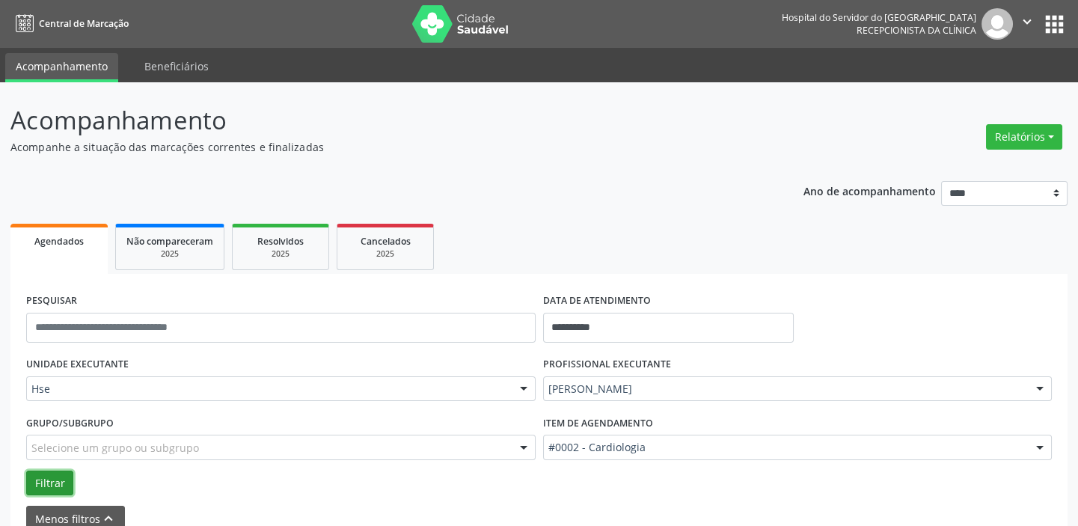
click at [66, 483] on button "Filtrar" at bounding box center [49, 483] width 47 height 25
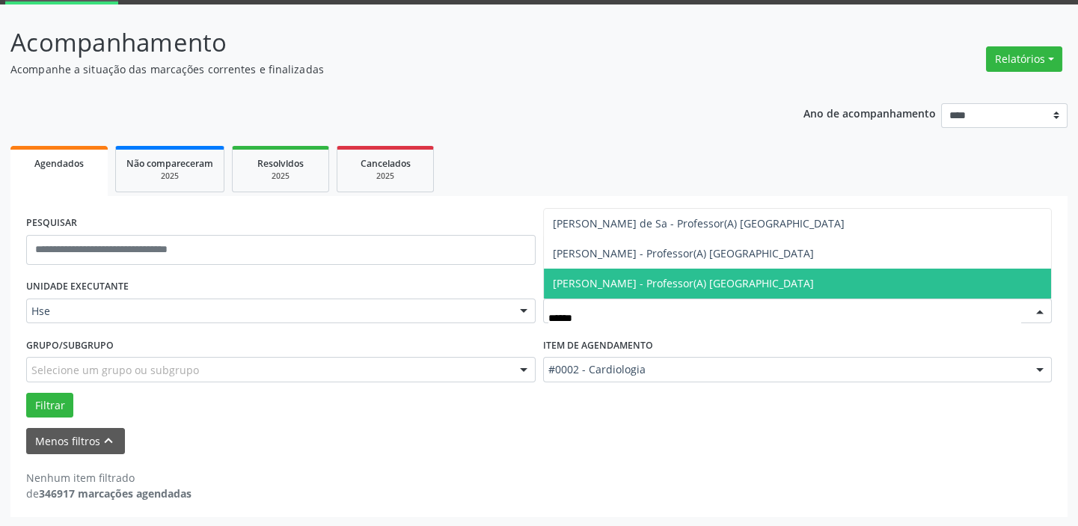
type input "*******"
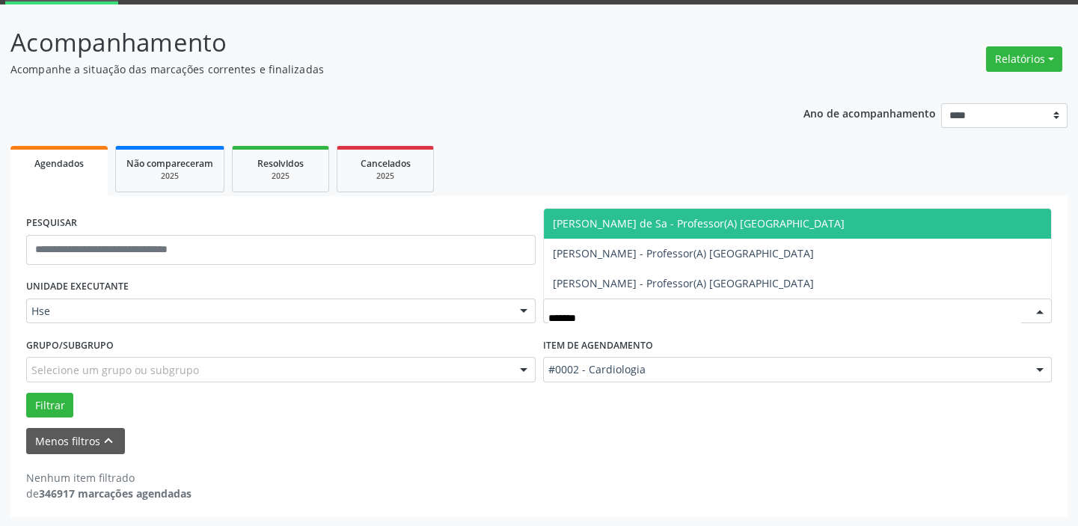
click at [680, 224] on span "[PERSON_NAME] de Sa - Professor(A) [GEOGRAPHIC_DATA]" at bounding box center [699, 223] width 292 height 14
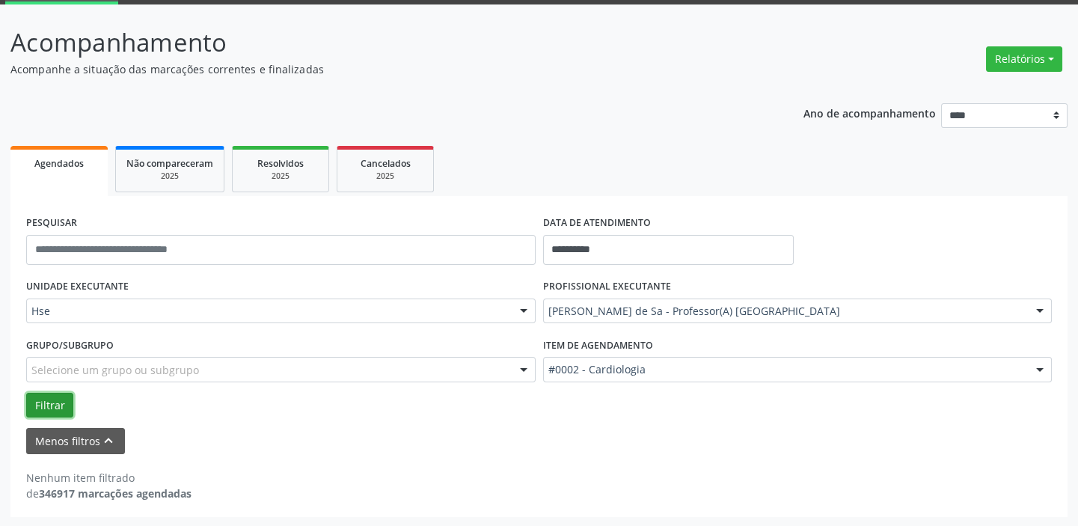
click at [46, 402] on button "Filtrar" at bounding box center [49, 405] width 47 height 25
click at [66, 401] on button "Filtrar" at bounding box center [49, 405] width 47 height 25
click at [46, 404] on button "Filtrar" at bounding box center [49, 405] width 47 height 25
click at [58, 400] on button "Filtrar" at bounding box center [49, 405] width 47 height 25
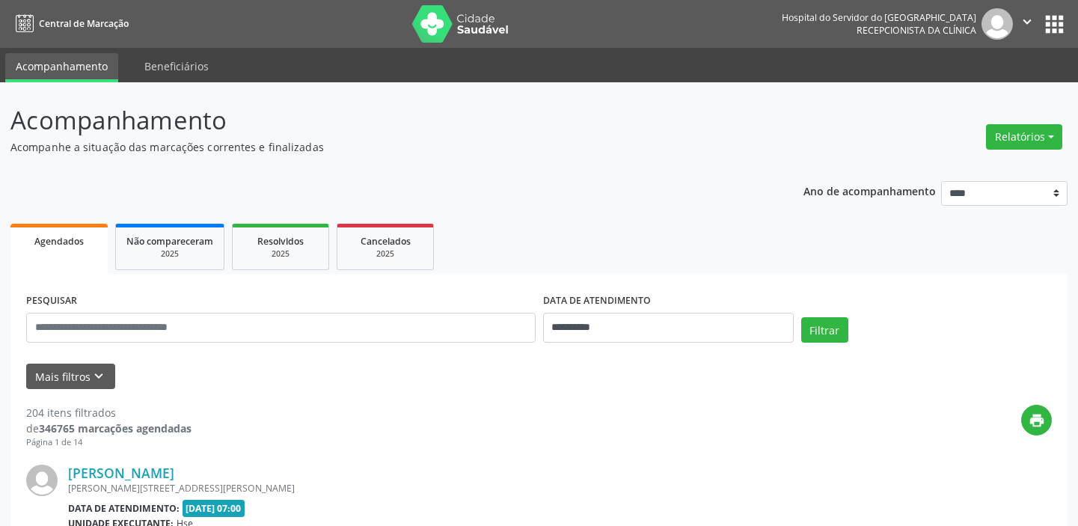
scroll to position [78, 0]
